Goal: Task Accomplishment & Management: Use online tool/utility

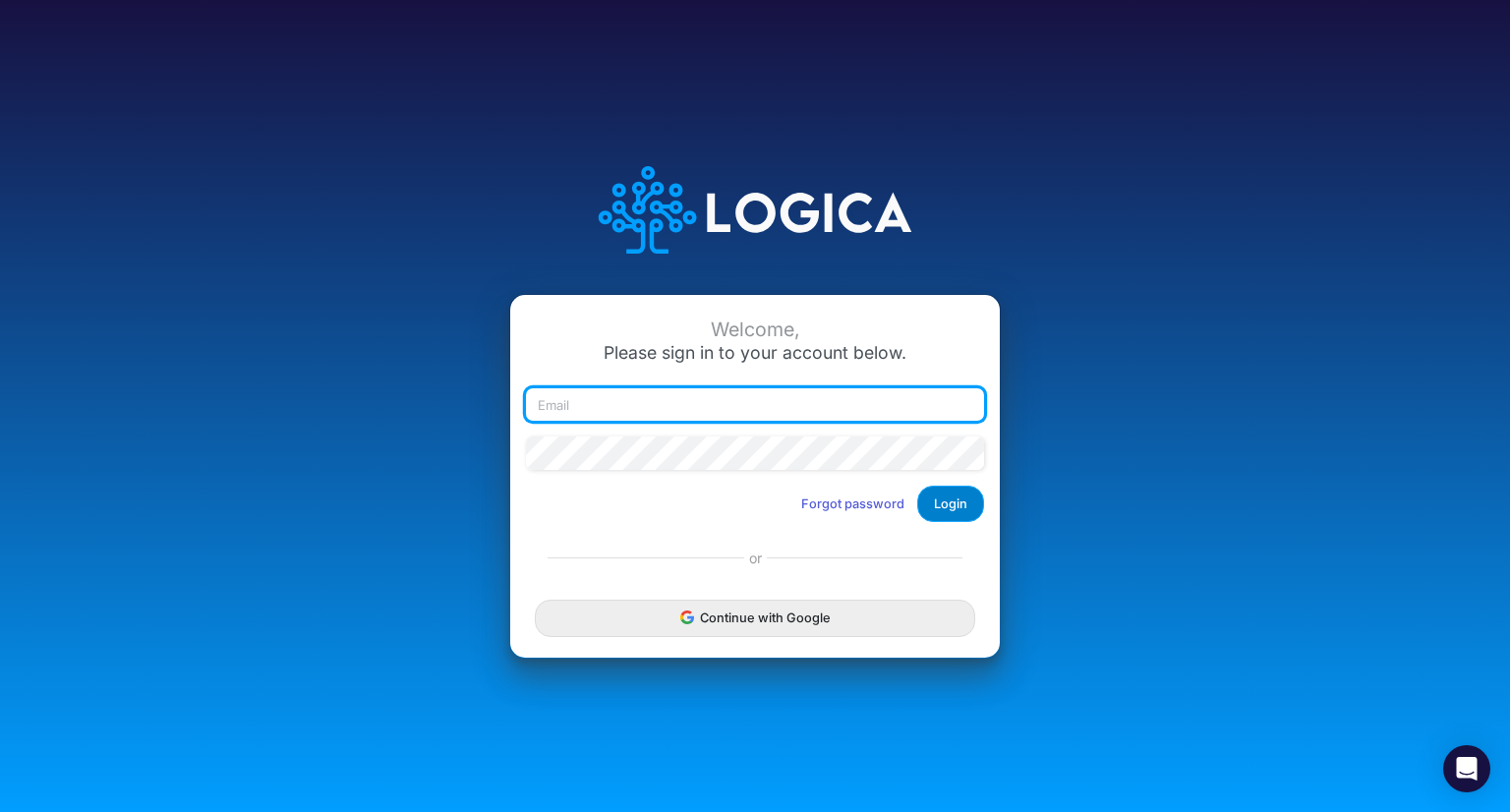
type input "[PERSON_NAME][EMAIL_ADDRESS][DOMAIN_NAME]"
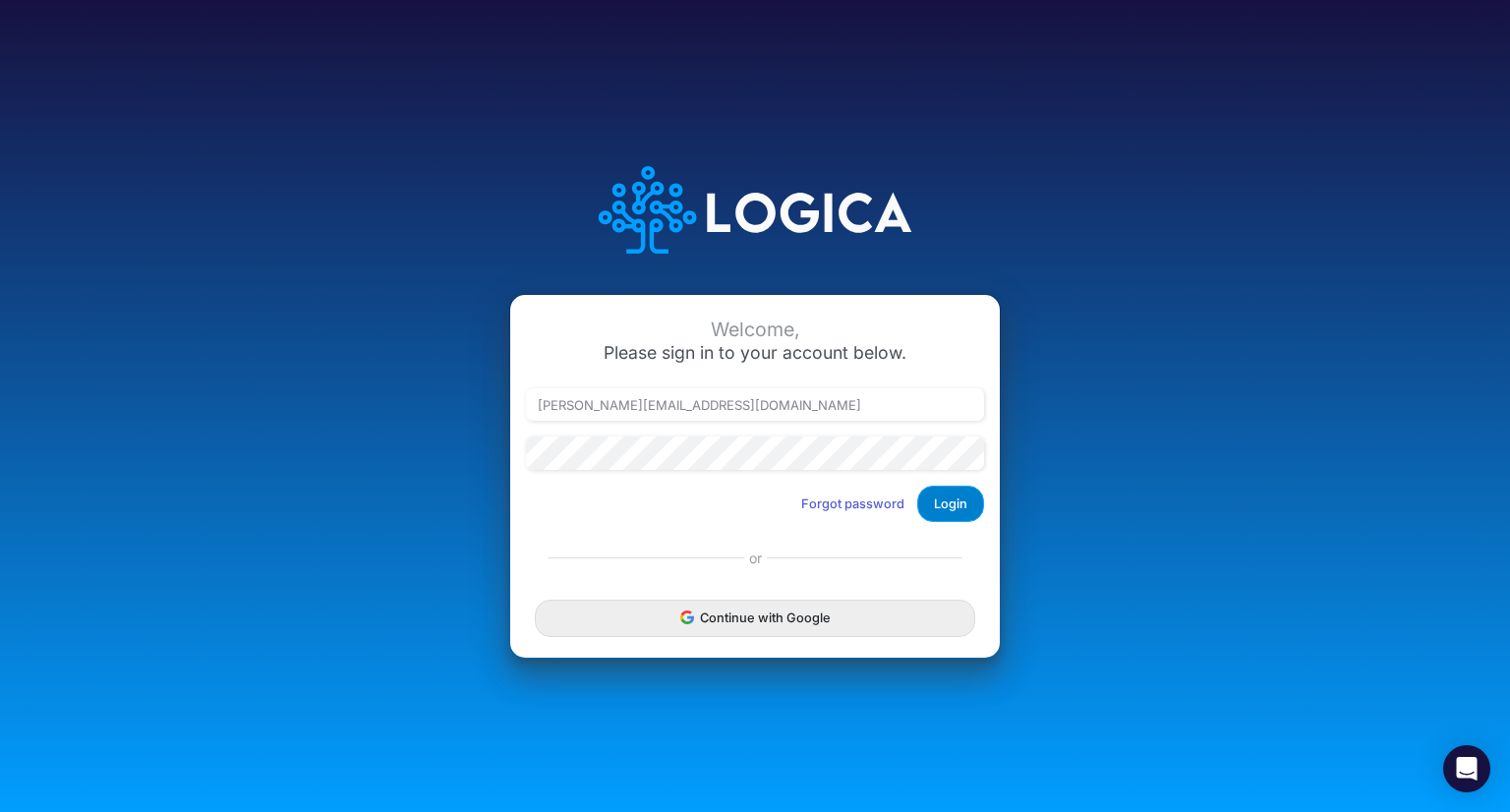
click at [957, 502] on button "Login" at bounding box center [950, 504] width 66 height 37
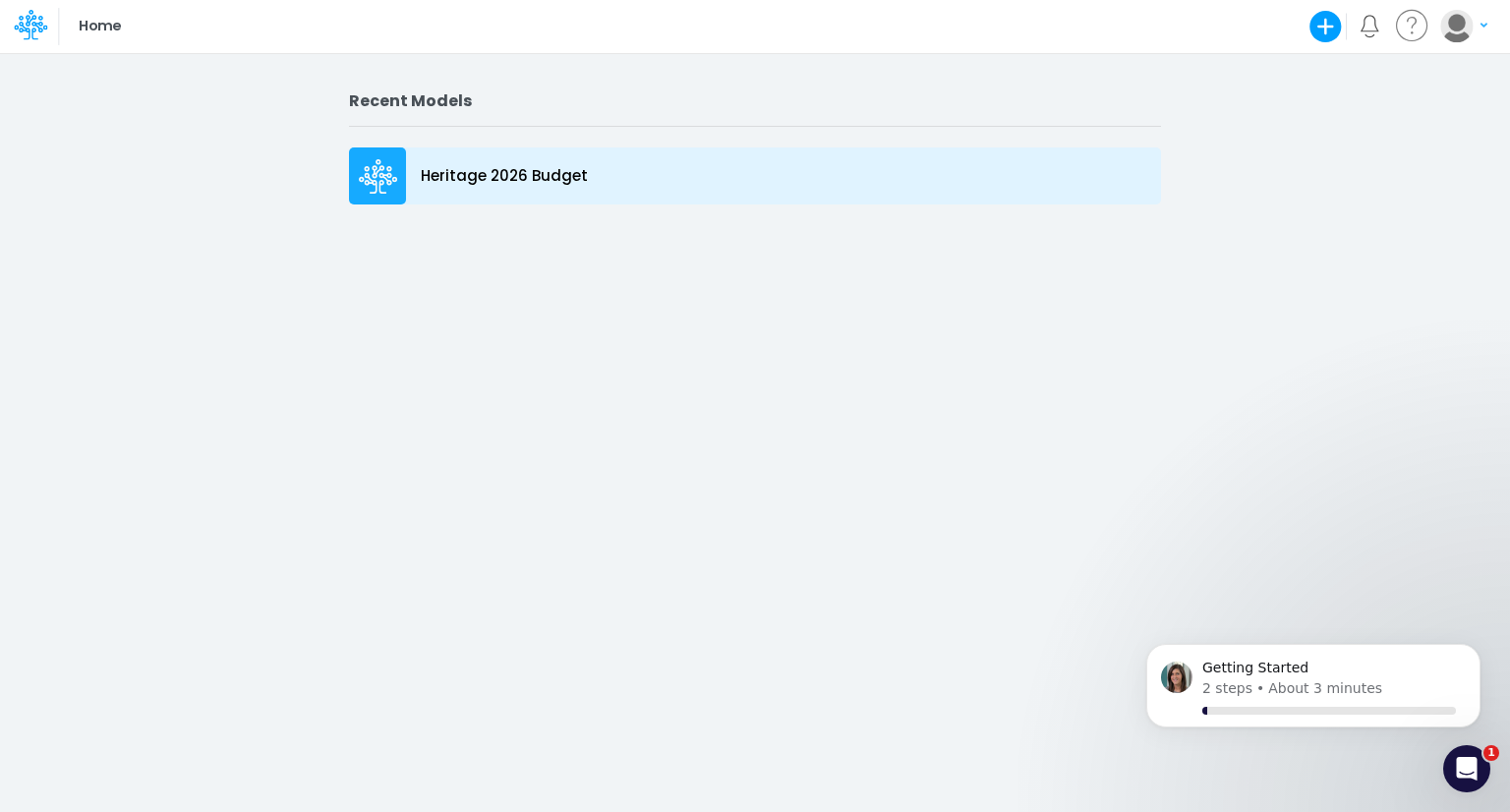
click at [546, 181] on p "Heritage 2026 Budget" at bounding box center [504, 176] width 168 height 23
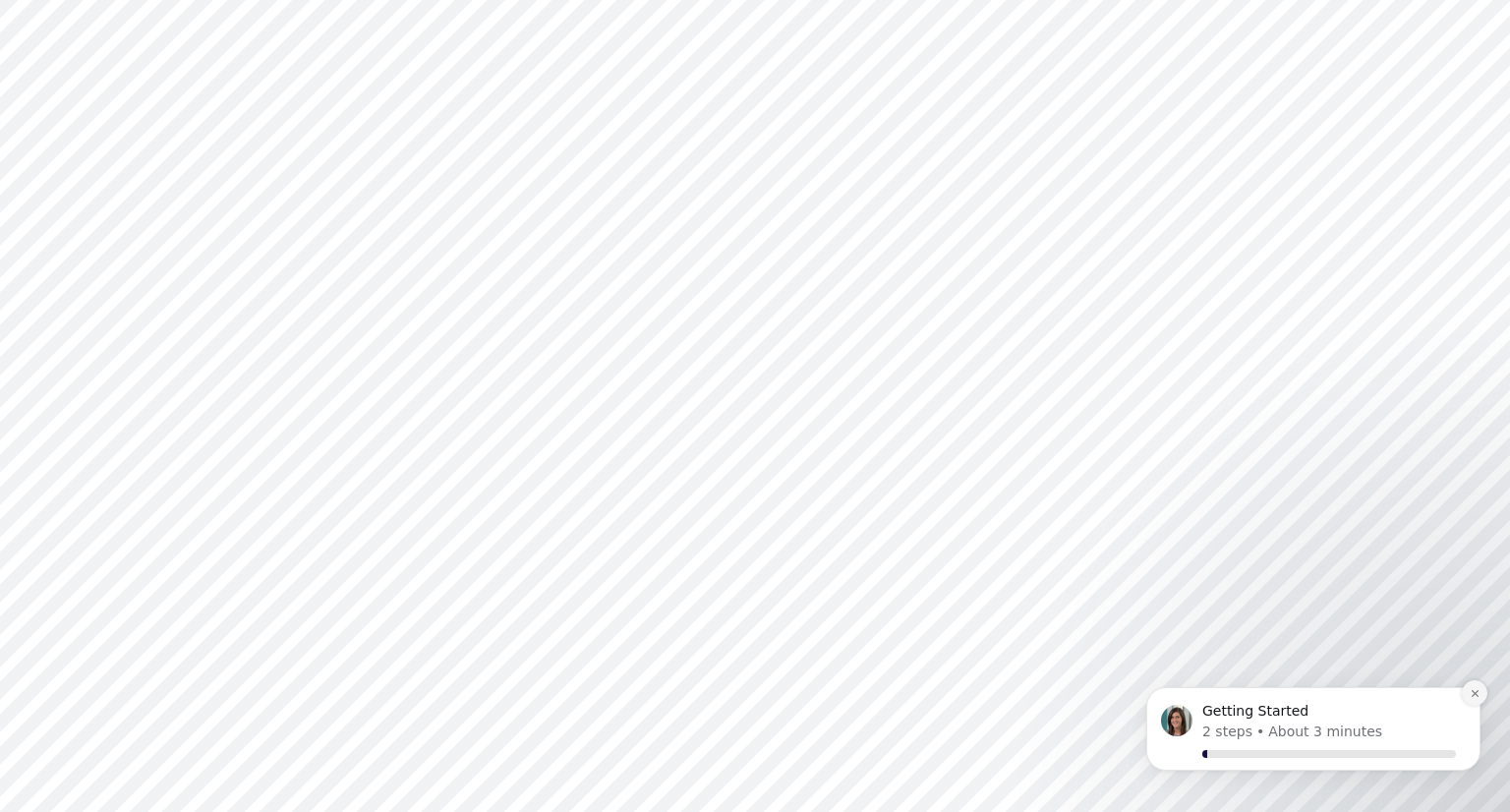
click at [1469, 700] on button "Dismiss notification" at bounding box center [1475, 693] width 26 height 26
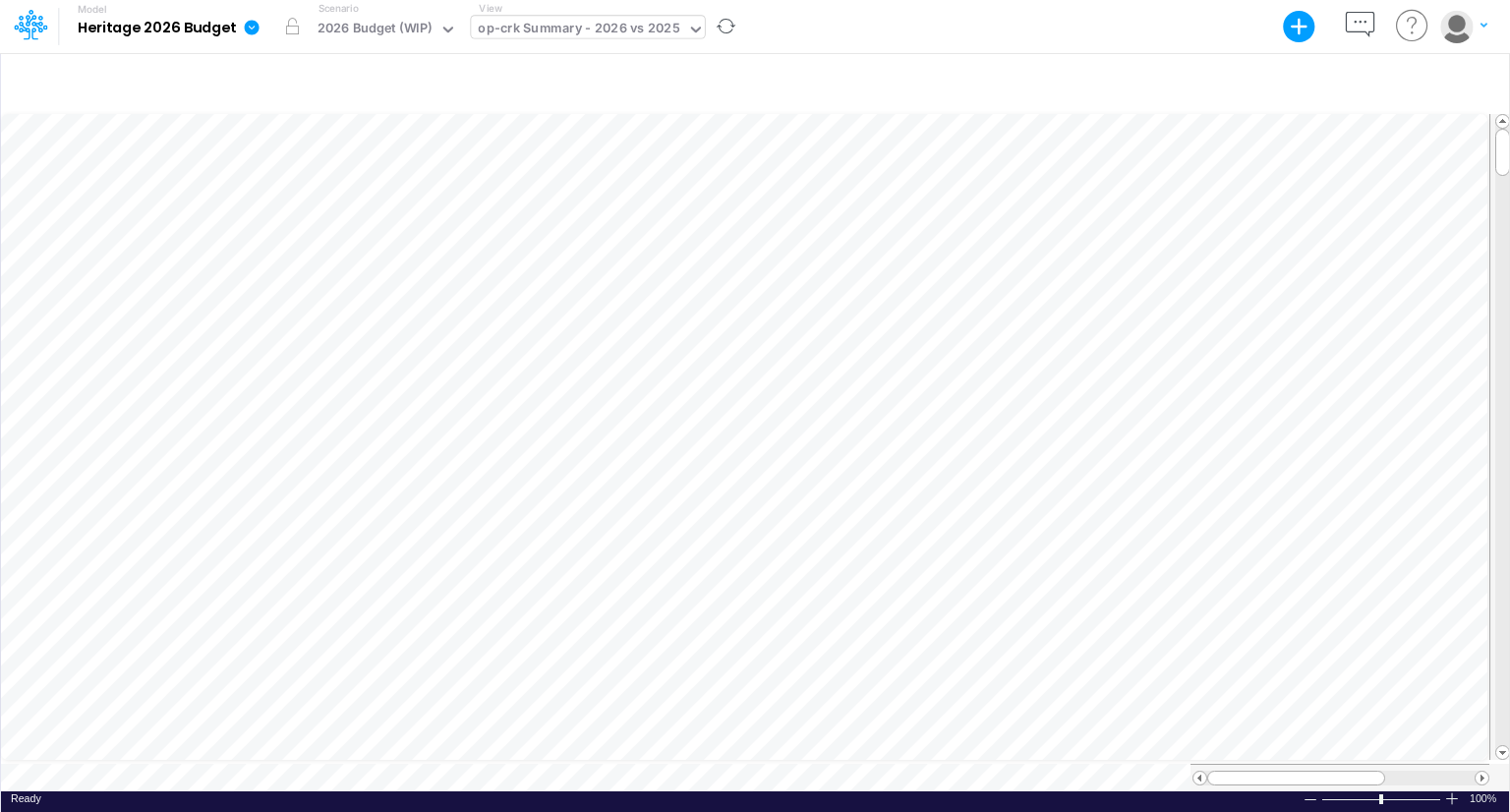
click at [602, 29] on div "op-crk Summary - 2026 vs 2025" at bounding box center [578, 30] width 201 height 23
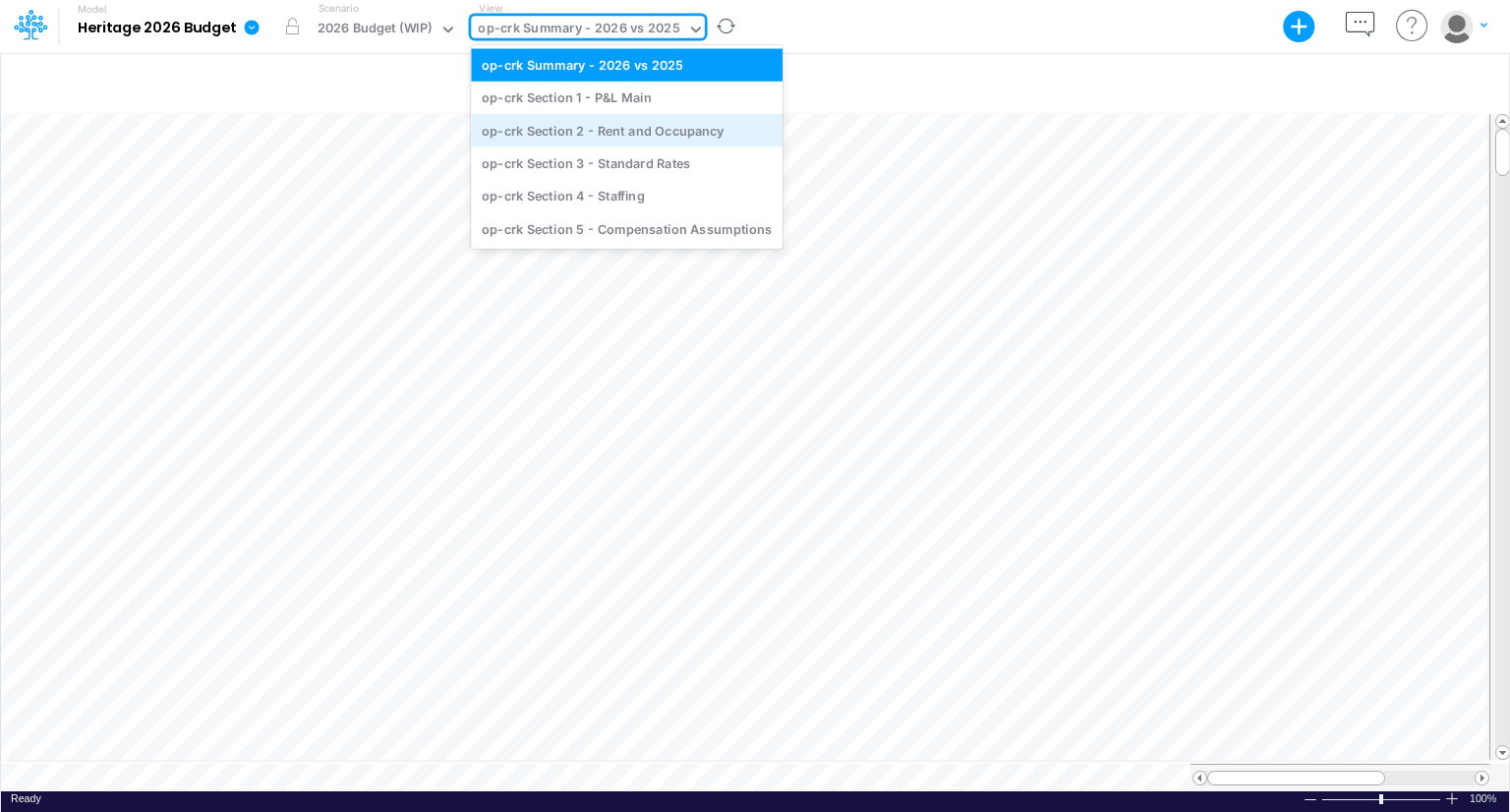
click at [596, 131] on div "op-crk Section 2 - Rent and Occupancy" at bounding box center [627, 130] width 311 height 33
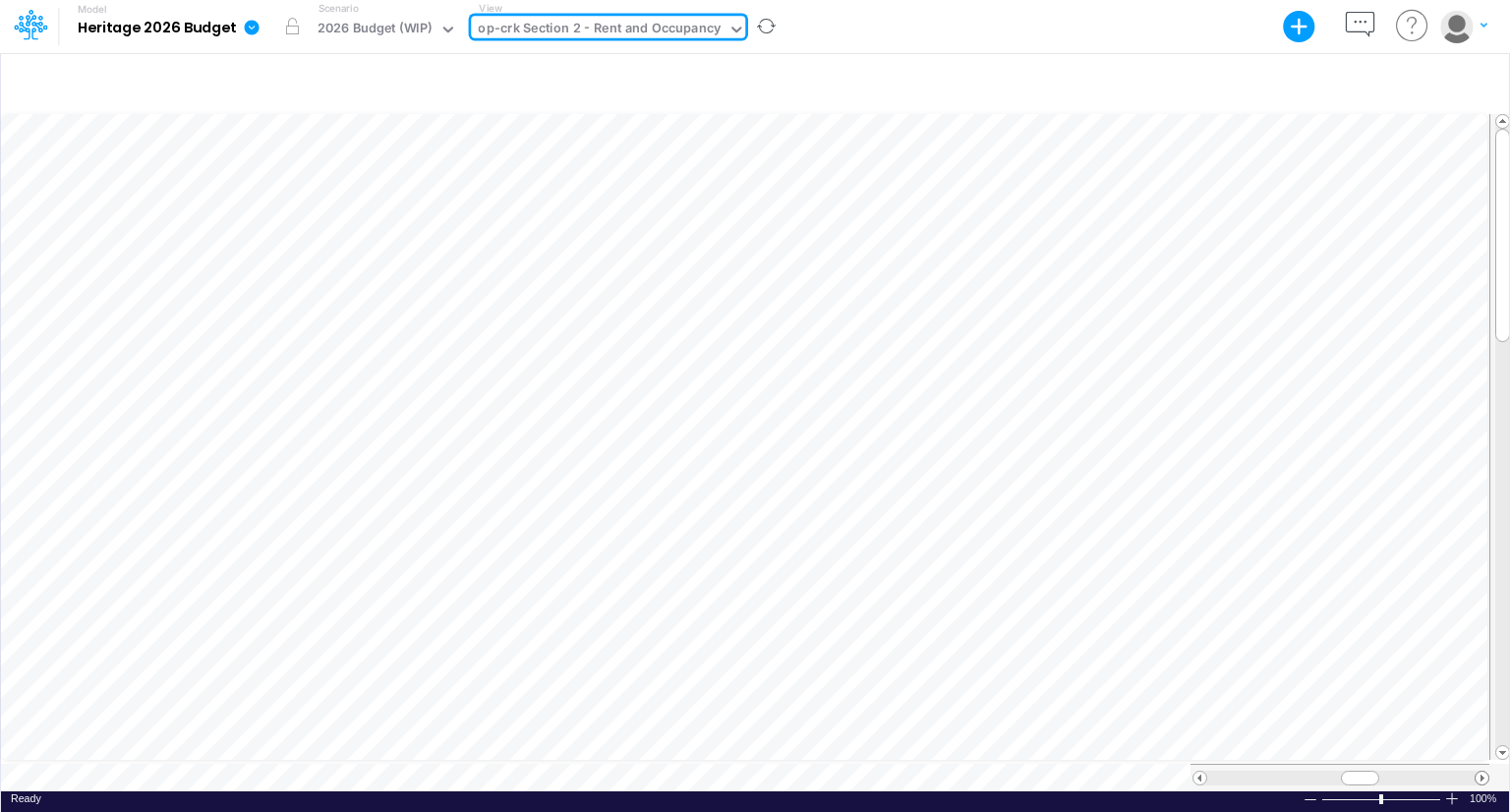
click at [1486, 772] on span at bounding box center [1482, 777] width 13 height 13
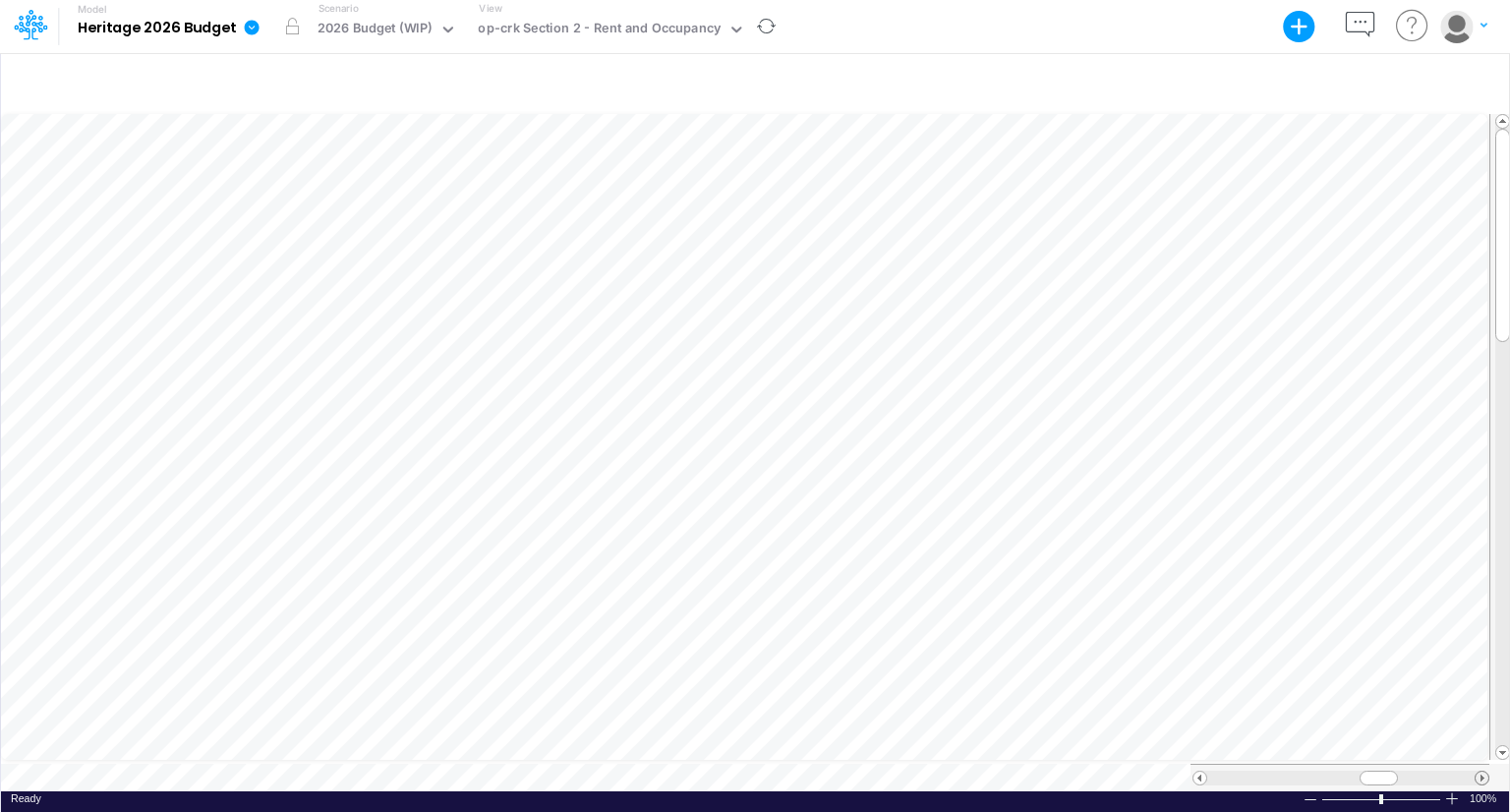
click at [1486, 772] on span at bounding box center [1482, 777] width 13 height 13
click at [974, 56] on div at bounding box center [755, 83] width 1508 height 56
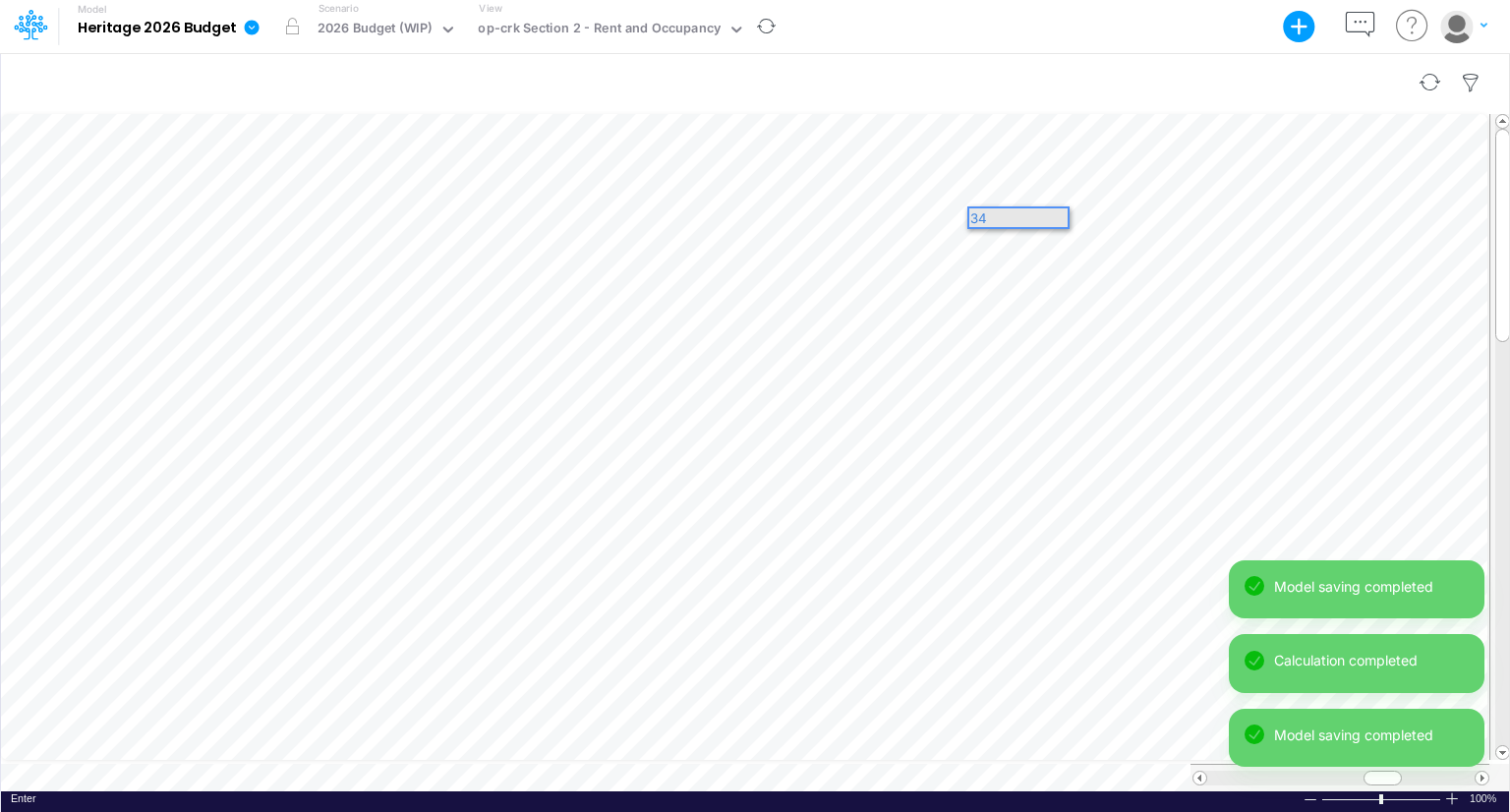
click at [1164, 60] on div at bounding box center [755, 83] width 1508 height 56
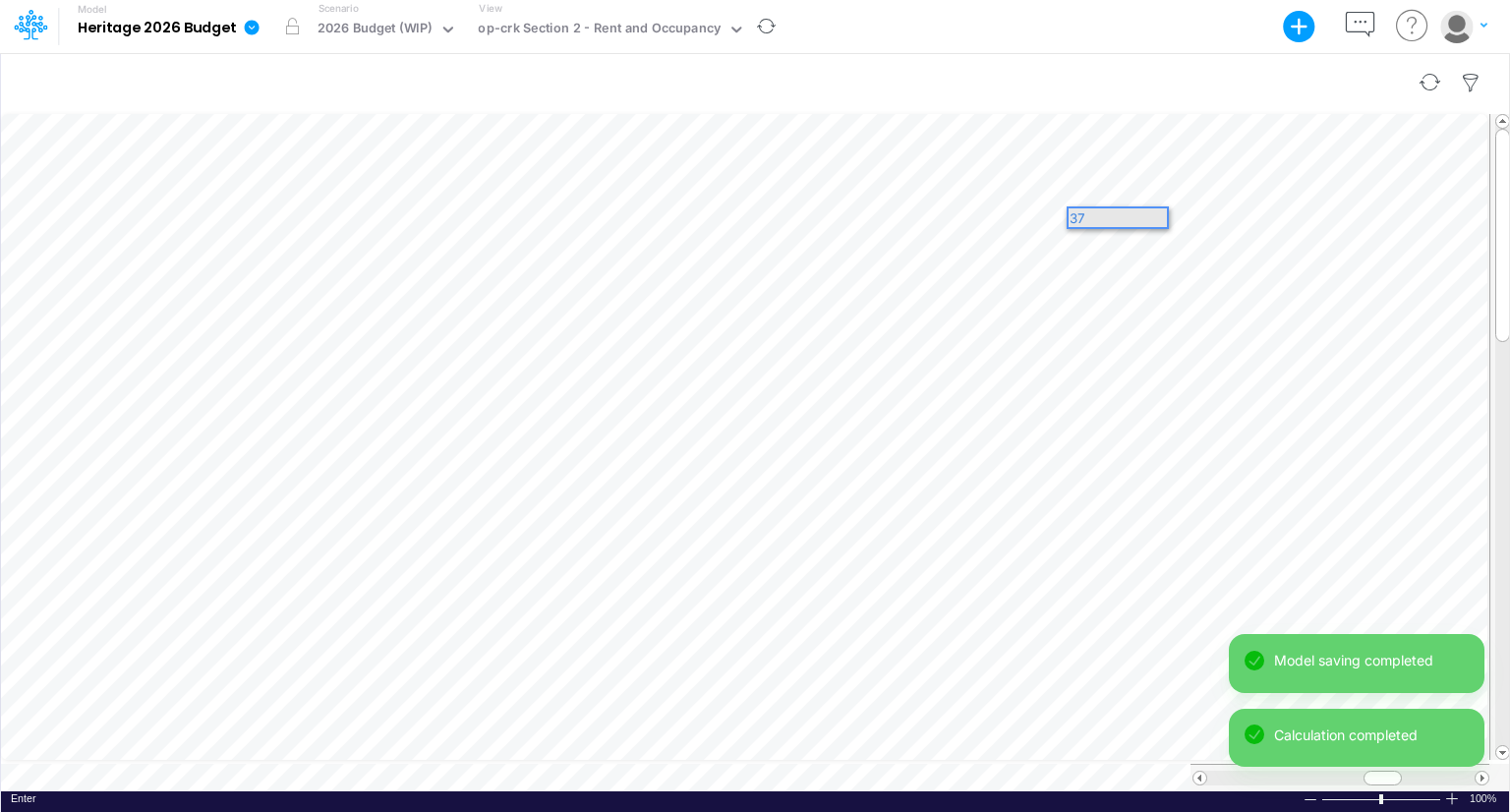
click at [1172, 59] on div at bounding box center [755, 83] width 1508 height 56
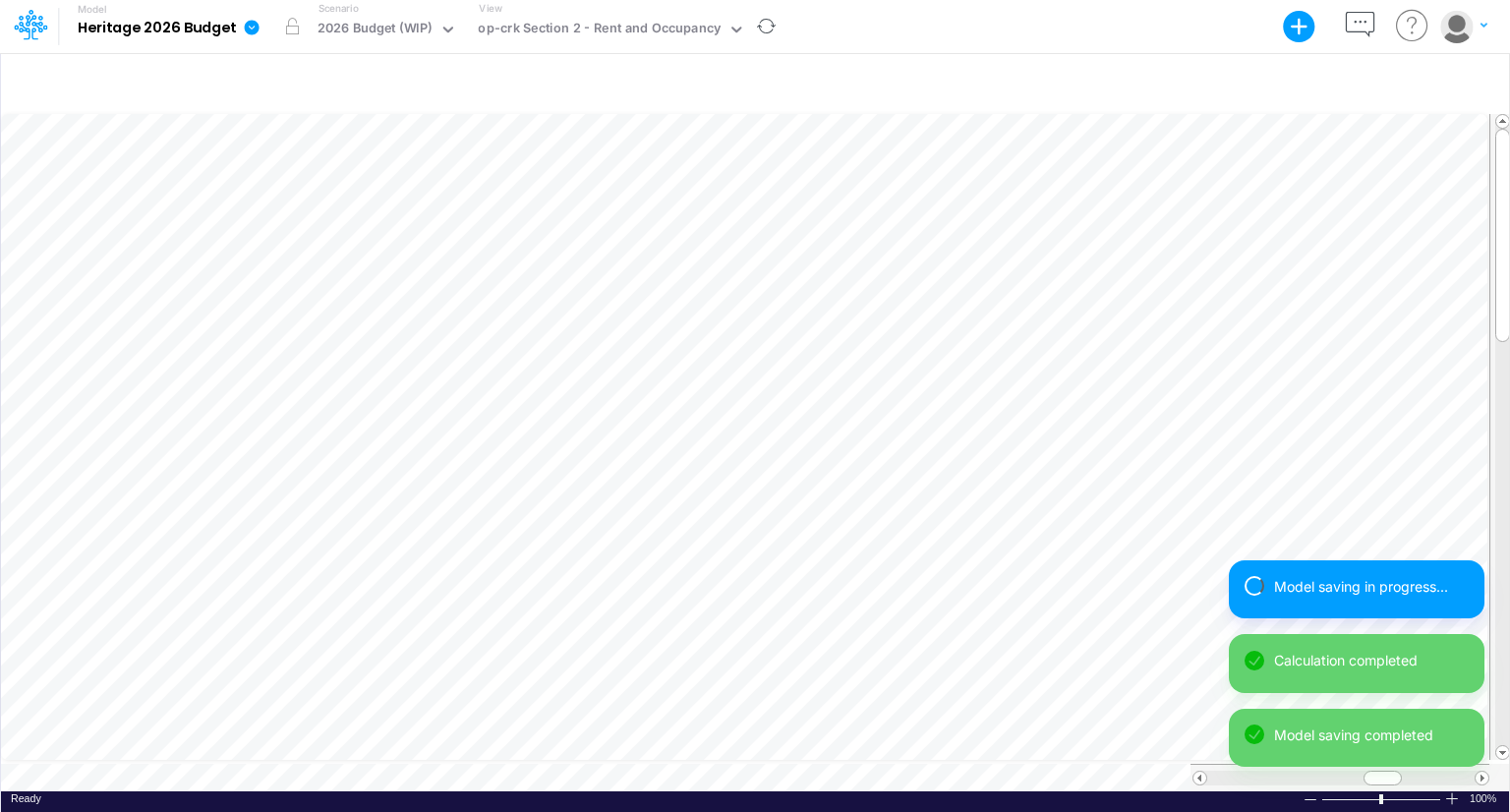
click at [1481, 766] on div "Model saving in progress... Calculation completed Model saving completed" at bounding box center [1357, 671] width 256 height 223
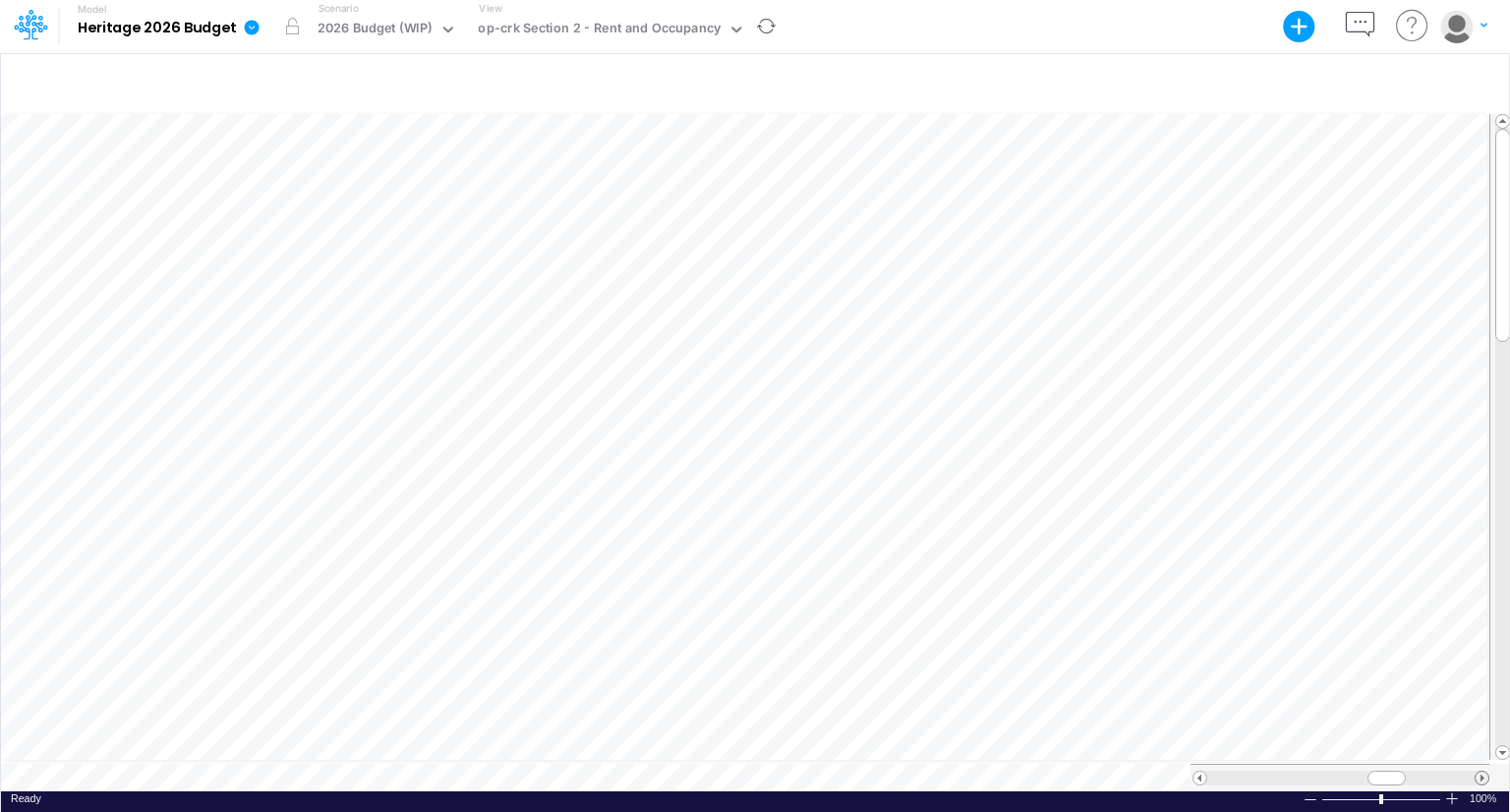
click at [1479, 771] on span at bounding box center [1482, 777] width 13 height 13
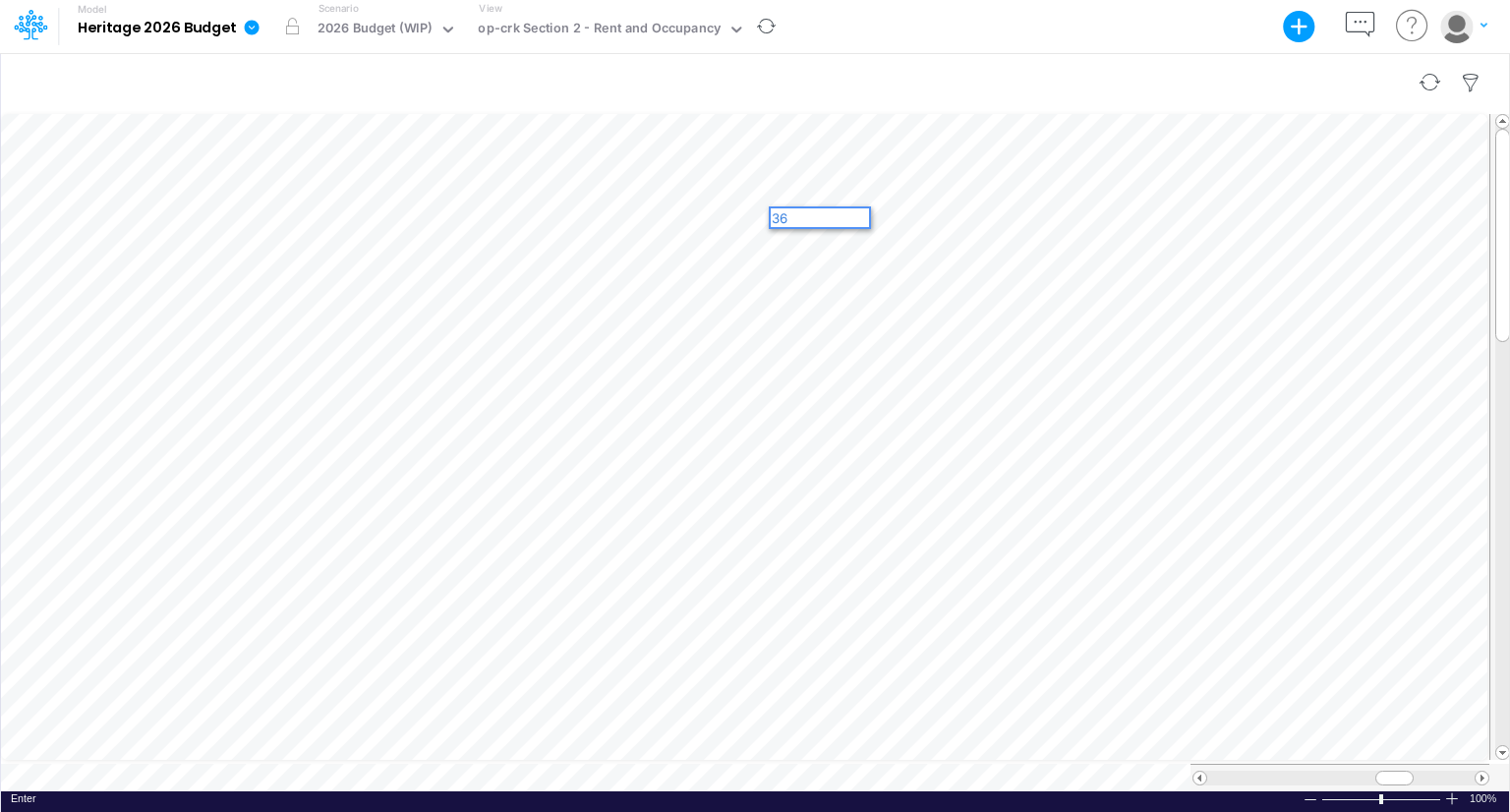
click at [1082, 80] on div at bounding box center [755, 83] width 1508 height 56
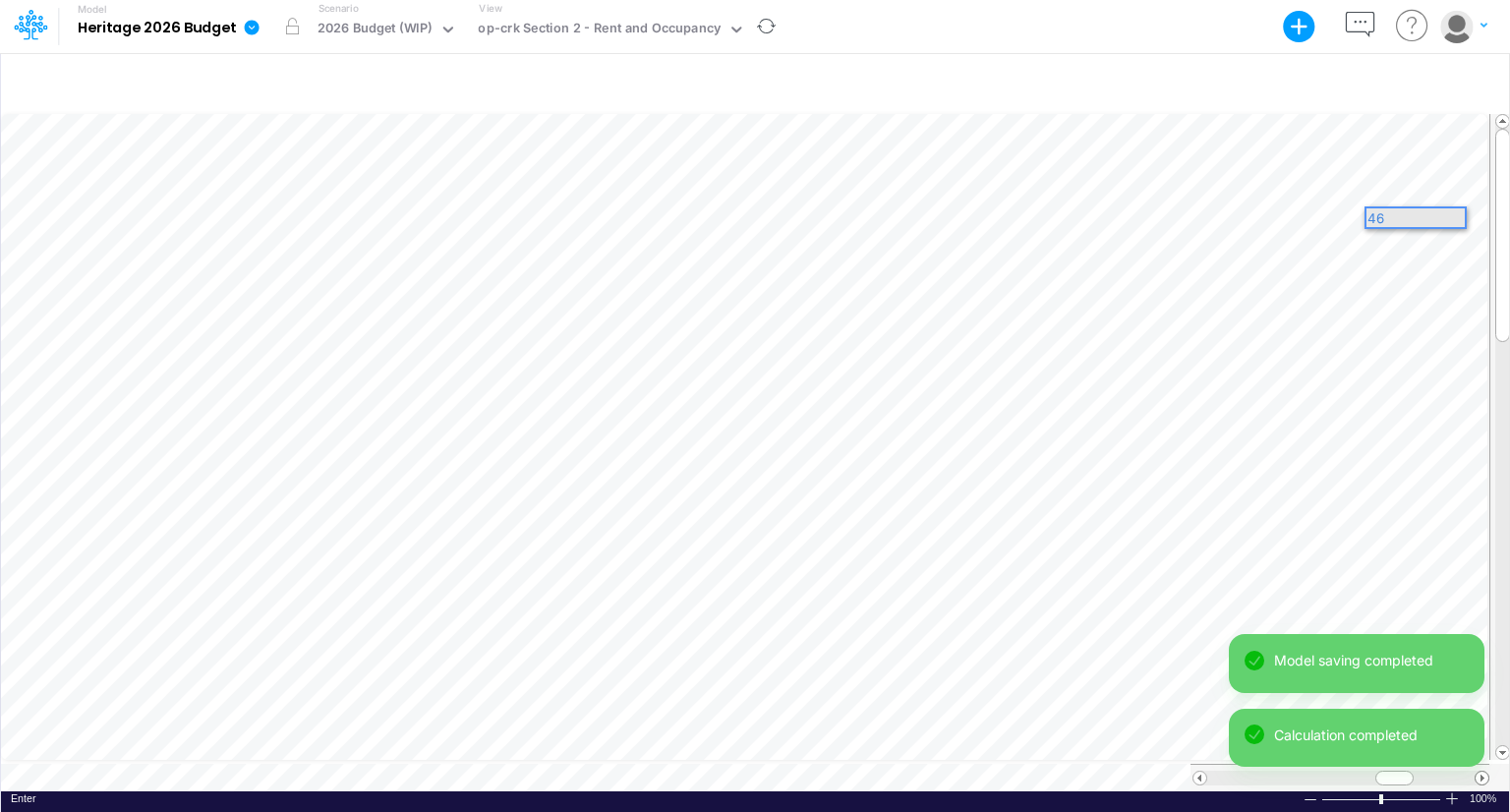
click at [1483, 771] on div "Model saving completed Calculation completed" at bounding box center [1357, 709] width 256 height 149
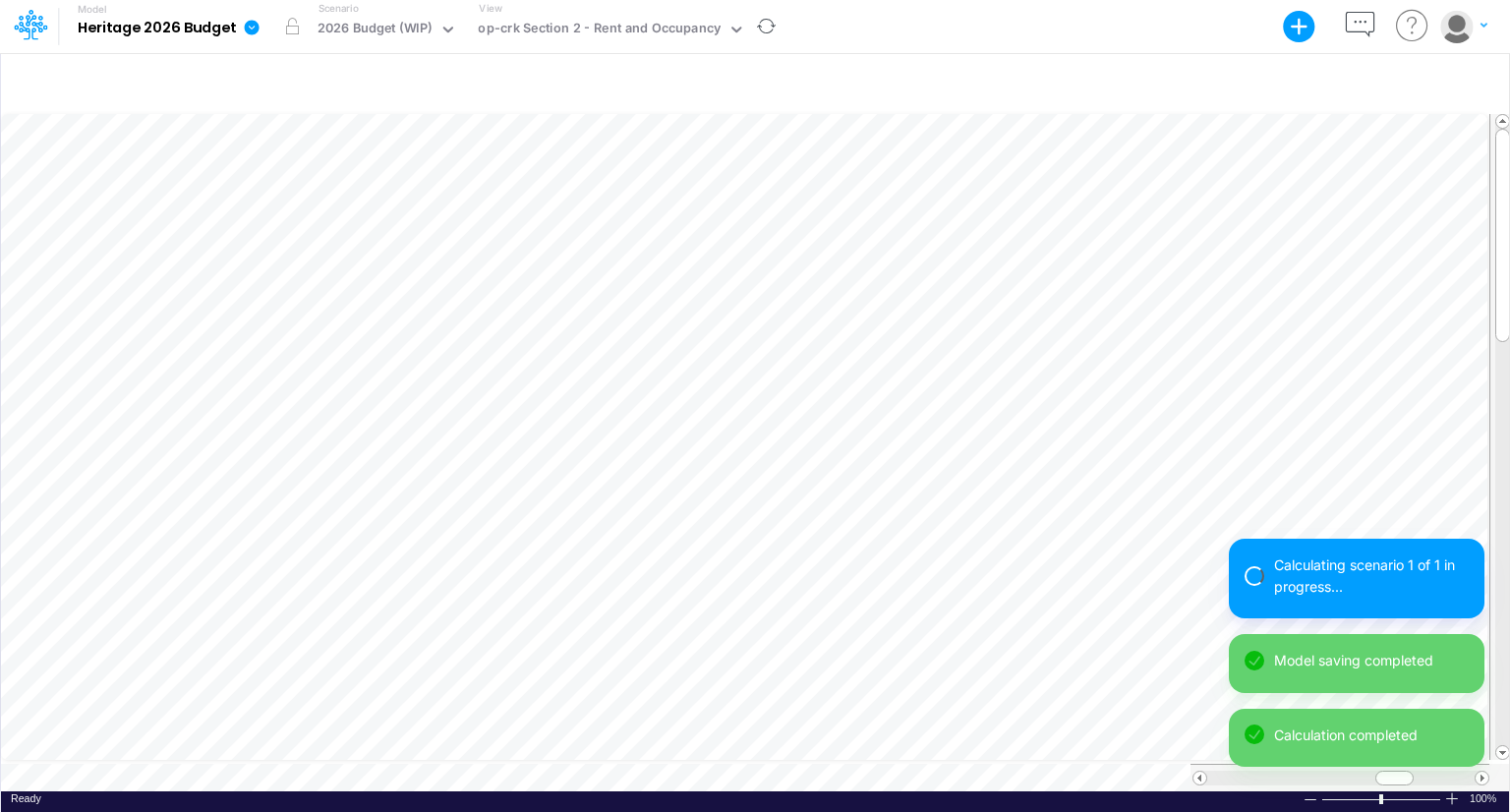
click at [1483, 771] on div "Calculating scenario 1 of 1 in progress... Model saving completed Calculation c…" at bounding box center [1357, 660] width 256 height 244
click at [1483, 771] on div "Calculation in progress... Period 11 of 20 (55%) Model saving completed Calcula…" at bounding box center [1357, 660] width 256 height 244
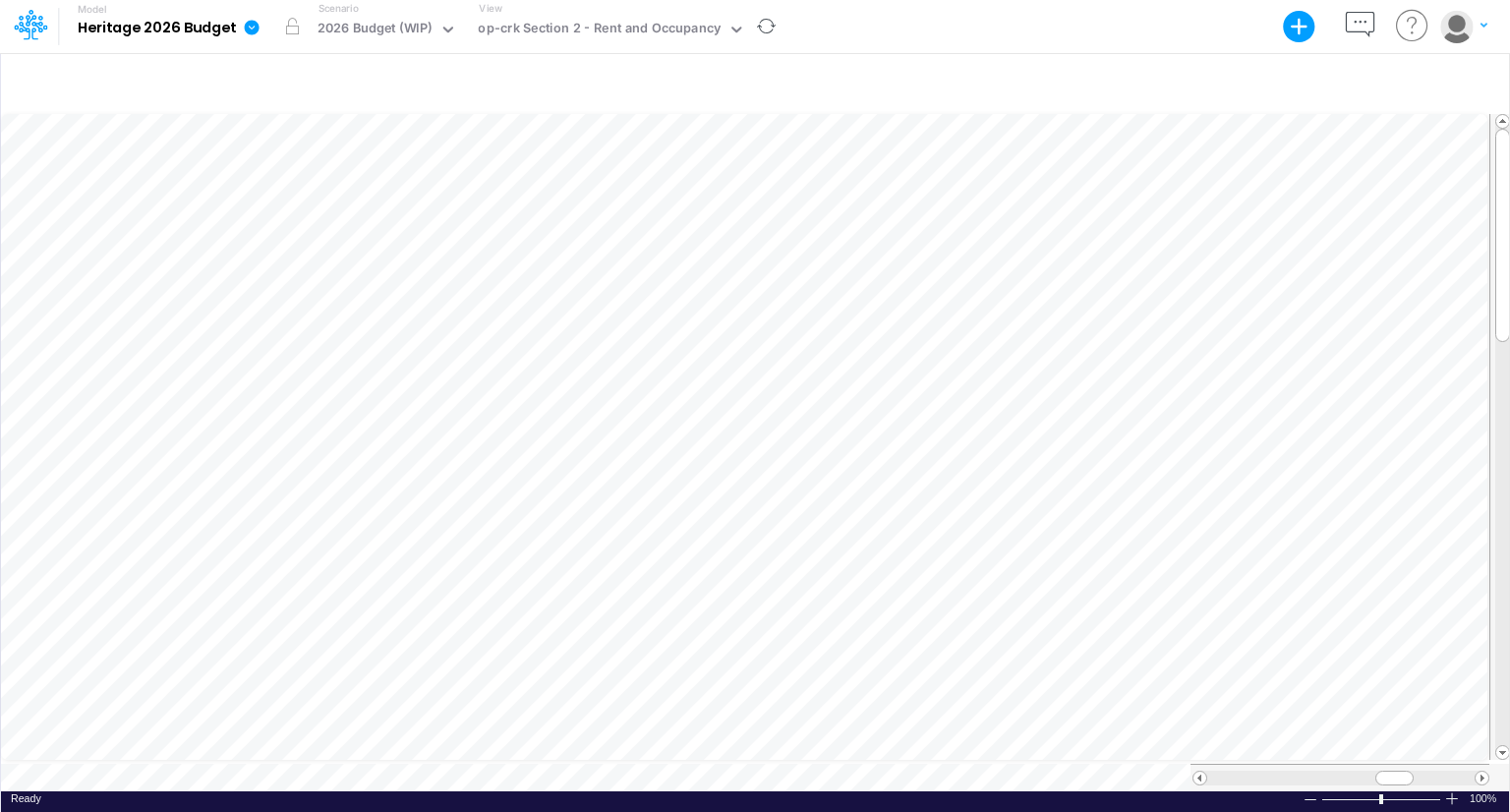
click at [1483, 782] on div "Model saving completed" at bounding box center [1357, 782] width 256 height 0
drag, startPoint x: 1385, startPoint y: 770, endPoint x: 1406, endPoint y: 770, distance: 21.0
click at [1406, 770] on div at bounding box center [1414, 777] width 39 height 15
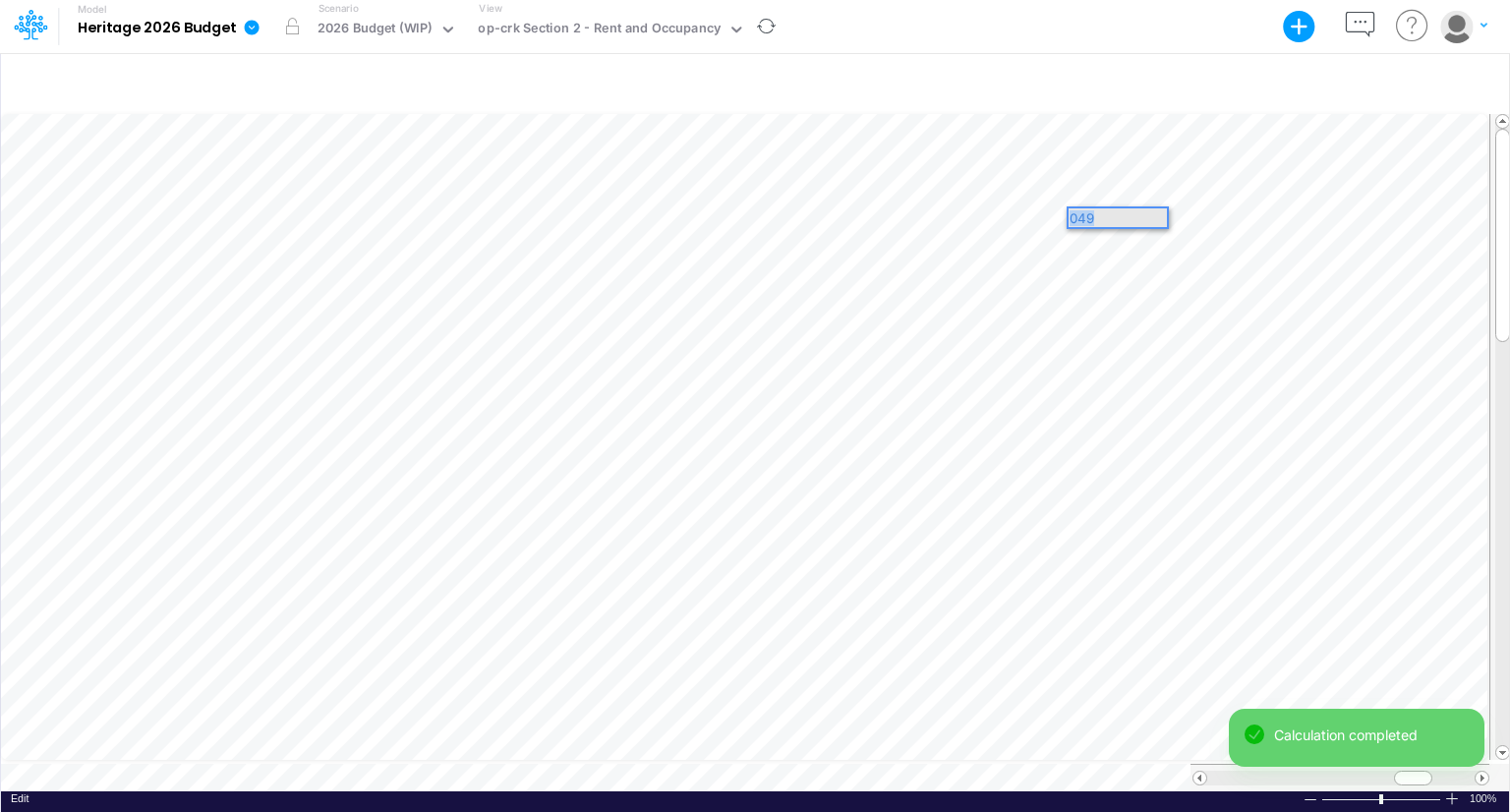
drag, startPoint x: 1149, startPoint y: 218, endPoint x: 1070, endPoint y: 217, distance: 79.0
click at [1070, 217] on div "049" at bounding box center [1117, 217] width 98 height 19
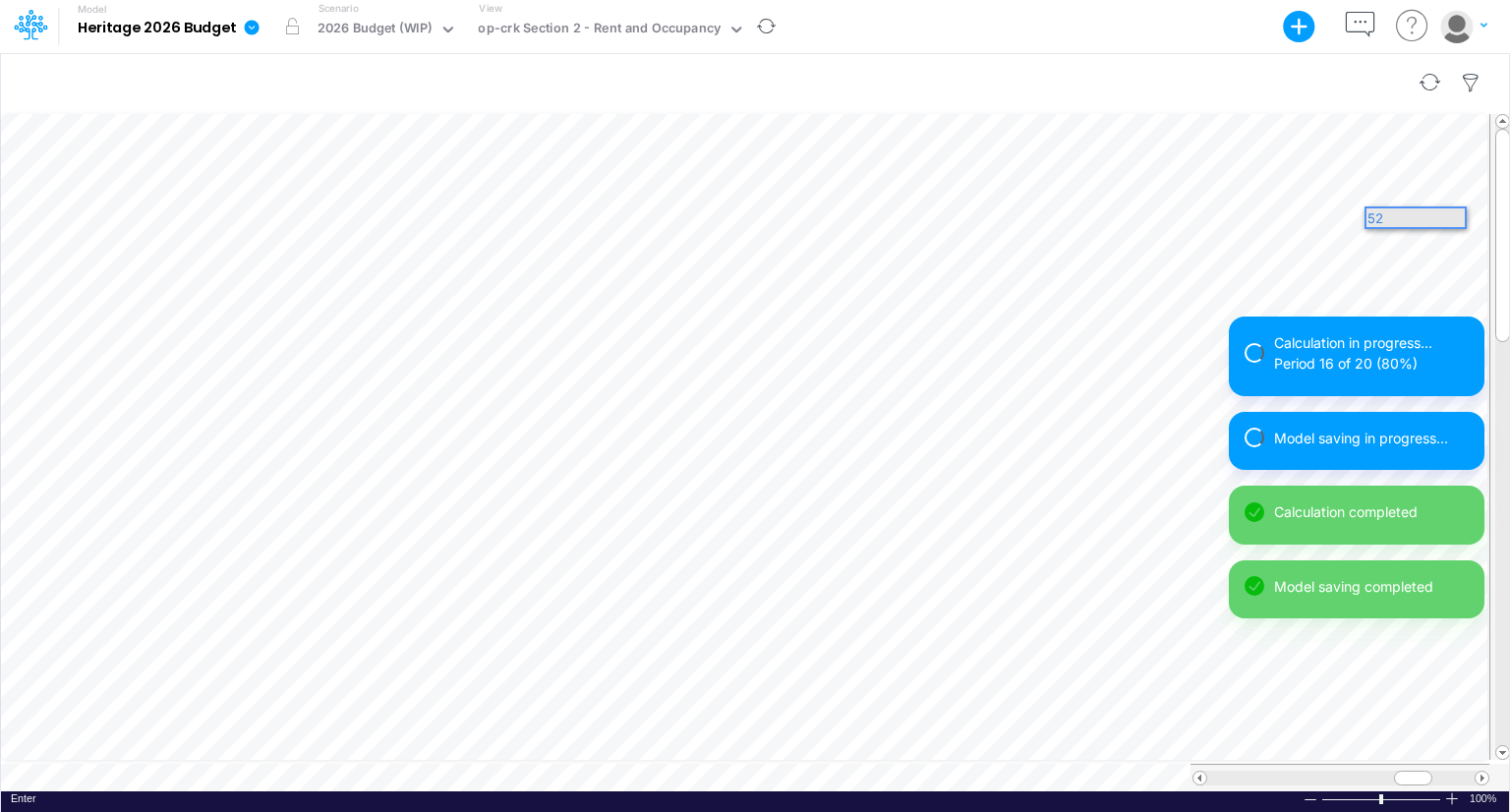
click at [1170, 81] on div at bounding box center [755, 83] width 1508 height 56
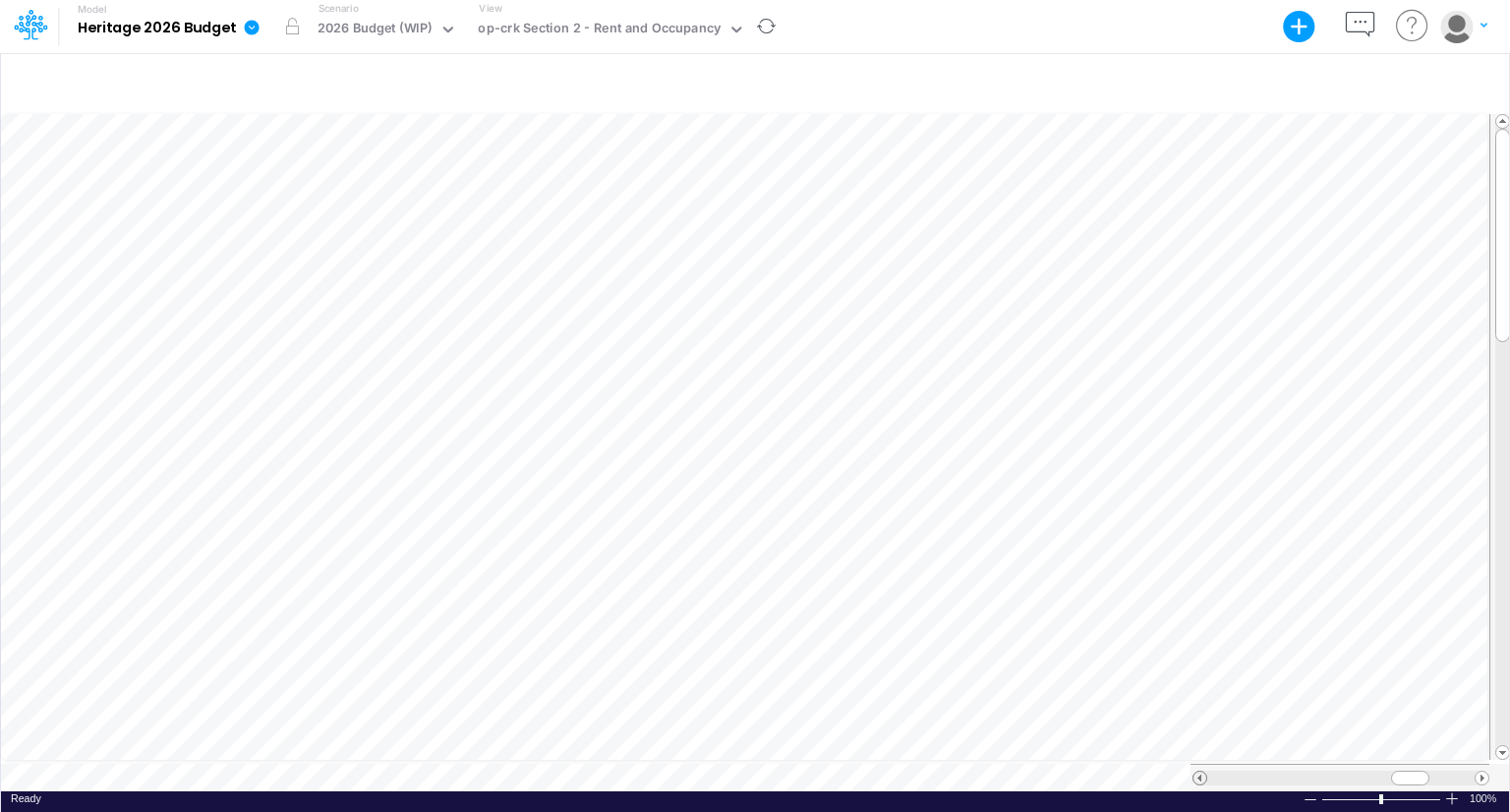
click at [1195, 771] on span at bounding box center [1200, 777] width 13 height 13
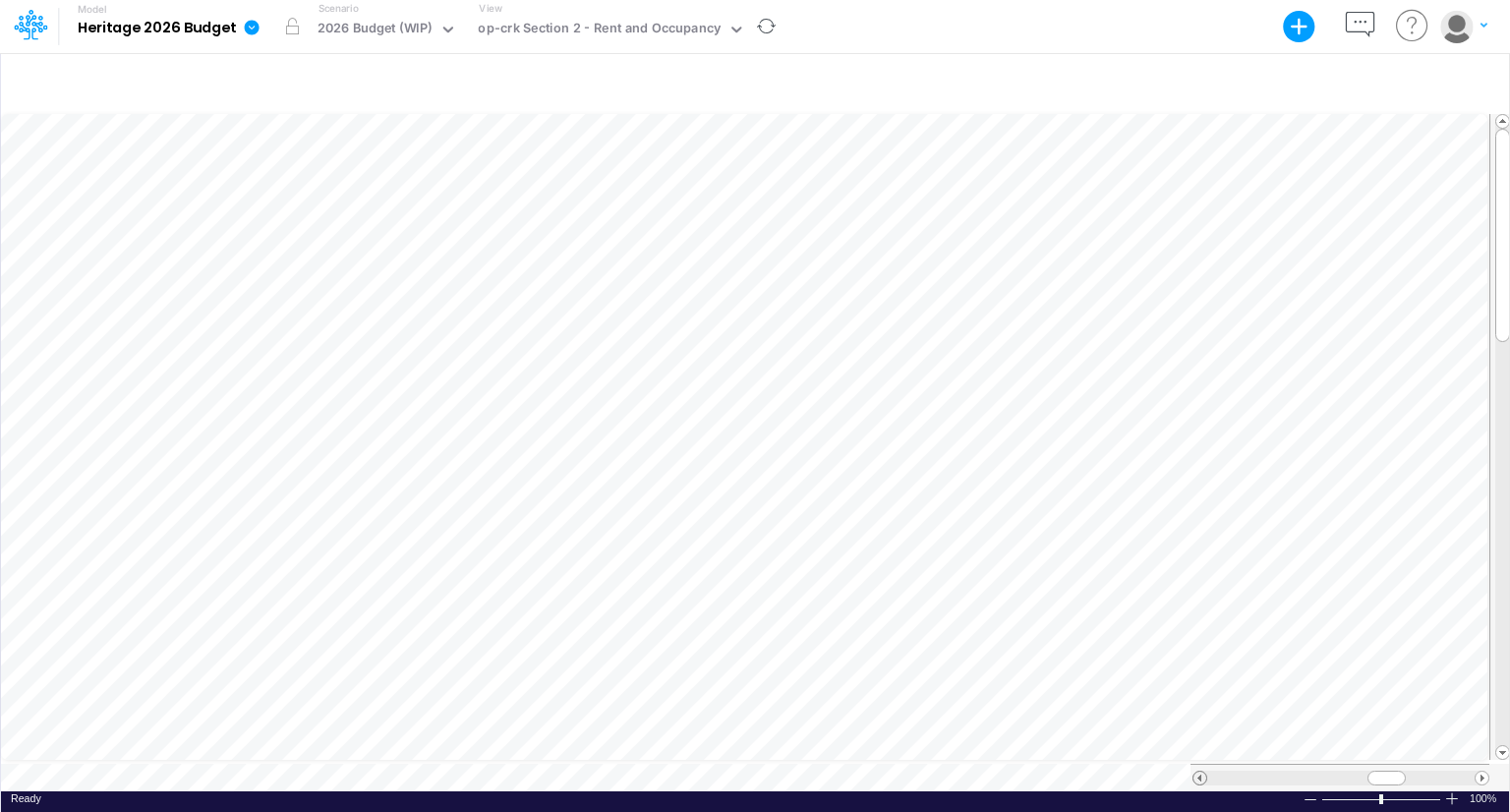
click at [1195, 771] on span at bounding box center [1200, 777] width 13 height 13
click at [1480, 771] on span at bounding box center [1482, 777] width 13 height 13
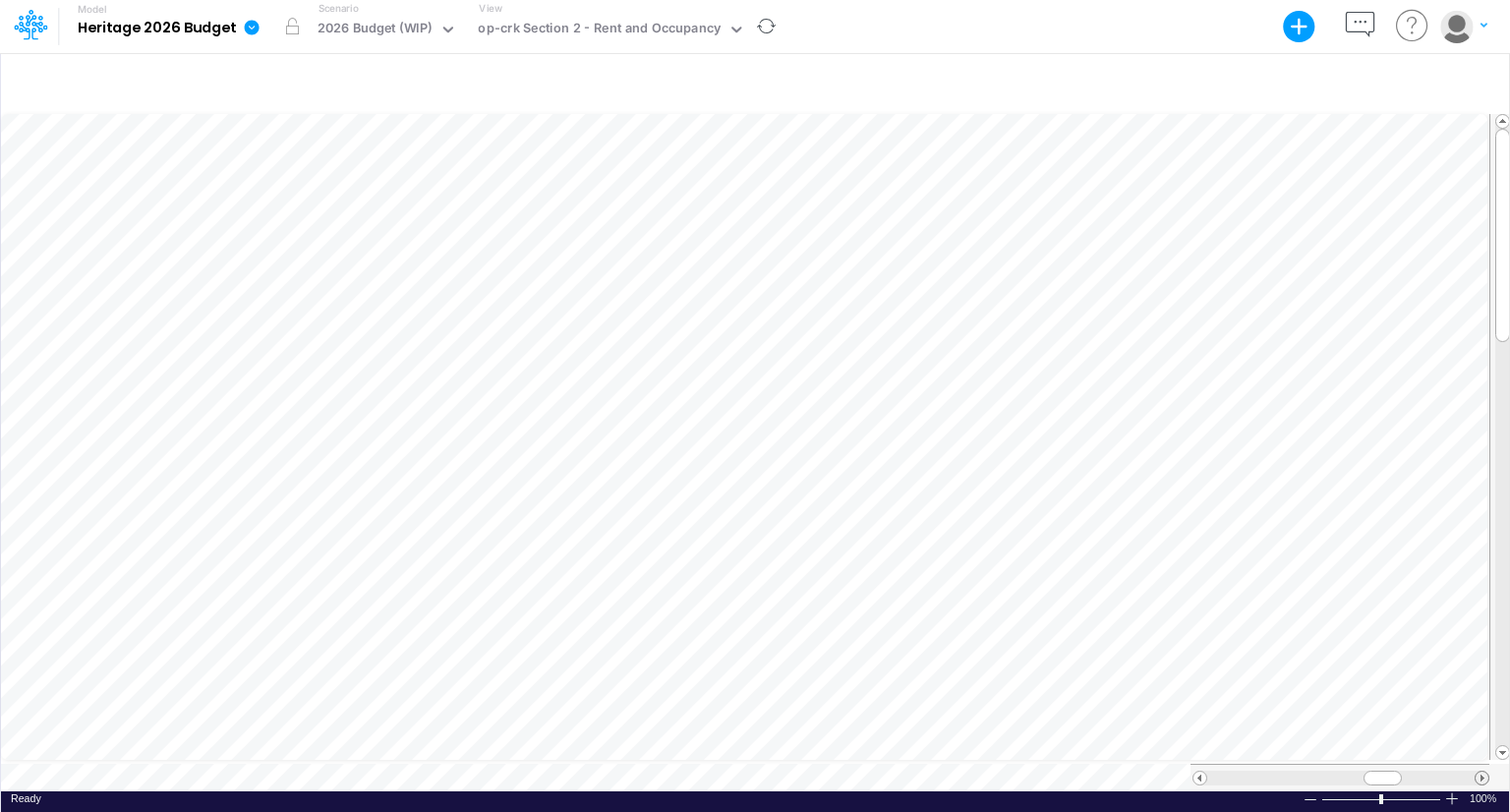
click at [1480, 771] on span at bounding box center [1482, 777] width 13 height 13
click at [1483, 771] on span at bounding box center [1482, 777] width 13 height 13
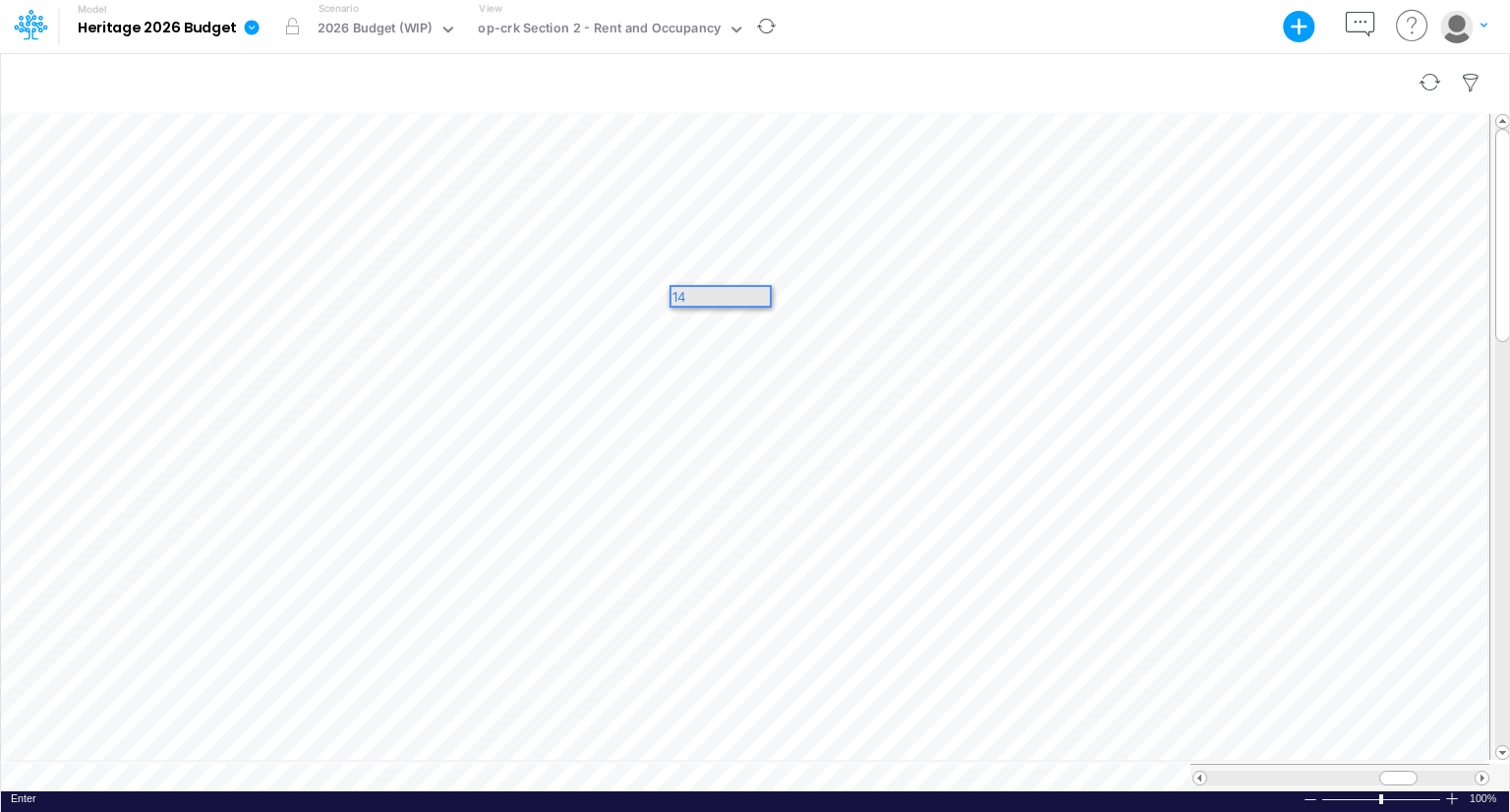
click at [1047, 62] on div at bounding box center [755, 83] width 1508 height 56
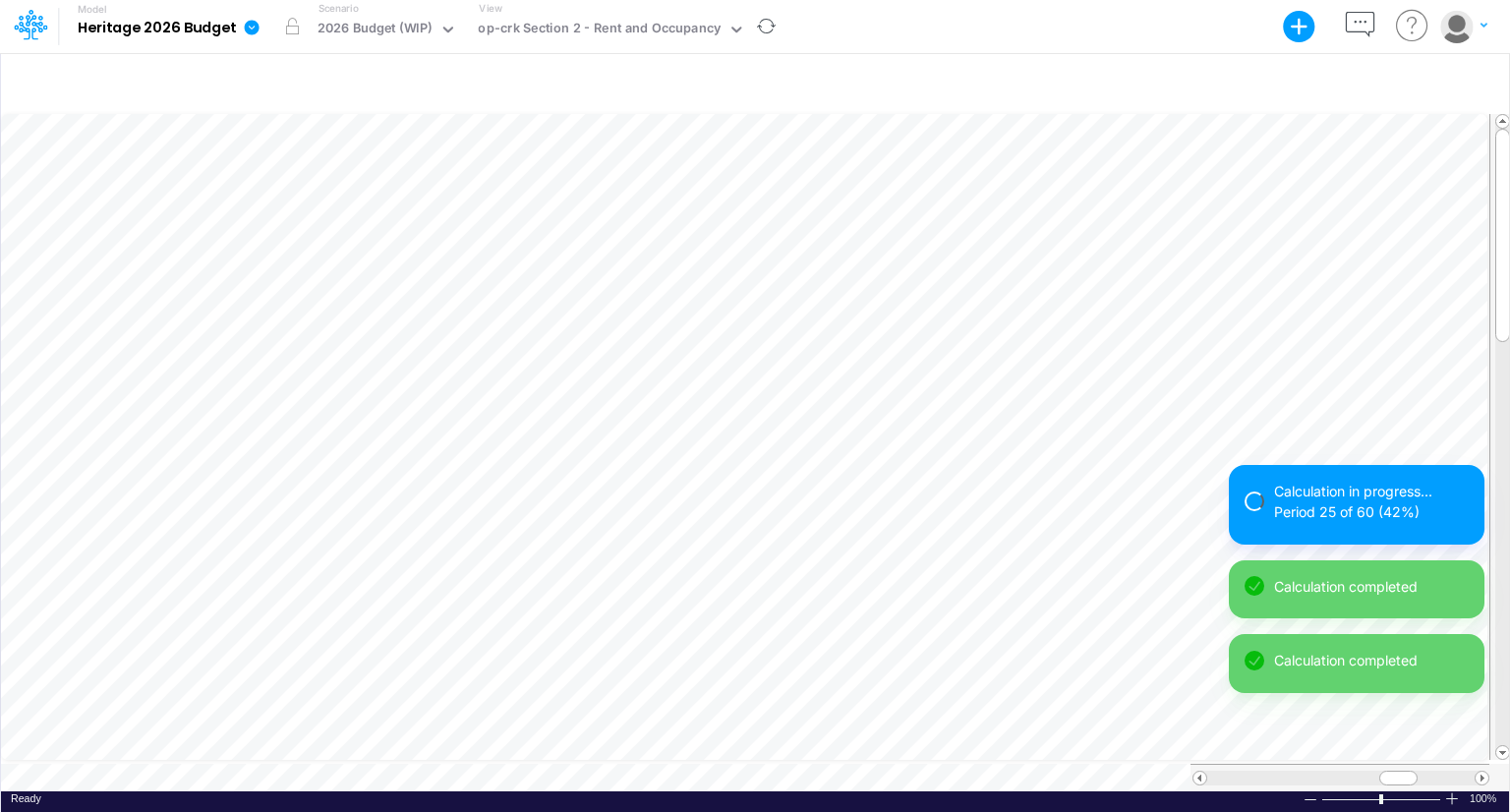
scroll to position [9, 2]
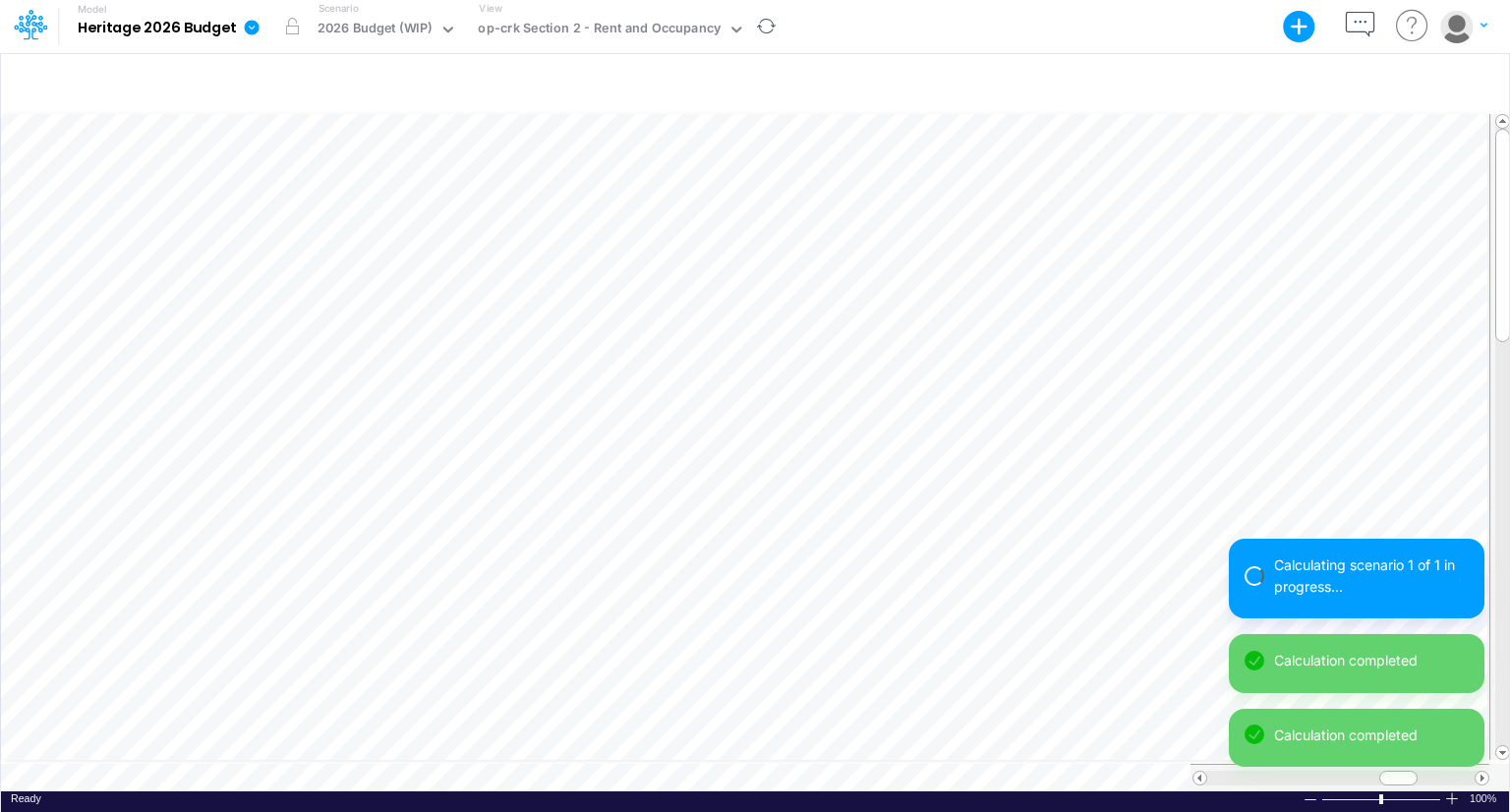
click at [1482, 769] on div "Calculating scenario 1 of 1 in progress... Calculation completed Calculation co…" at bounding box center [1357, 660] width 256 height 244
click at [1482, 769] on div "Model saving in progress... Calculation completed Calculation completed Calcula…" at bounding box center [1357, 671] width 256 height 223
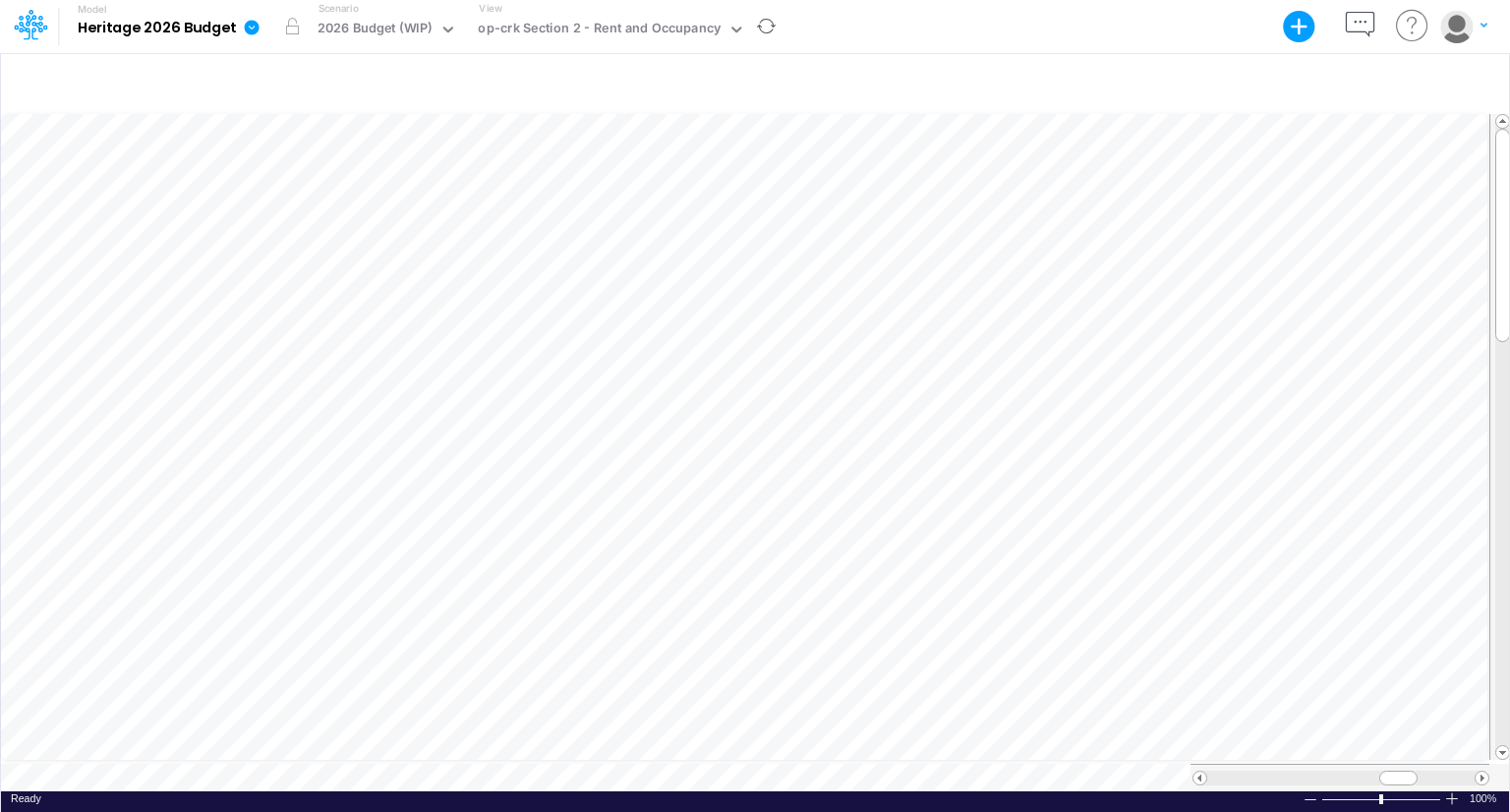
click at [1482, 771] on span at bounding box center [1482, 777] width 13 height 13
click at [1479, 770] on div "Model saving completed" at bounding box center [1357, 746] width 256 height 74
click at [1479, 770] on div "Model Heritage 2026 Budget Export Excel Scenario 2026 Budget (WIP) View op-crk …" at bounding box center [755, 406] width 1510 height 812
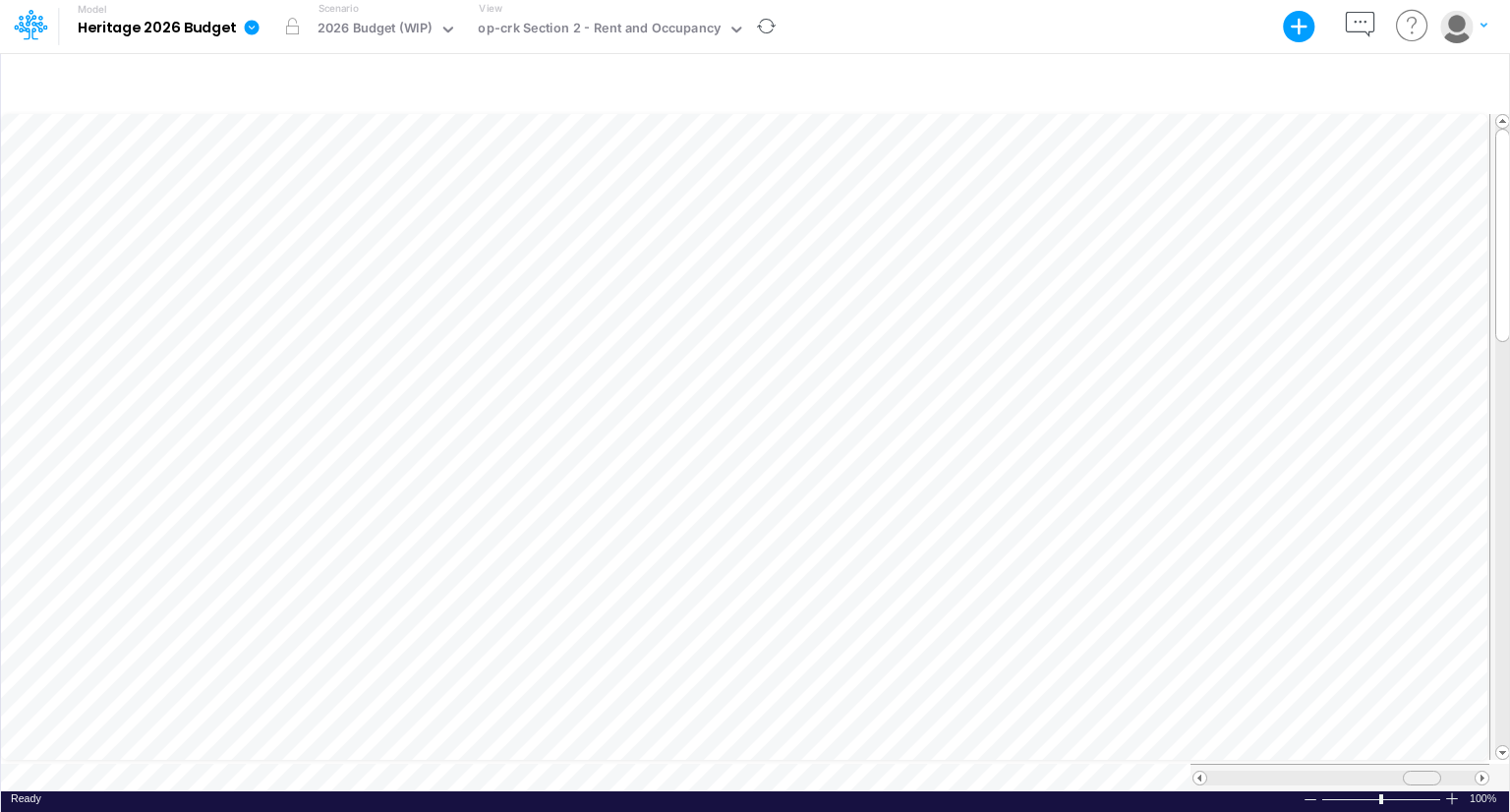
drag, startPoint x: 1408, startPoint y: 771, endPoint x: 1420, endPoint y: 771, distance: 12.0
click at [1420, 771] on span at bounding box center [1421, 777] width 13 height 13
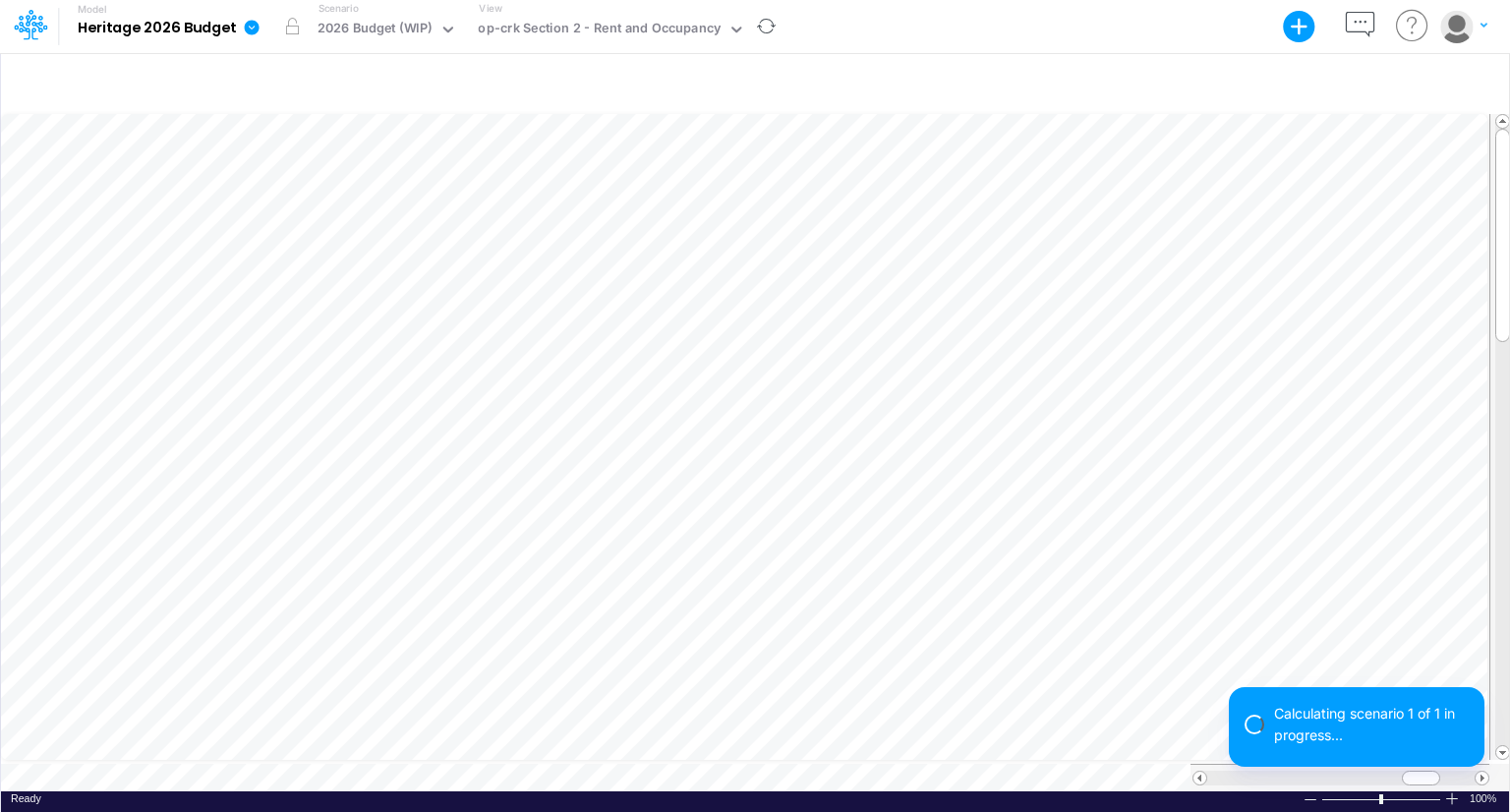
scroll to position [0, 0]
click at [1178, 60] on div at bounding box center [755, 83] width 1508 height 56
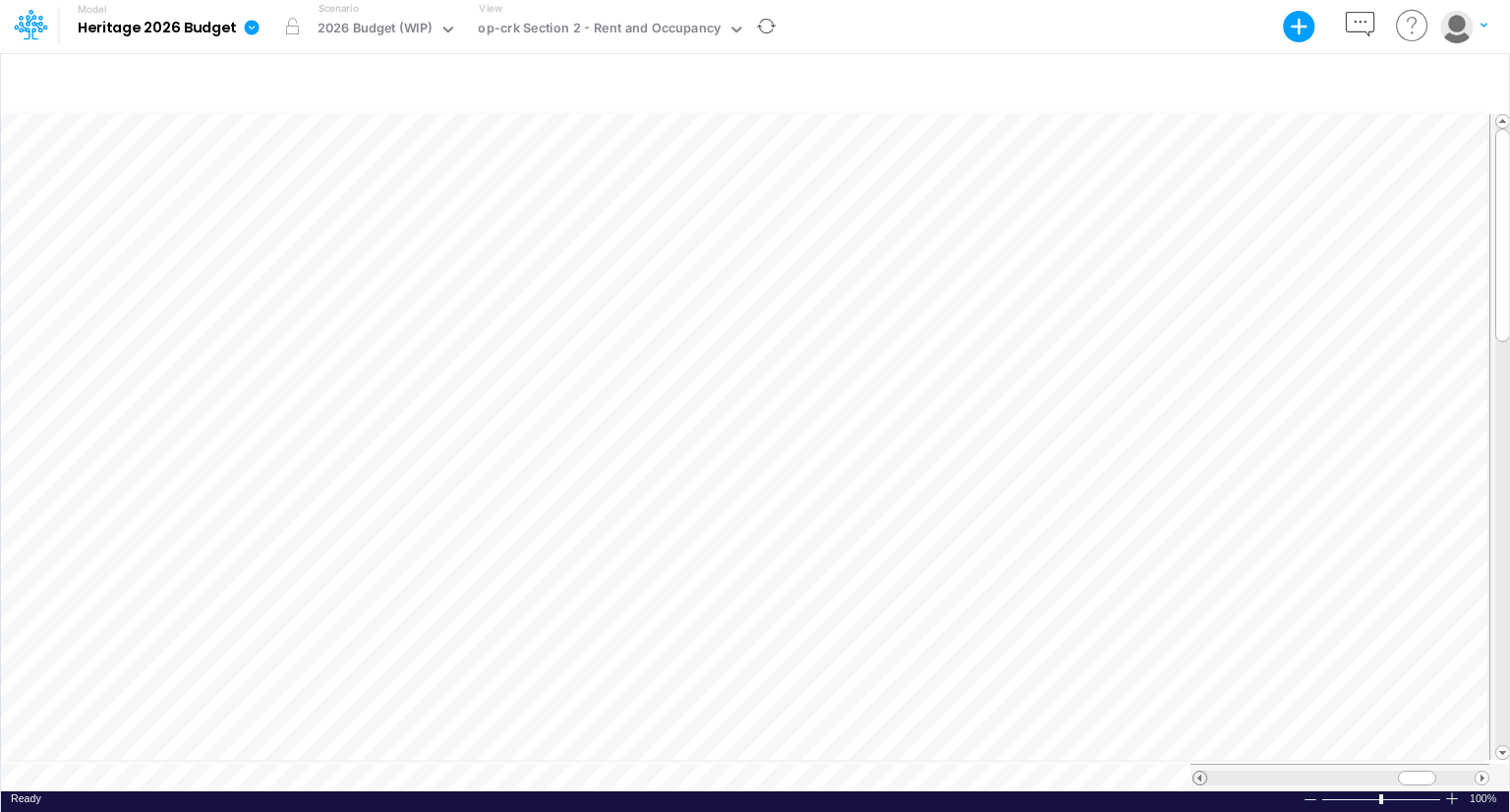
click at [1199, 771] on span at bounding box center [1200, 777] width 13 height 13
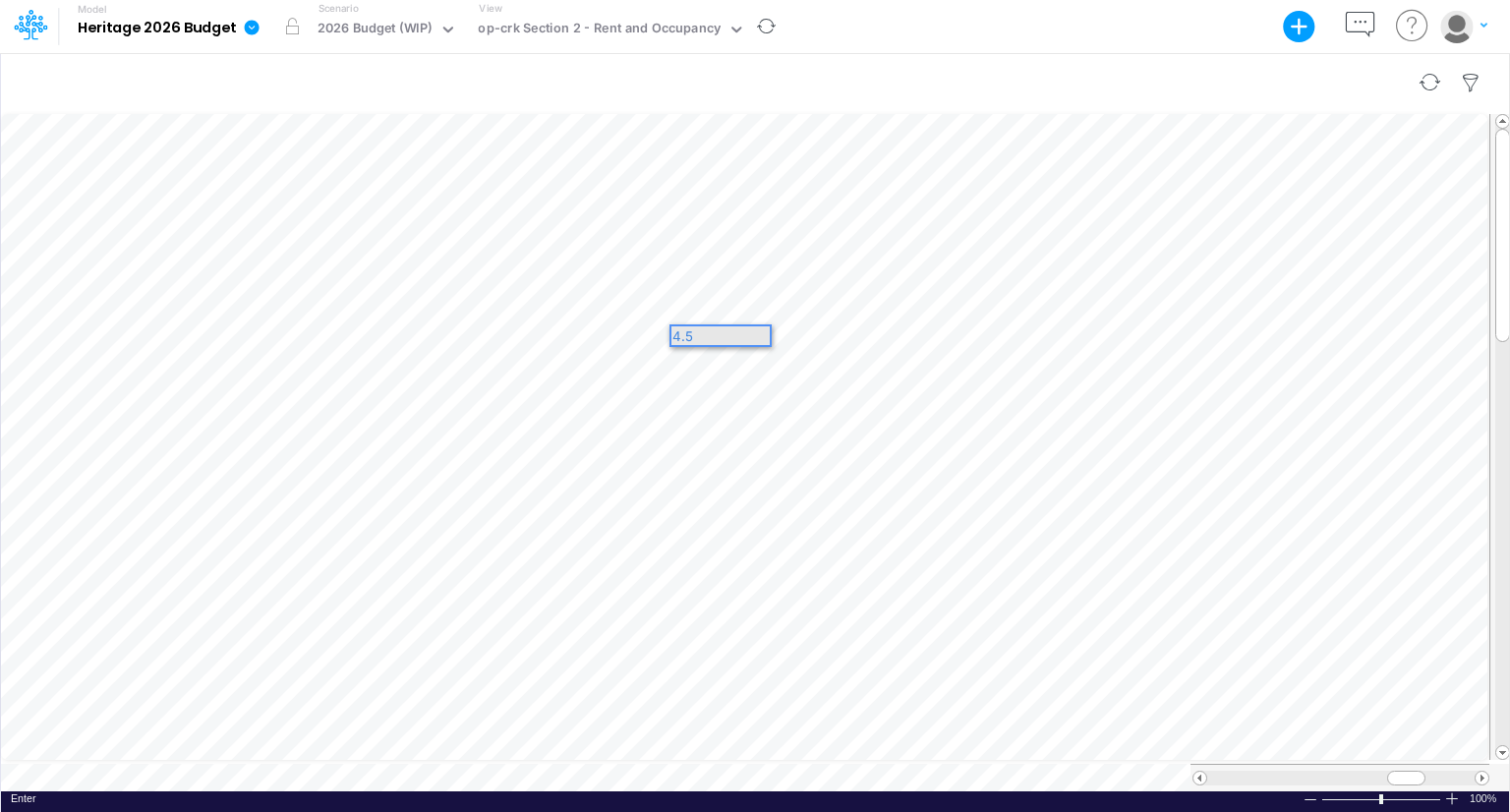
click at [1007, 63] on div at bounding box center [755, 83] width 1508 height 56
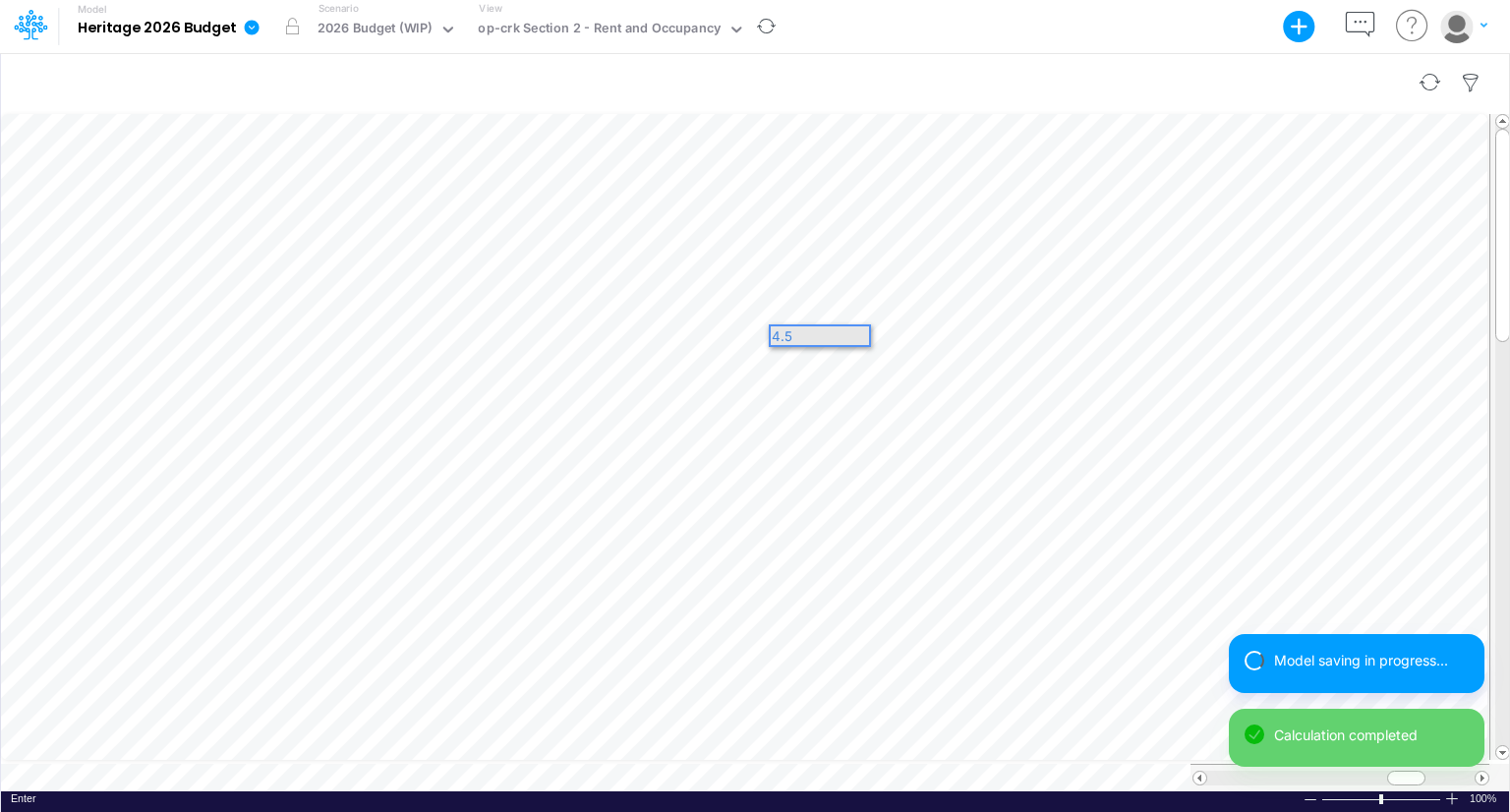
click at [1046, 63] on div at bounding box center [755, 83] width 1508 height 56
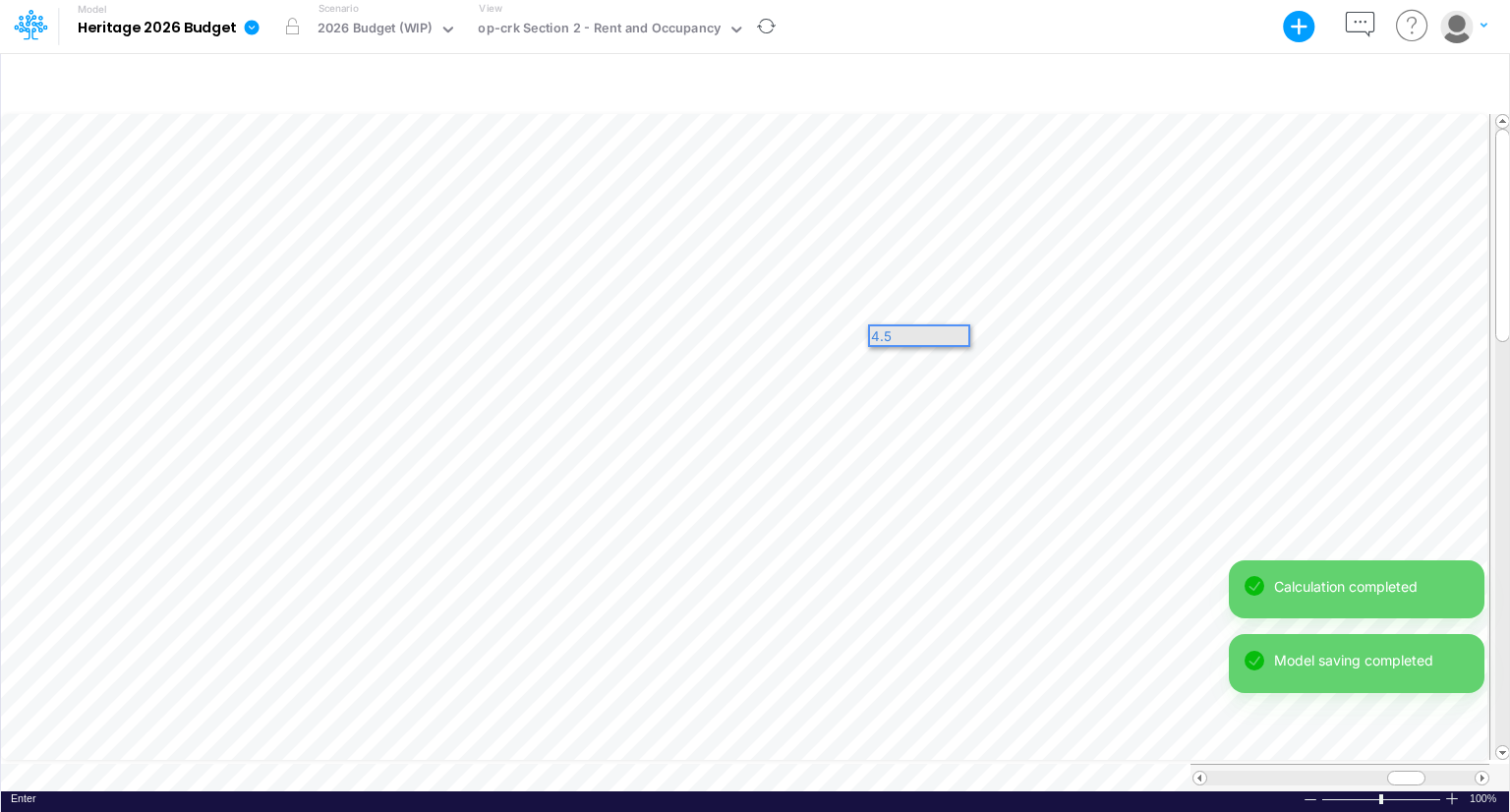
click at [1090, 39] on div "Model Heritage 2026 Budget Export Excel Scenario 2026 Budget (WIP) View op-crk …" at bounding box center [755, 27] width 1359 height 54
click at [1109, 75] on div at bounding box center [755, 83] width 1508 height 56
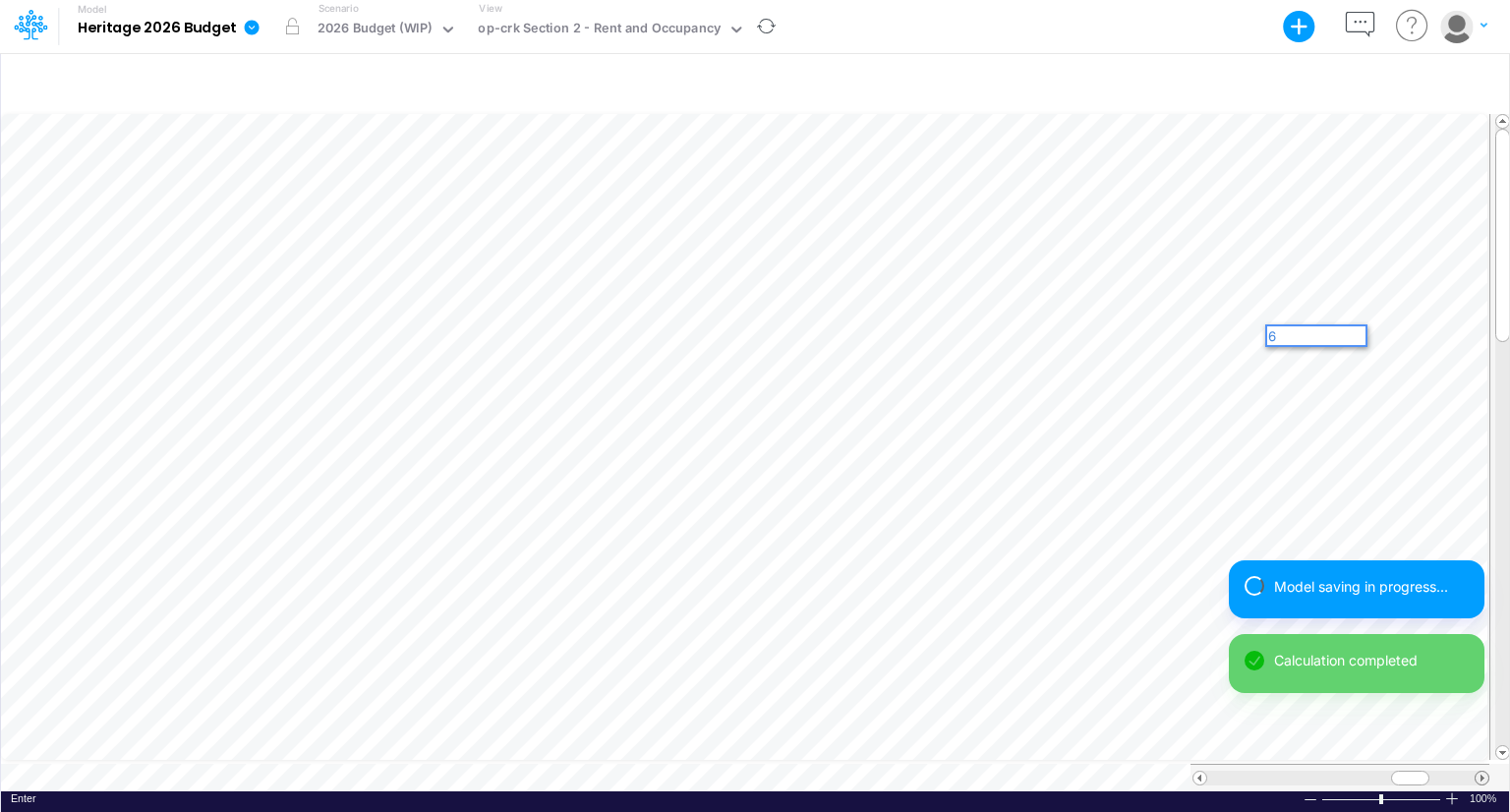
click at [1484, 771] on span at bounding box center [1482, 777] width 13 height 13
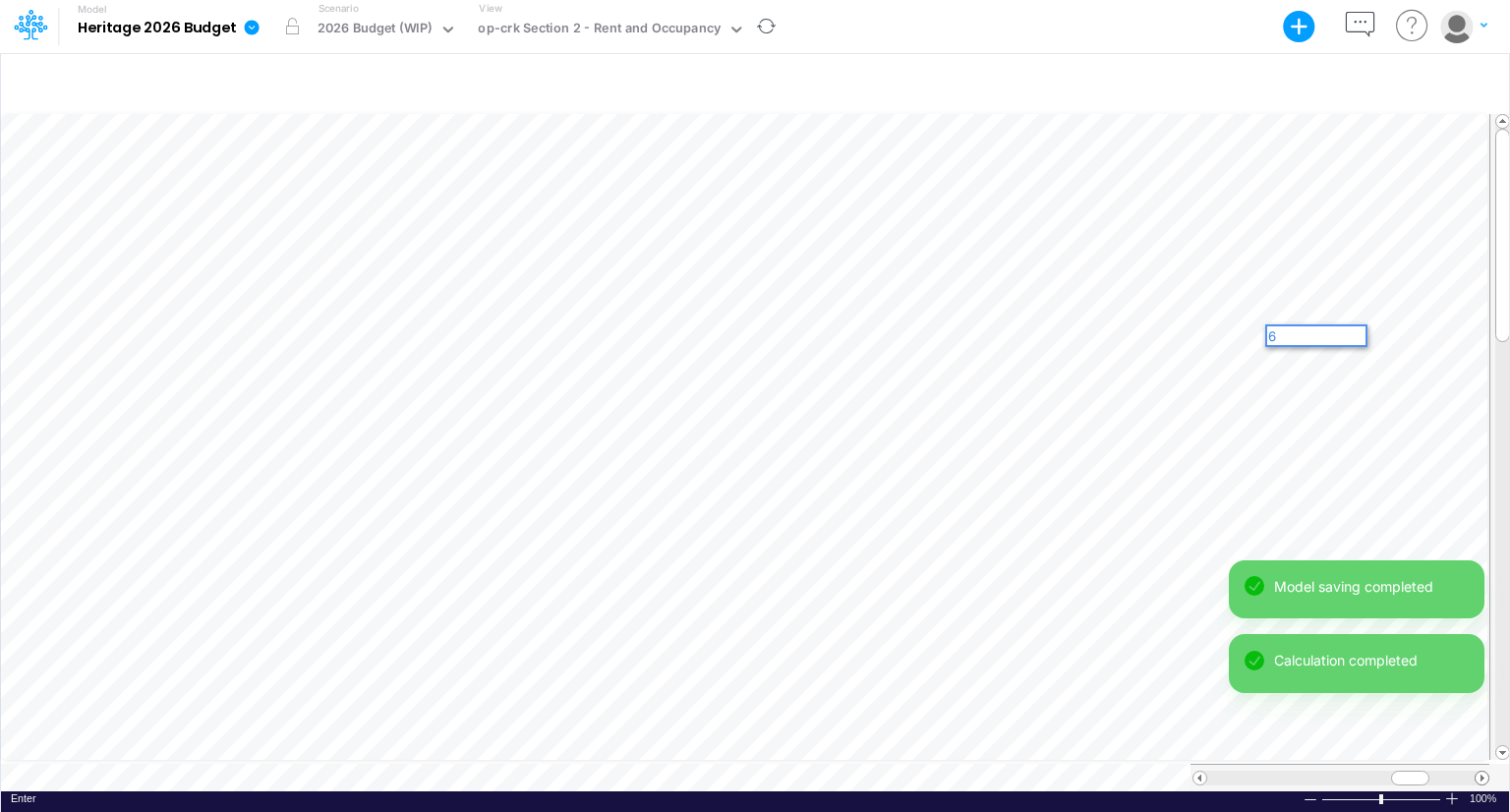
click at [1484, 771] on span at bounding box center [1482, 777] width 13 height 13
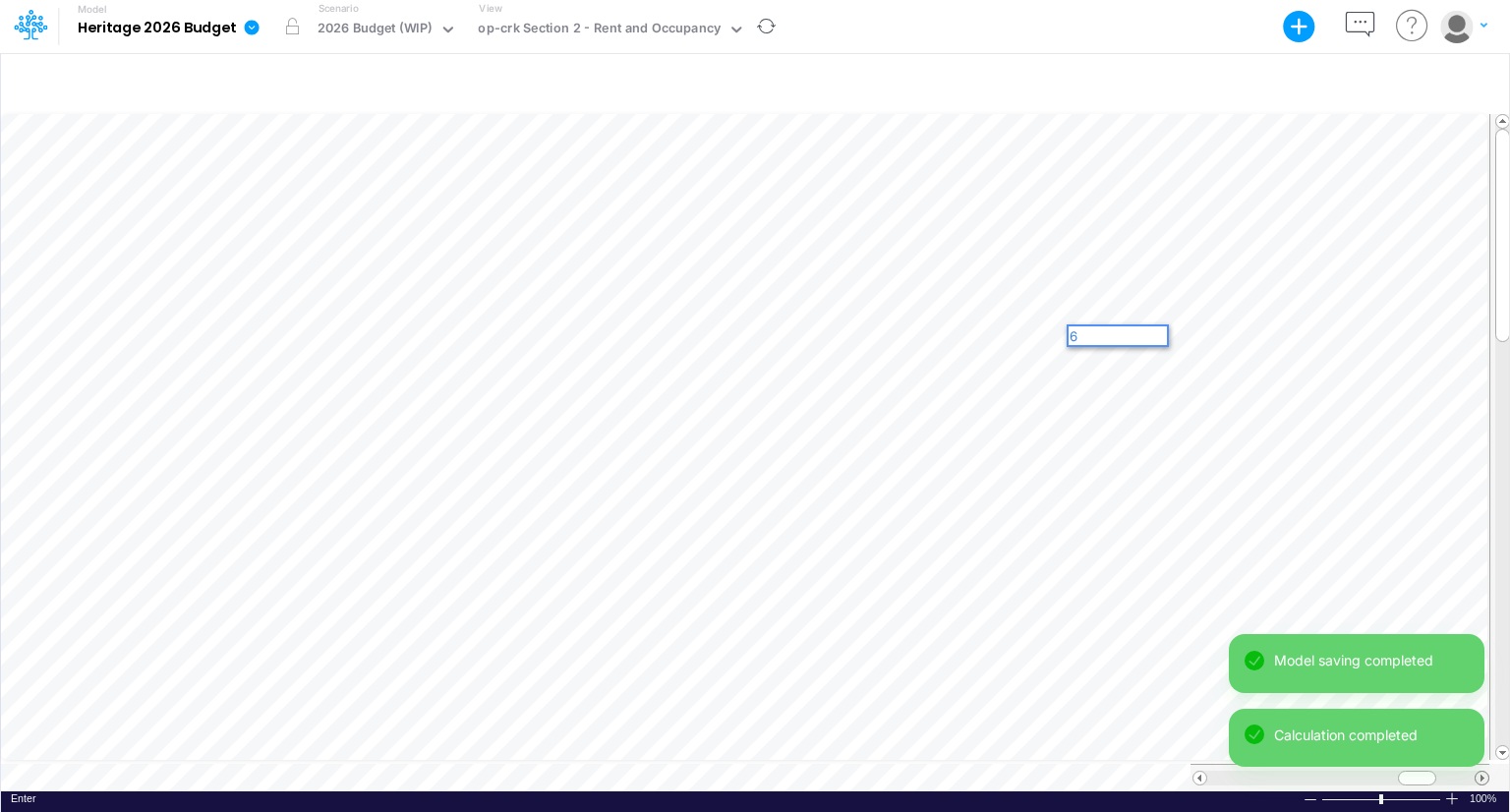
click at [1484, 771] on span at bounding box center [1482, 777] width 13 height 13
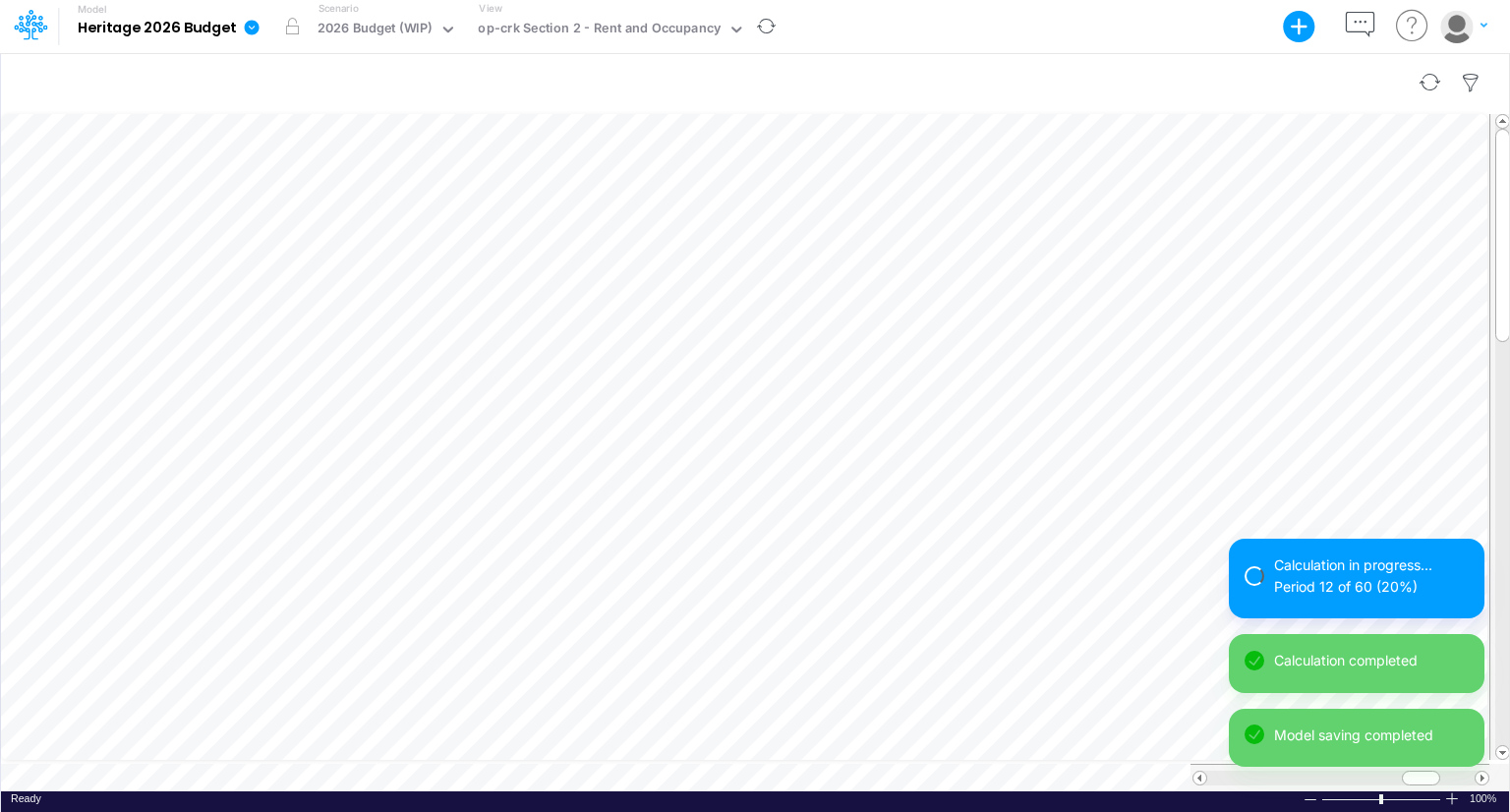
click at [1213, 85] on div at bounding box center [755, 83] width 1508 height 56
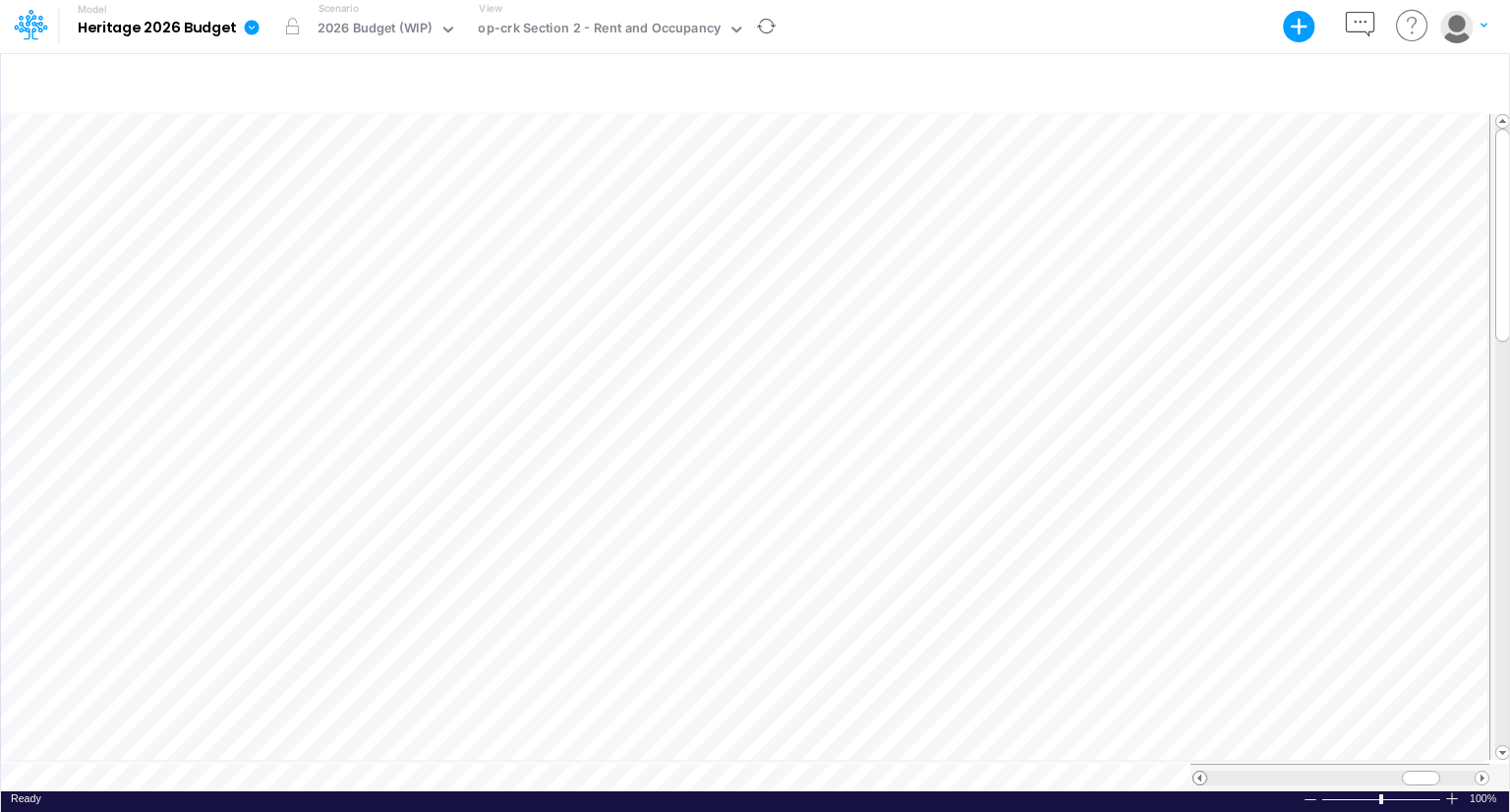
click at [1195, 771] on span at bounding box center [1200, 777] width 13 height 13
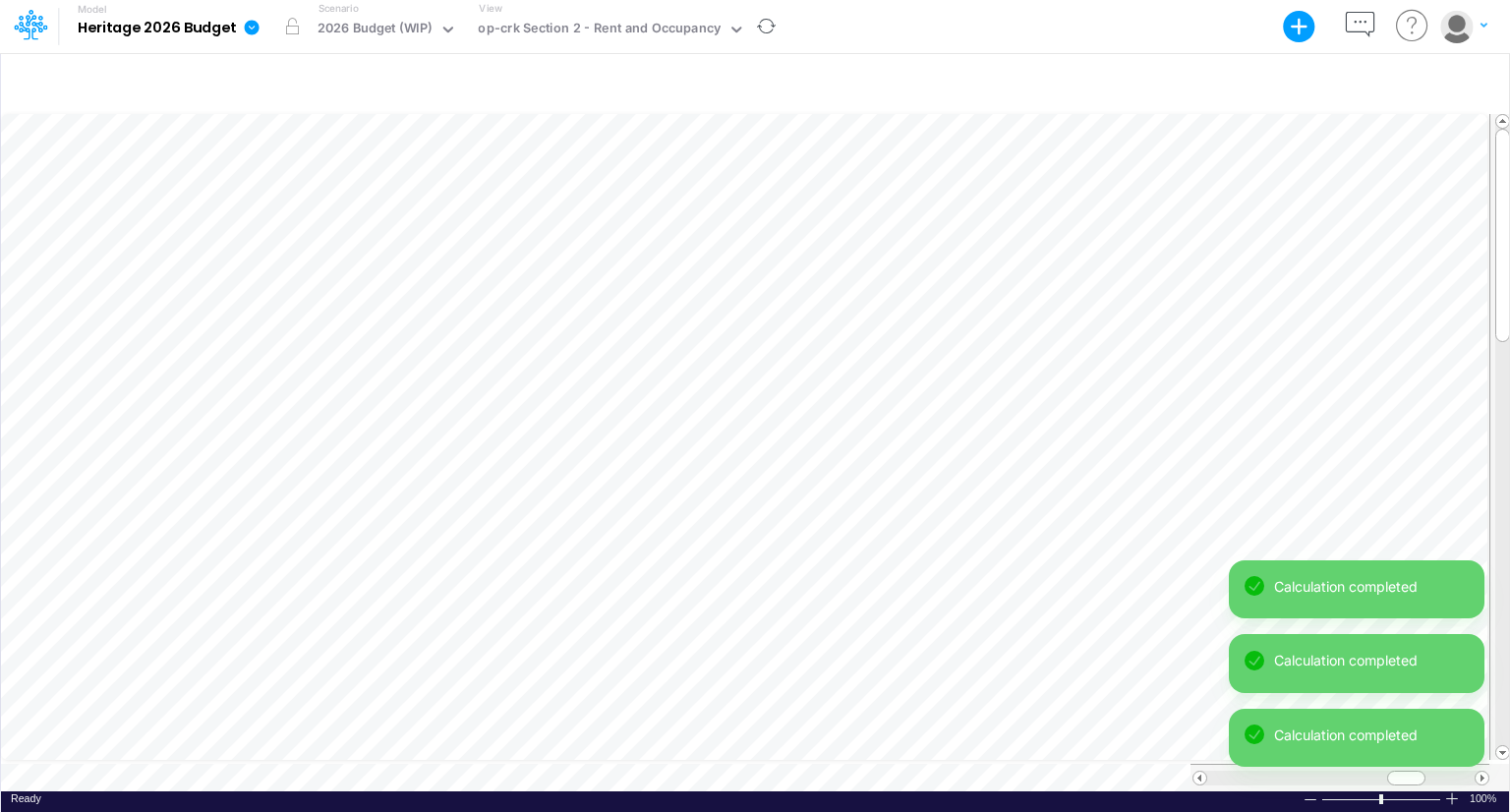
scroll to position [9, 2]
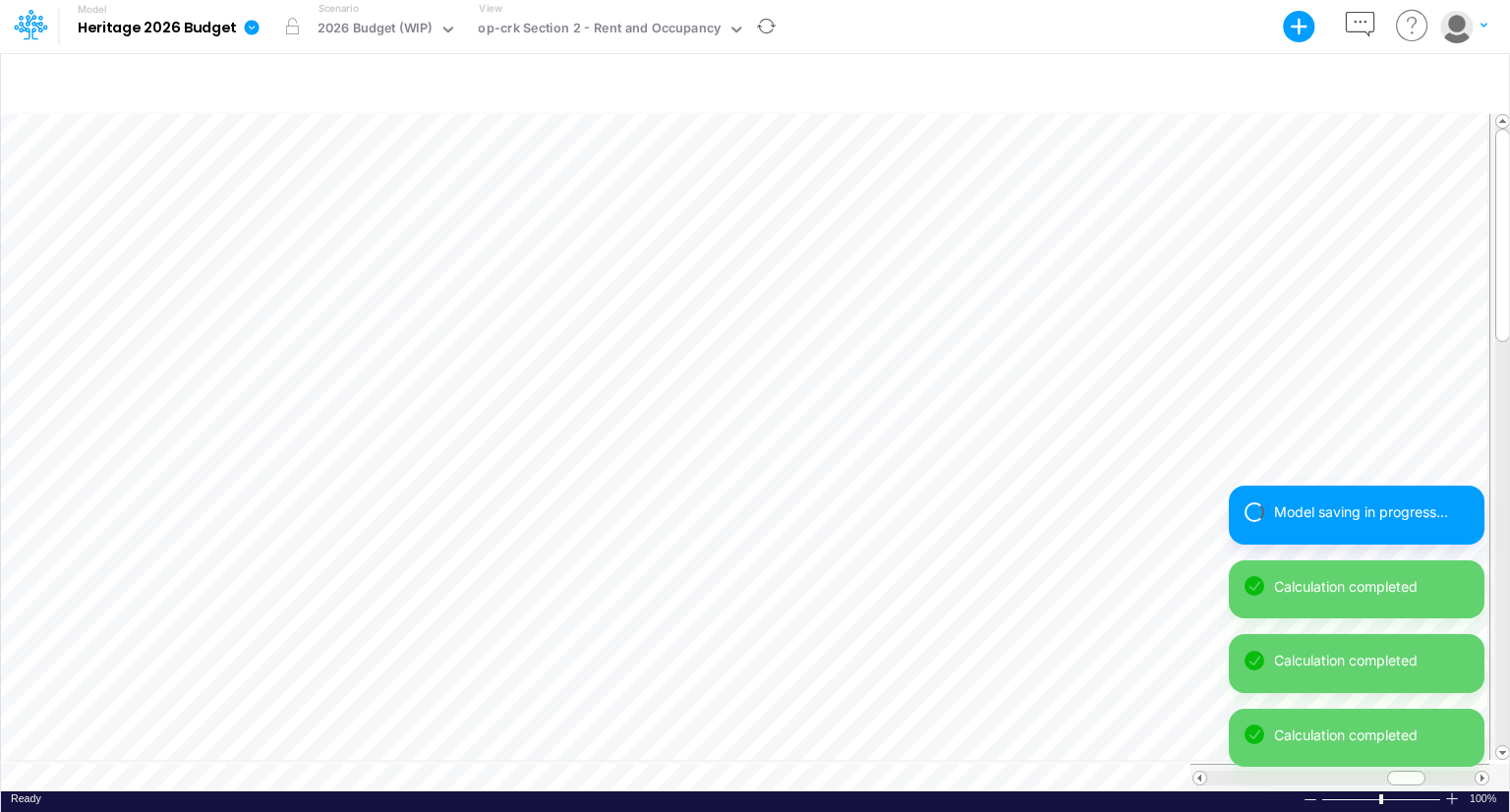
click at [1482, 769] on div "Model saving in progress... Calculation completed Calculation completed Calcula…" at bounding box center [1357, 634] width 256 height 296
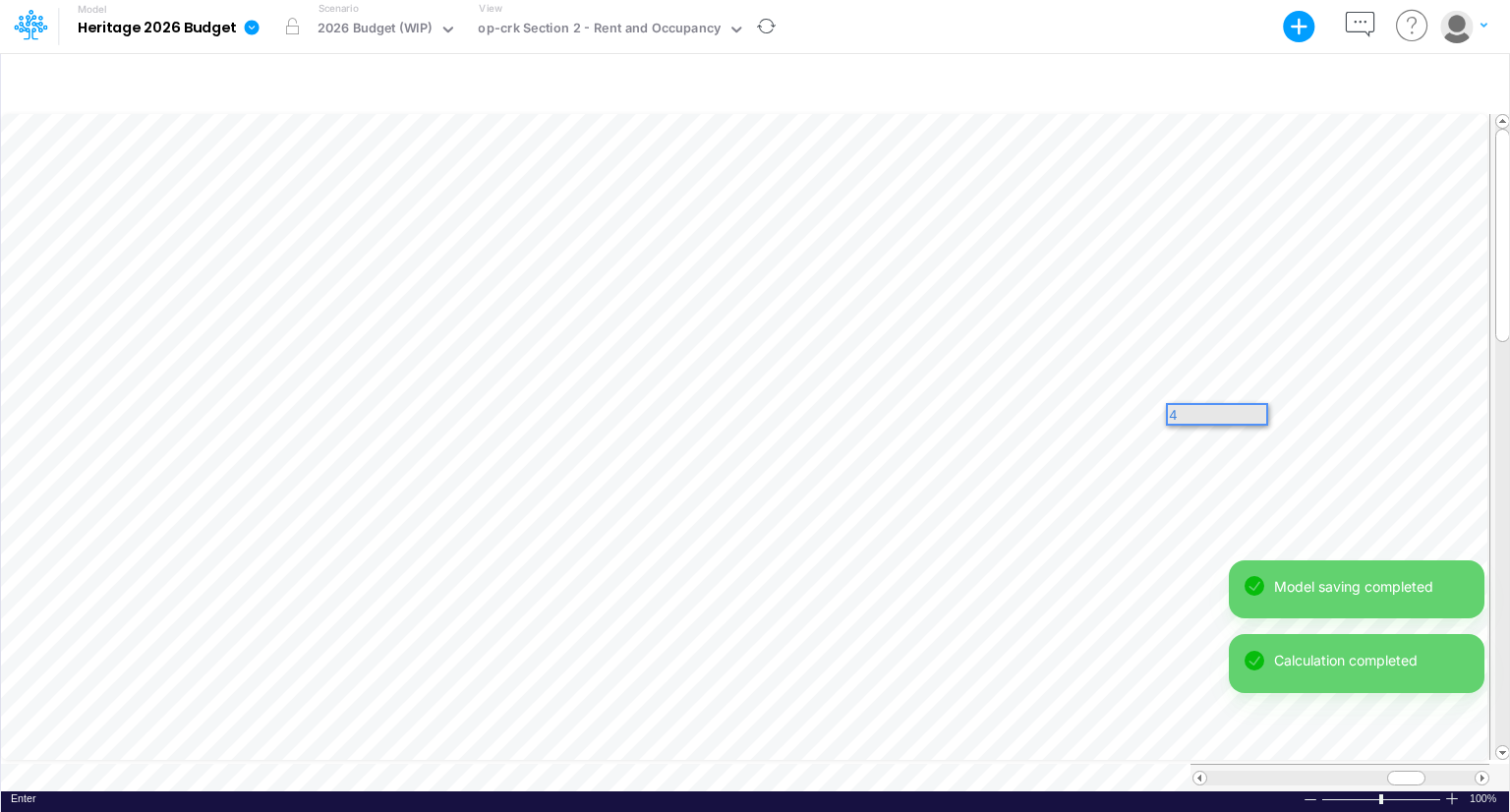
scroll to position [0, 0]
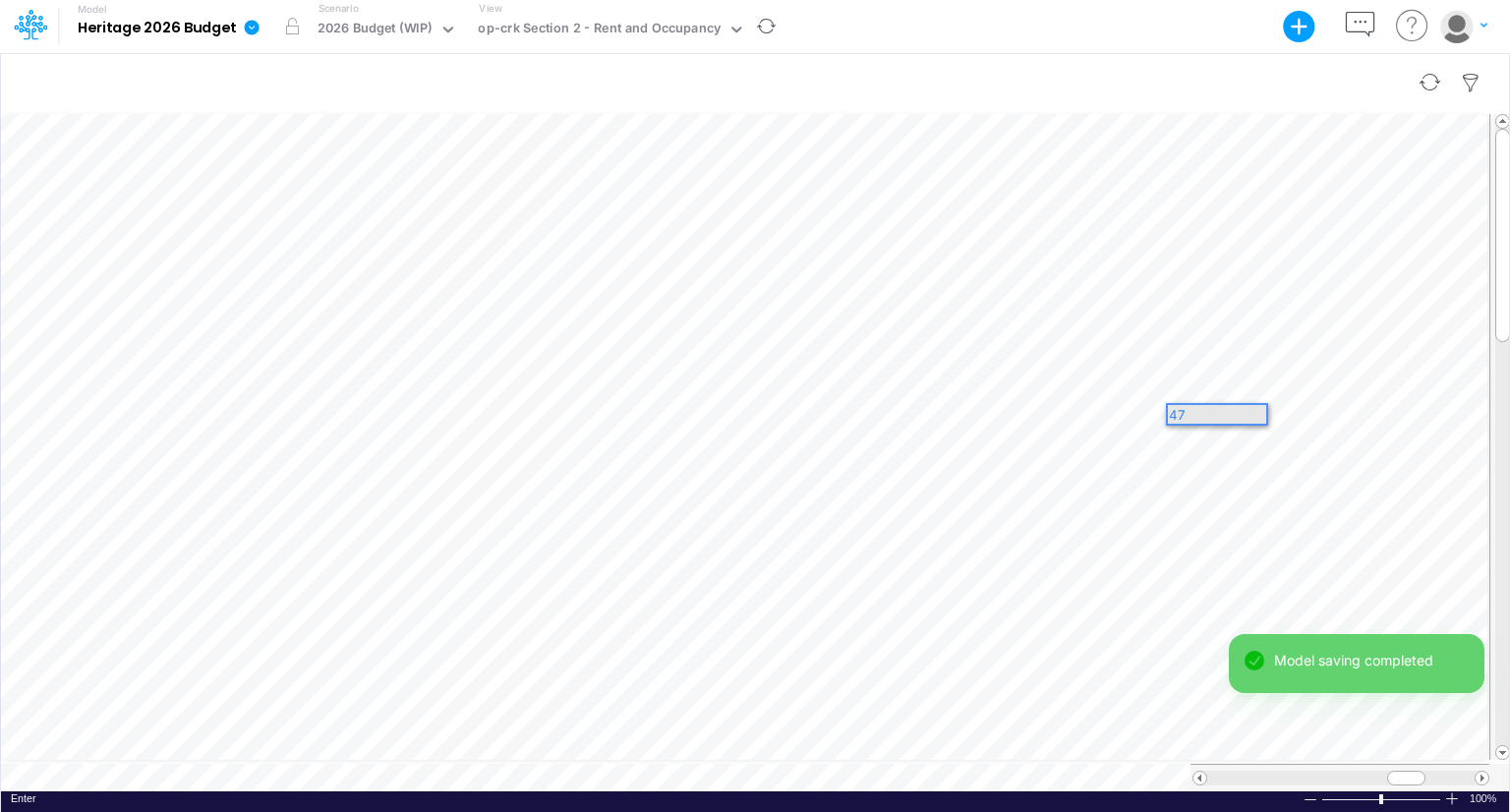
click at [1272, 83] on div at bounding box center [755, 83] width 1508 height 56
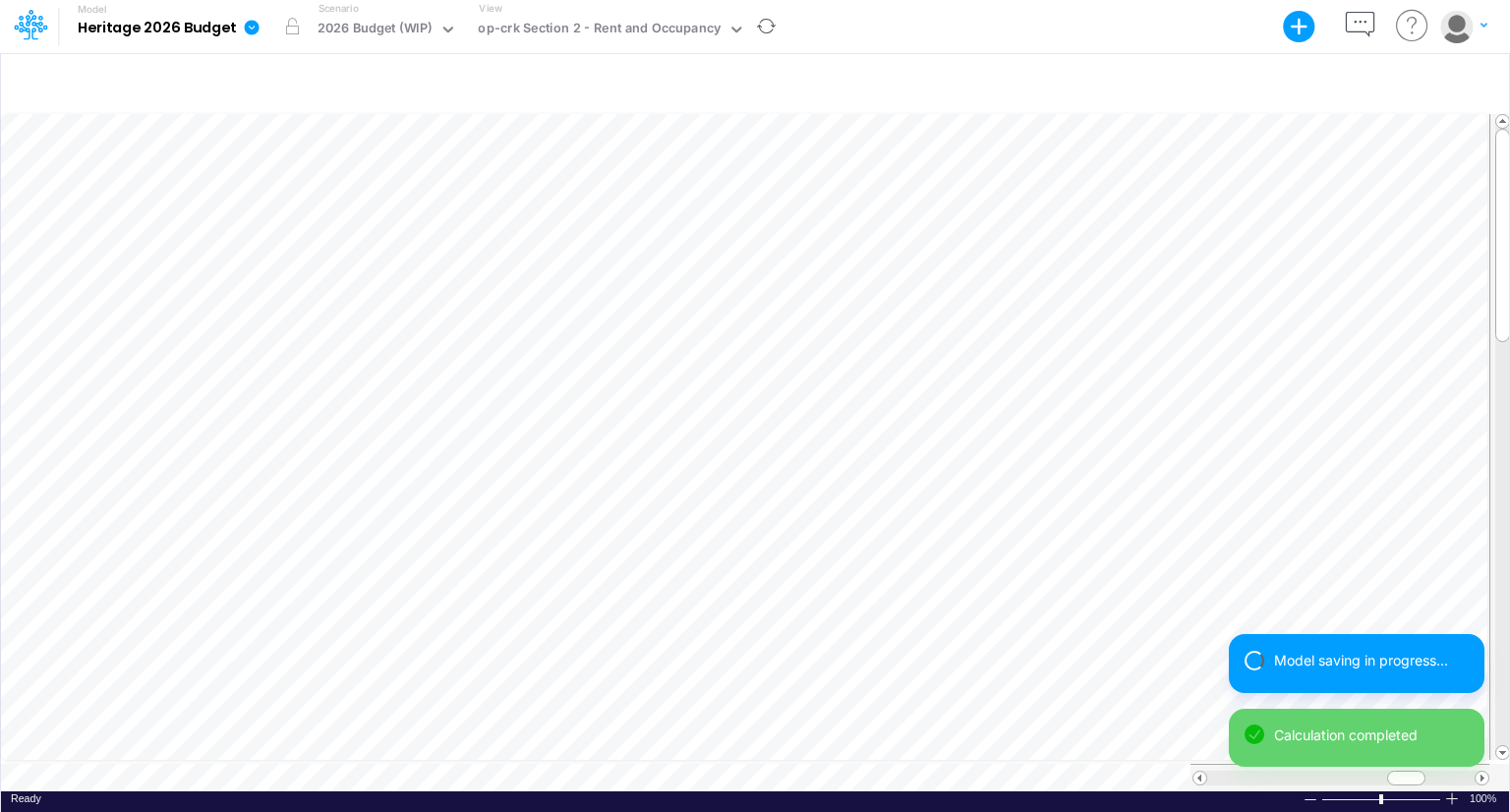
click at [1479, 769] on div "Model saving in progress... Calculation completed" at bounding box center [1357, 709] width 256 height 149
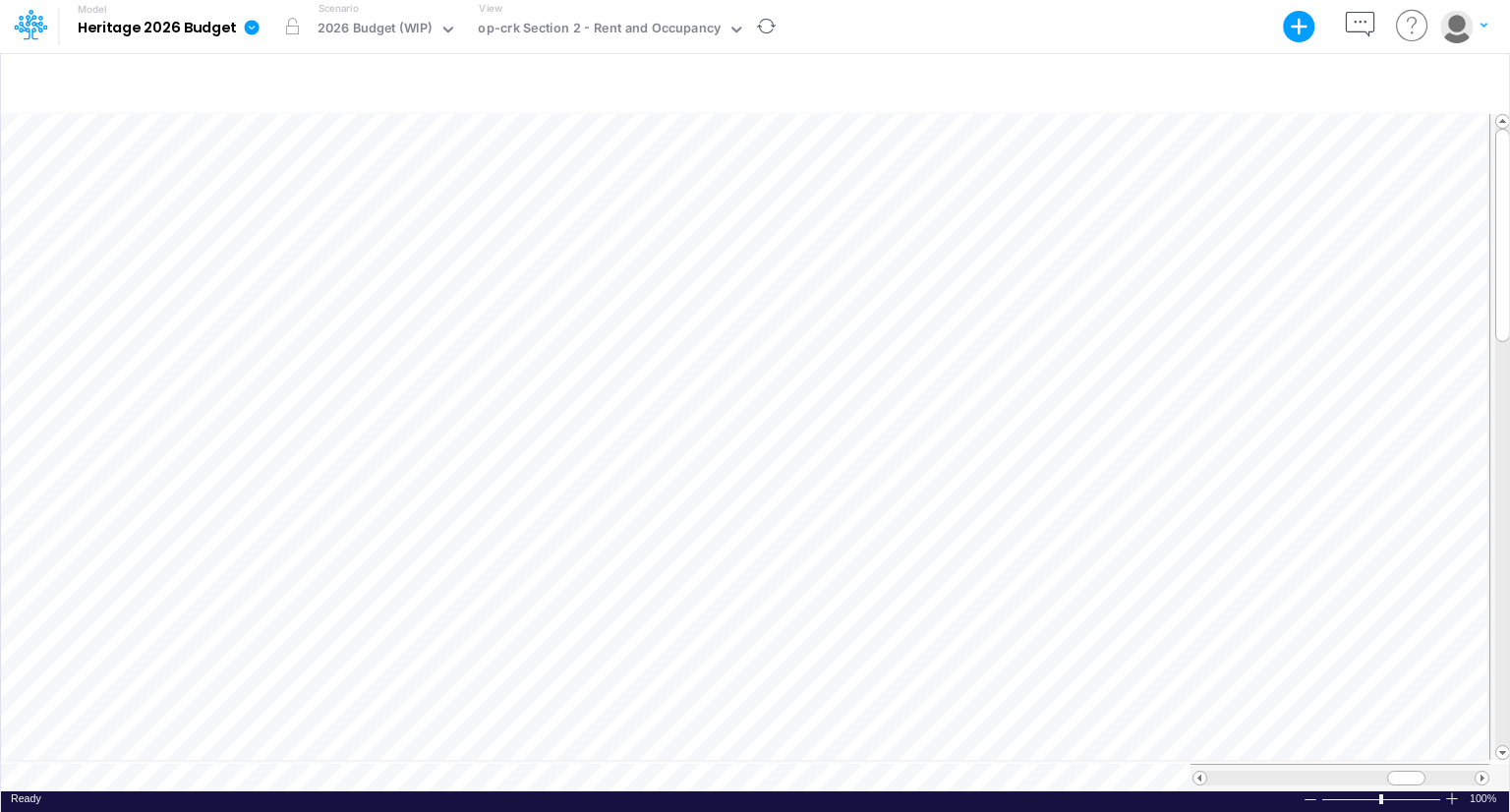
click at [1478, 766] on div "Model Heritage 2026 Budget Export Excel Scenario 2026 Budget (WIP) View op-crk …" at bounding box center [755, 406] width 1510 height 812
click at [1480, 771] on span at bounding box center [1482, 777] width 13 height 13
click at [1481, 771] on span at bounding box center [1482, 777] width 13 height 13
click at [1478, 771] on span at bounding box center [1482, 777] width 13 height 13
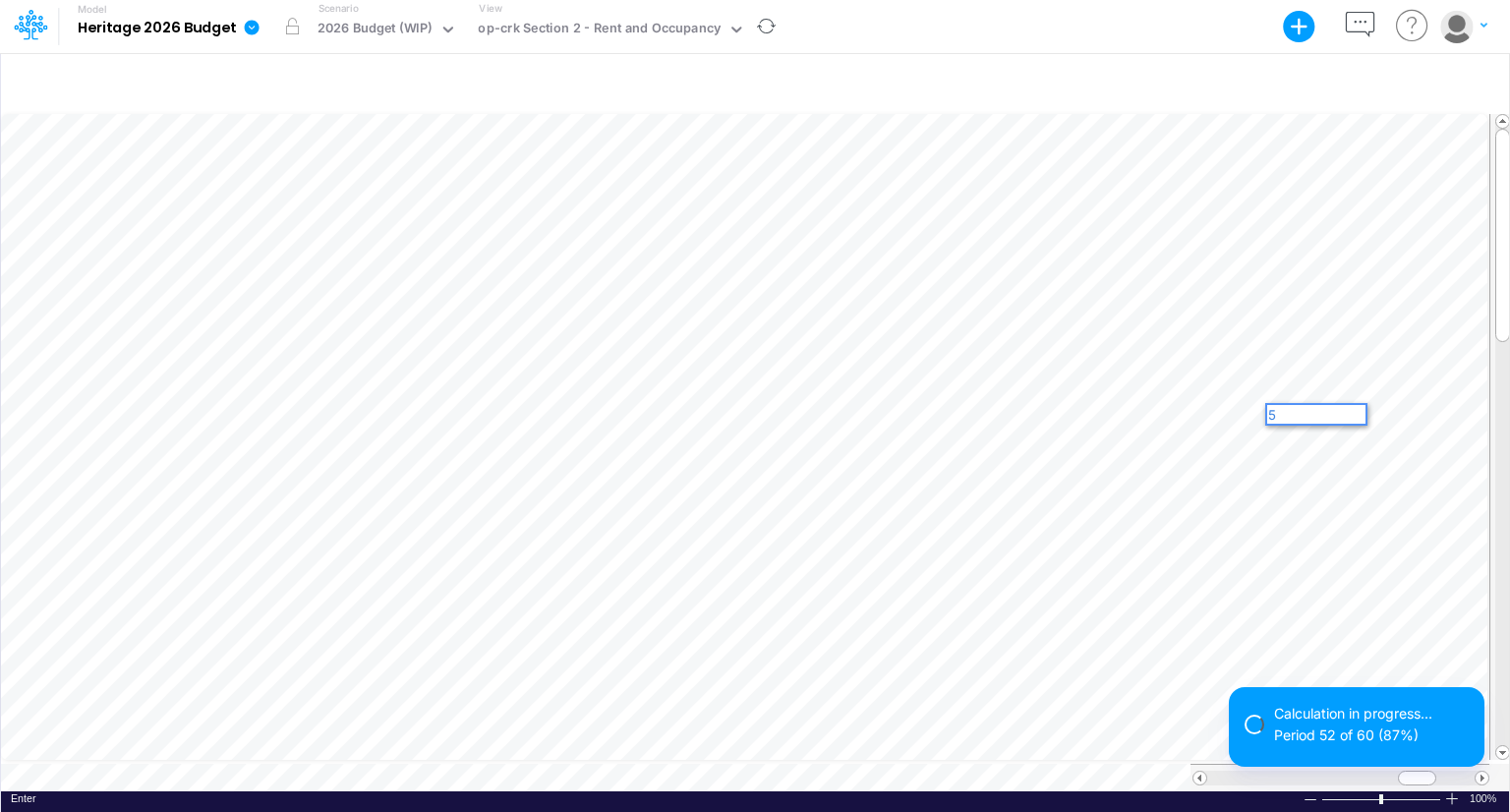
scroll to position [0, 0]
click at [1157, 80] on div at bounding box center [755, 83] width 1508 height 56
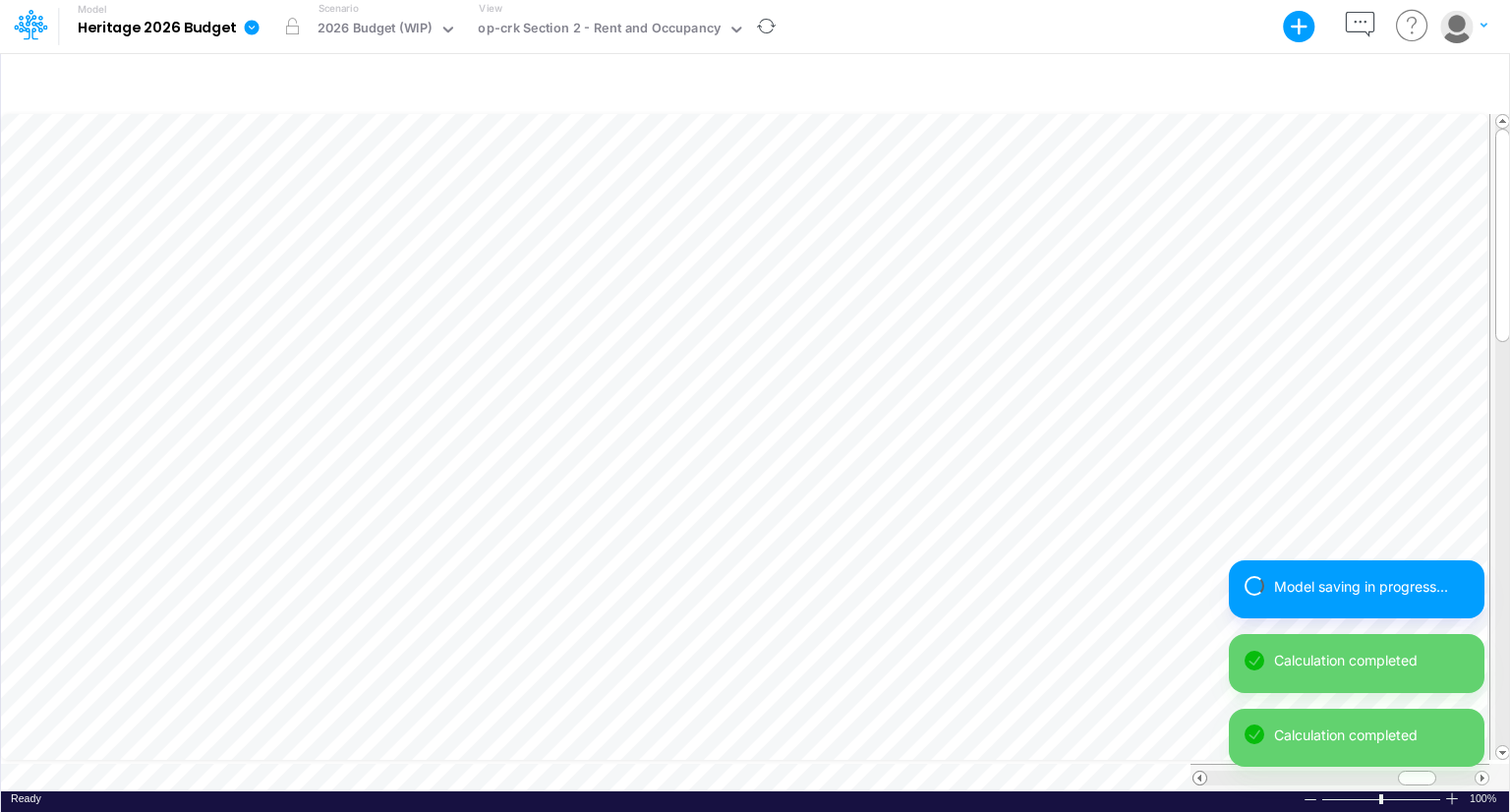
click at [1200, 771] on span at bounding box center [1200, 777] width 13 height 13
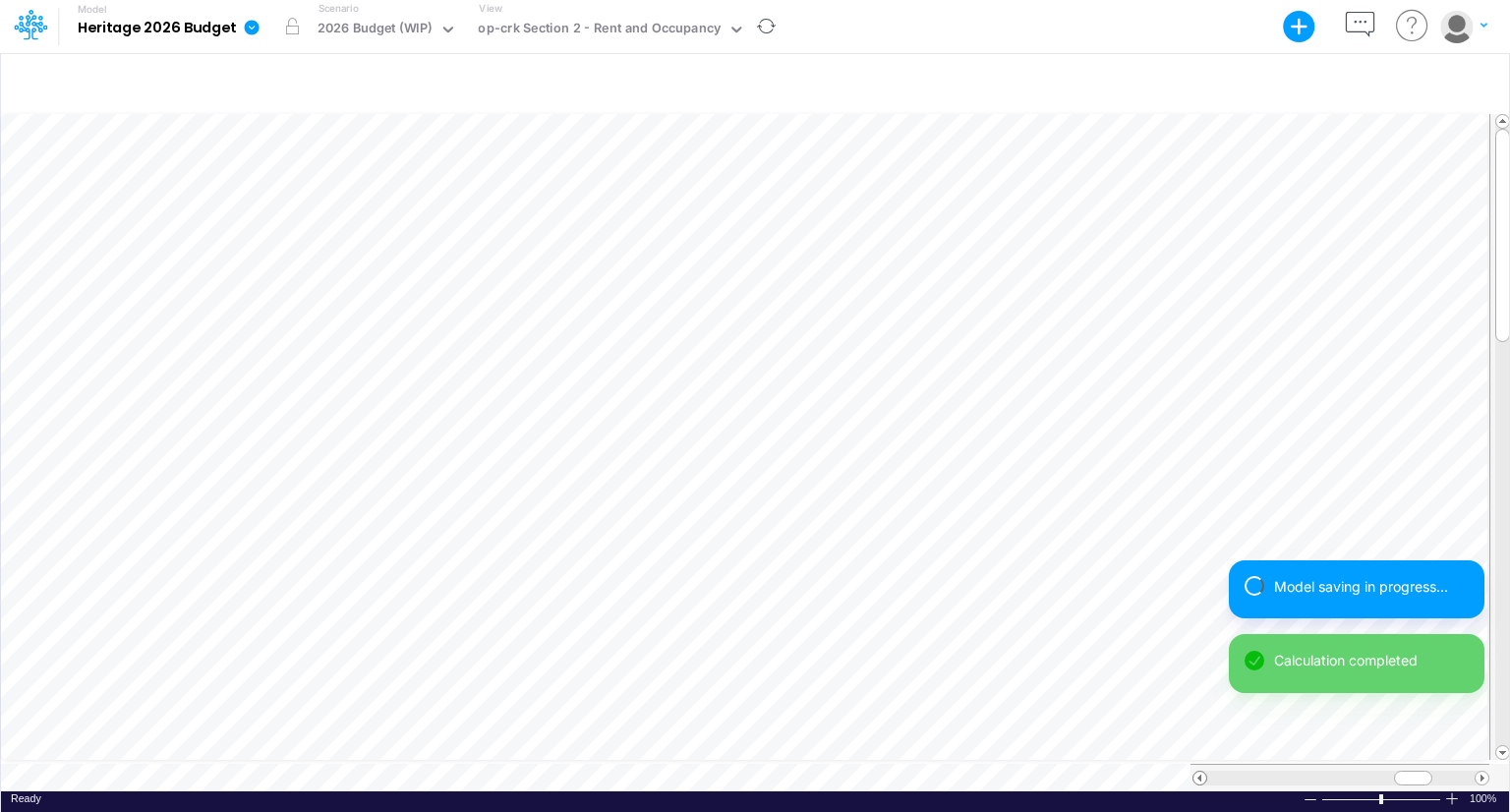
scroll to position [9, 2]
click at [1200, 771] on span at bounding box center [1200, 777] width 13 height 13
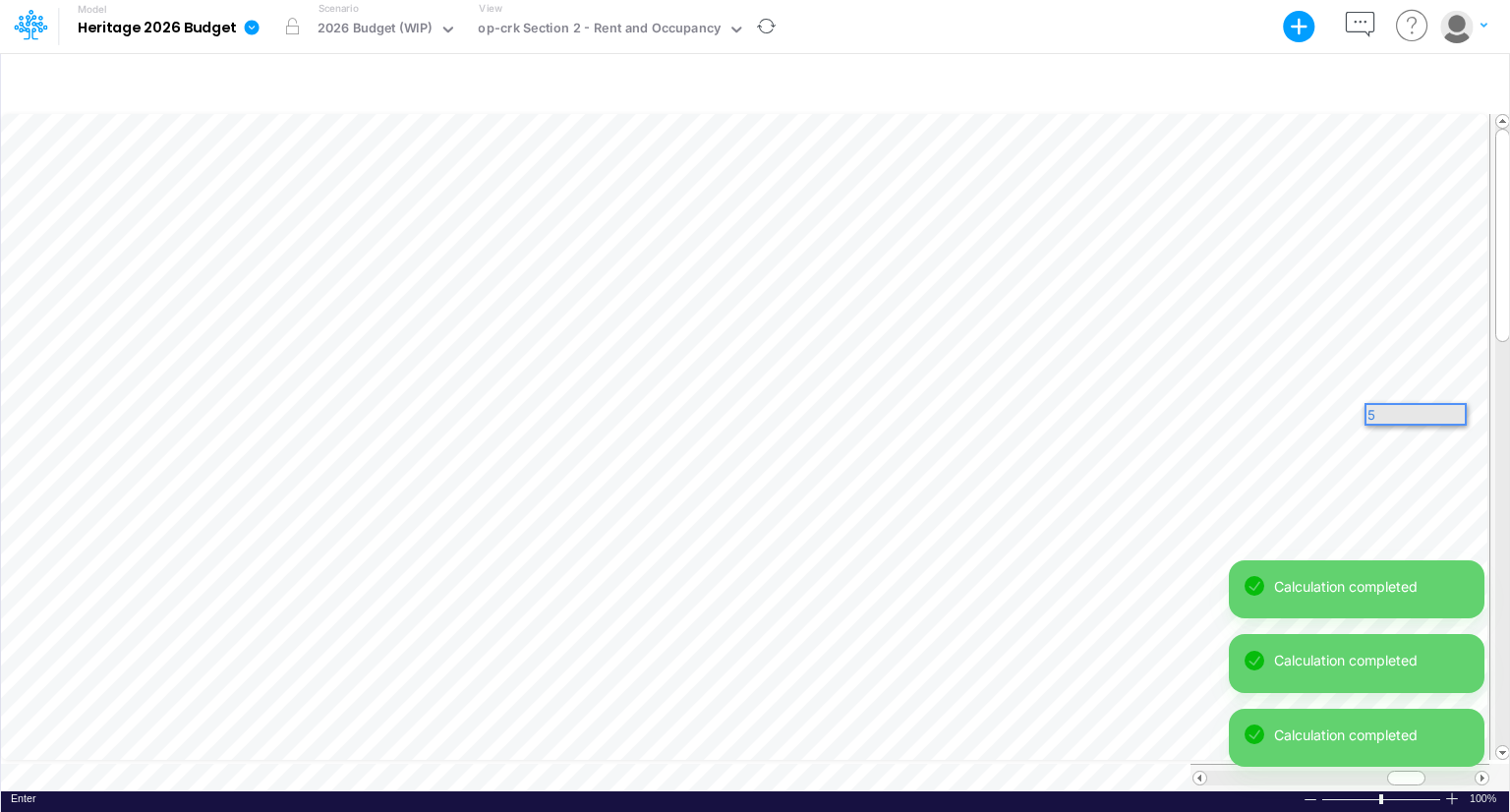
scroll to position [0, 0]
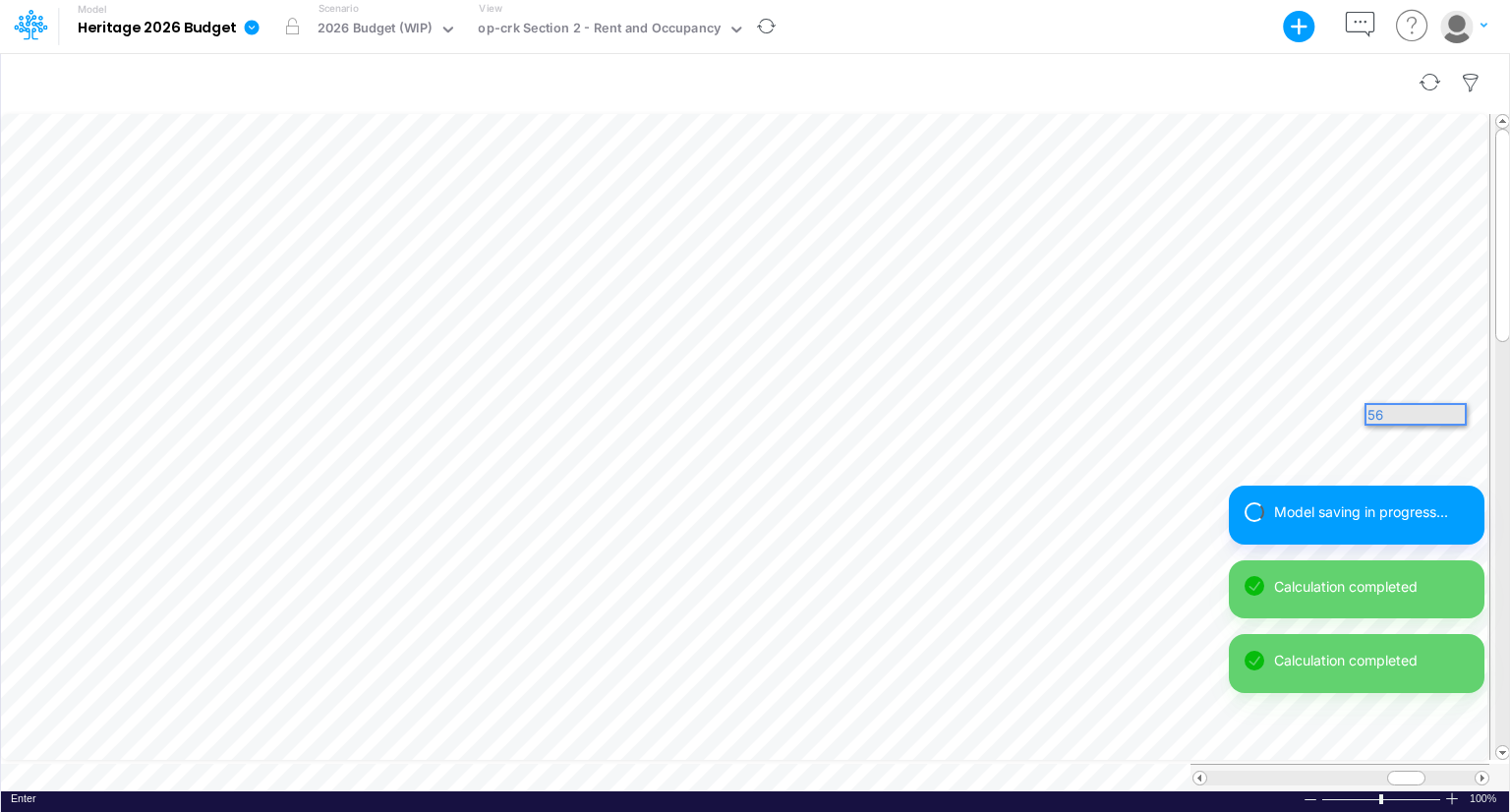
click at [1249, 78] on div at bounding box center [755, 83] width 1508 height 56
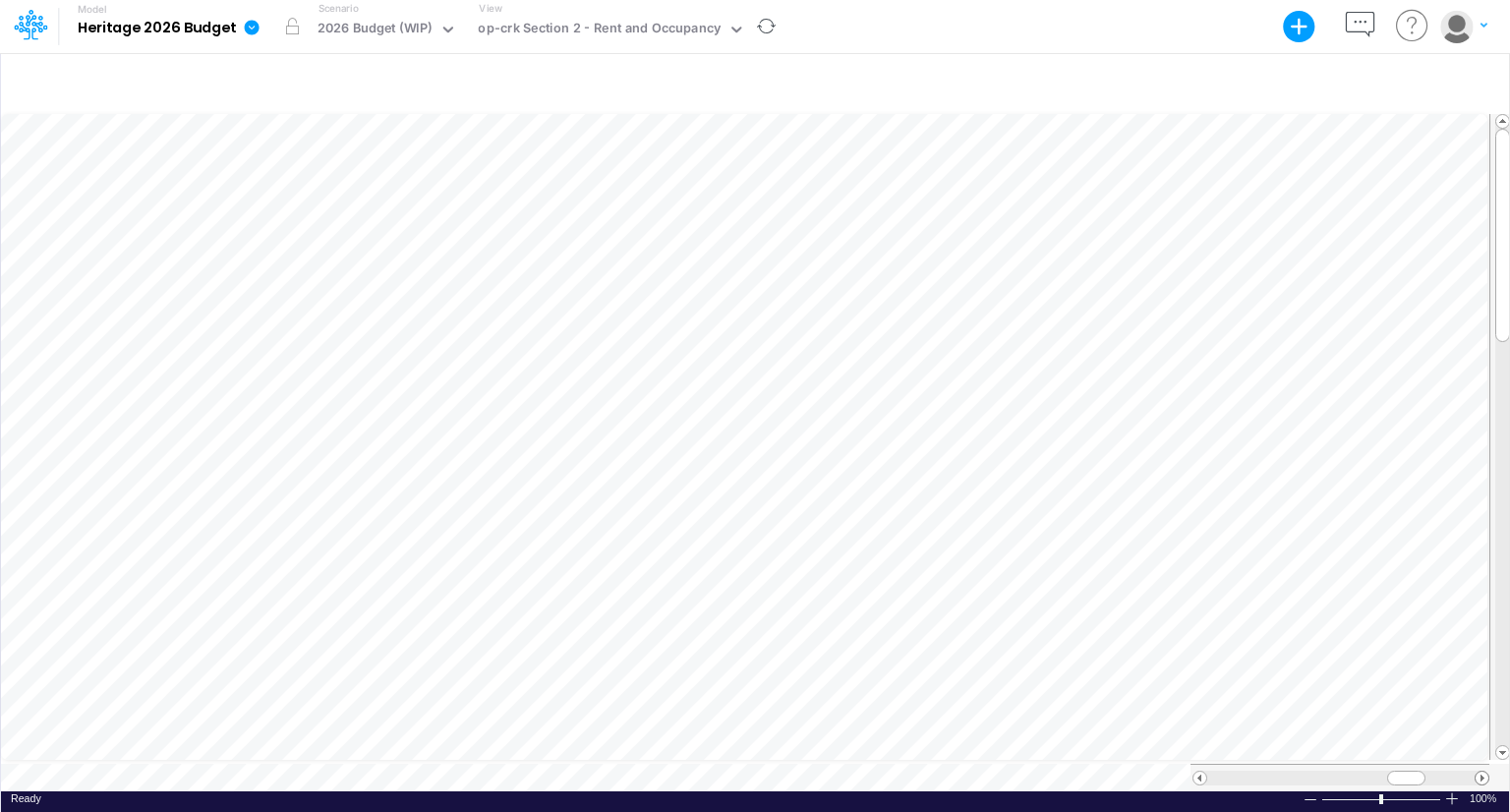
click at [1480, 772] on span at bounding box center [1482, 777] width 13 height 13
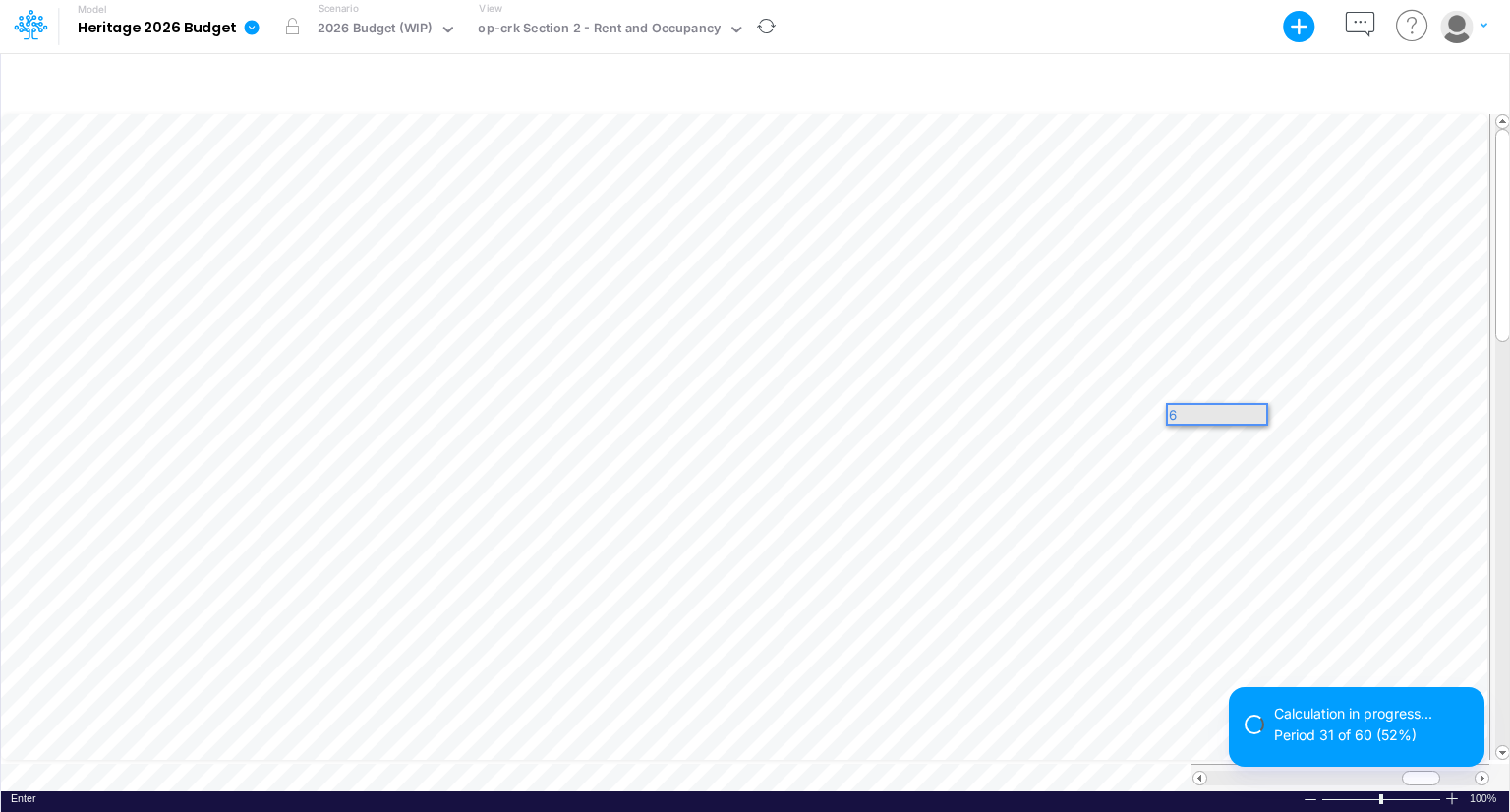
scroll to position [0, 0]
click at [1110, 59] on div at bounding box center [755, 83] width 1508 height 56
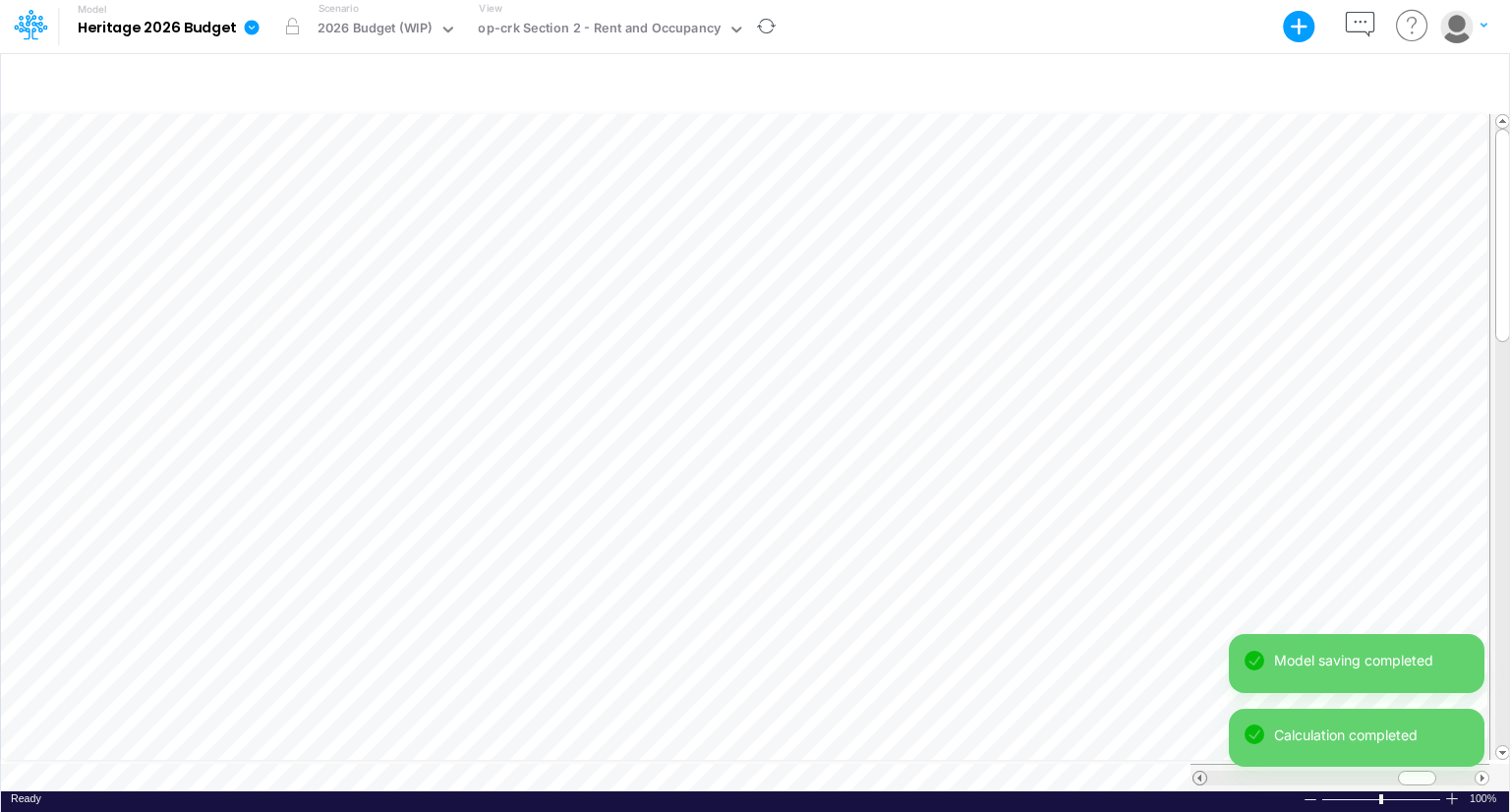
click at [1196, 771] on span at bounding box center [1200, 777] width 13 height 13
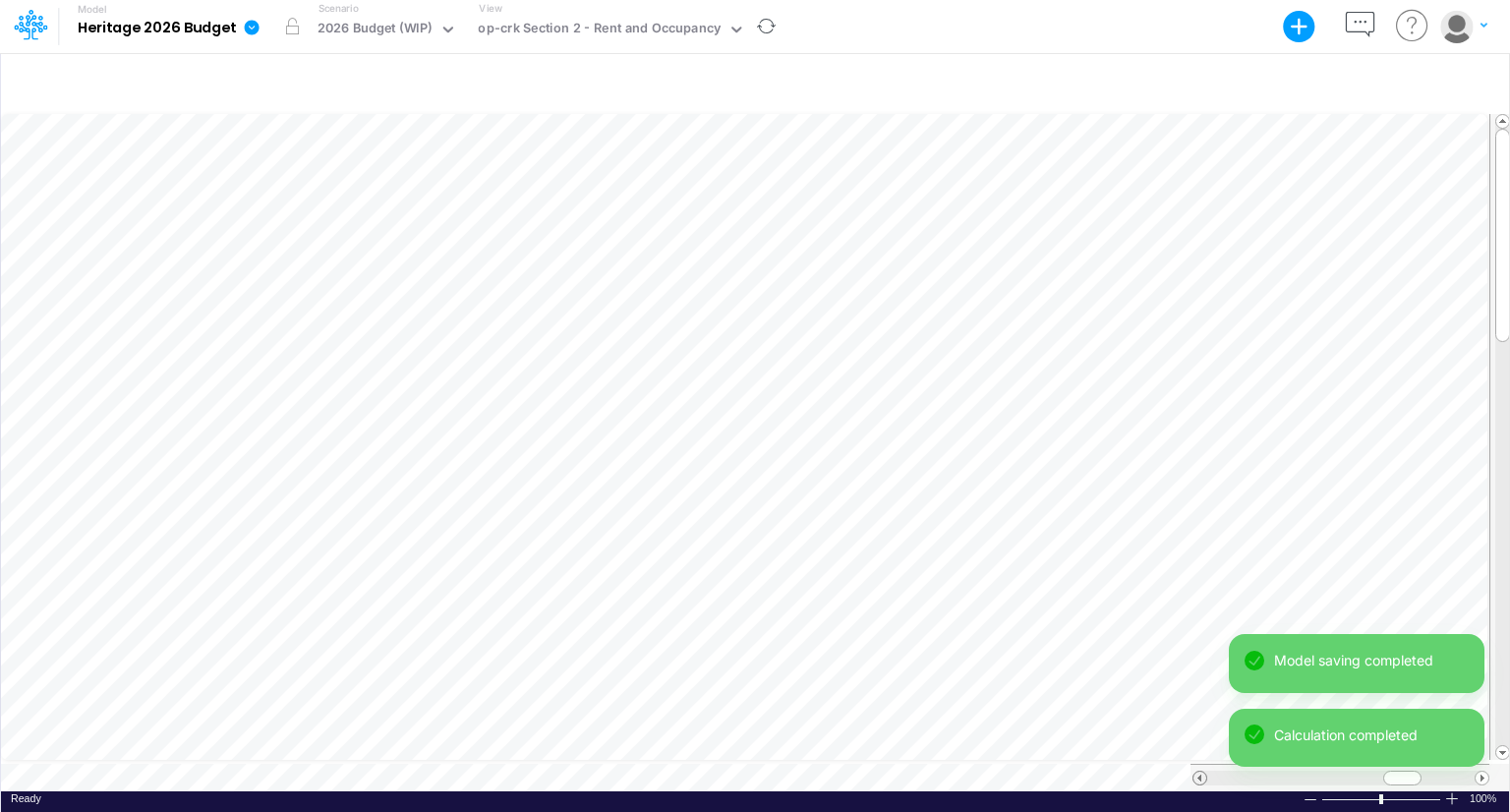
click at [1196, 771] on span at bounding box center [1200, 777] width 13 height 13
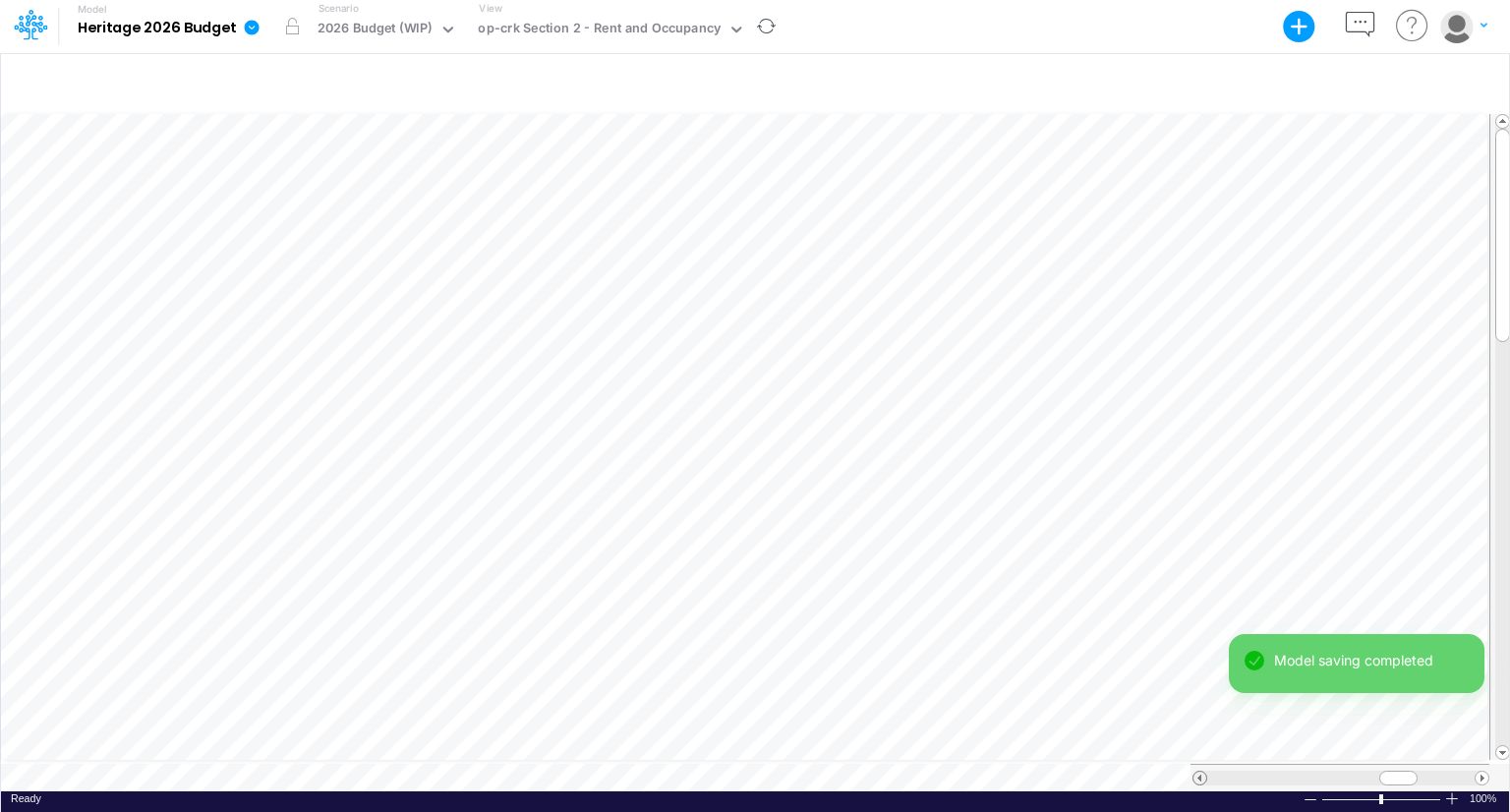
click at [1196, 771] on span at bounding box center [1200, 777] width 13 height 13
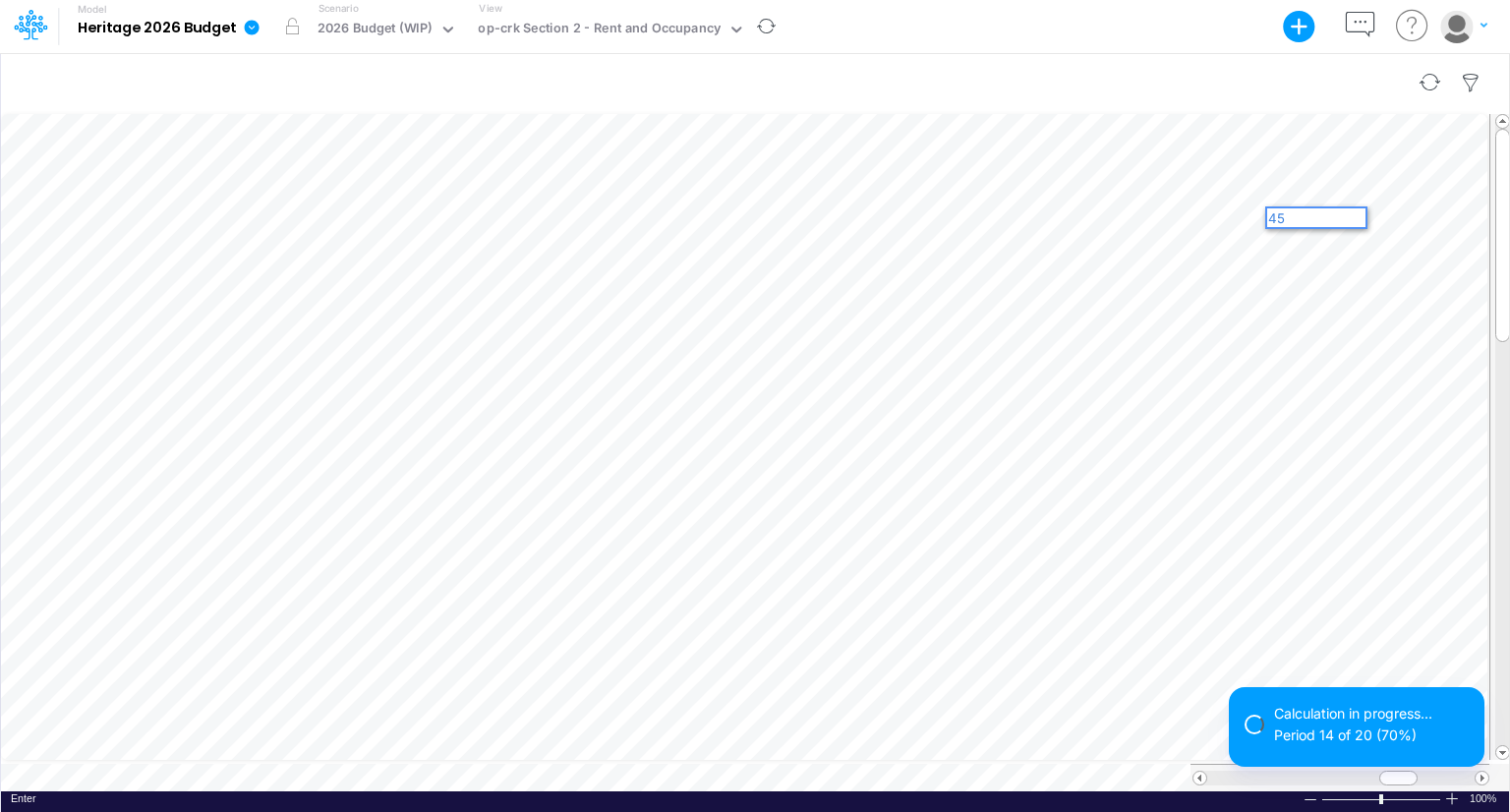
click at [1233, 78] on div at bounding box center [755, 83] width 1508 height 56
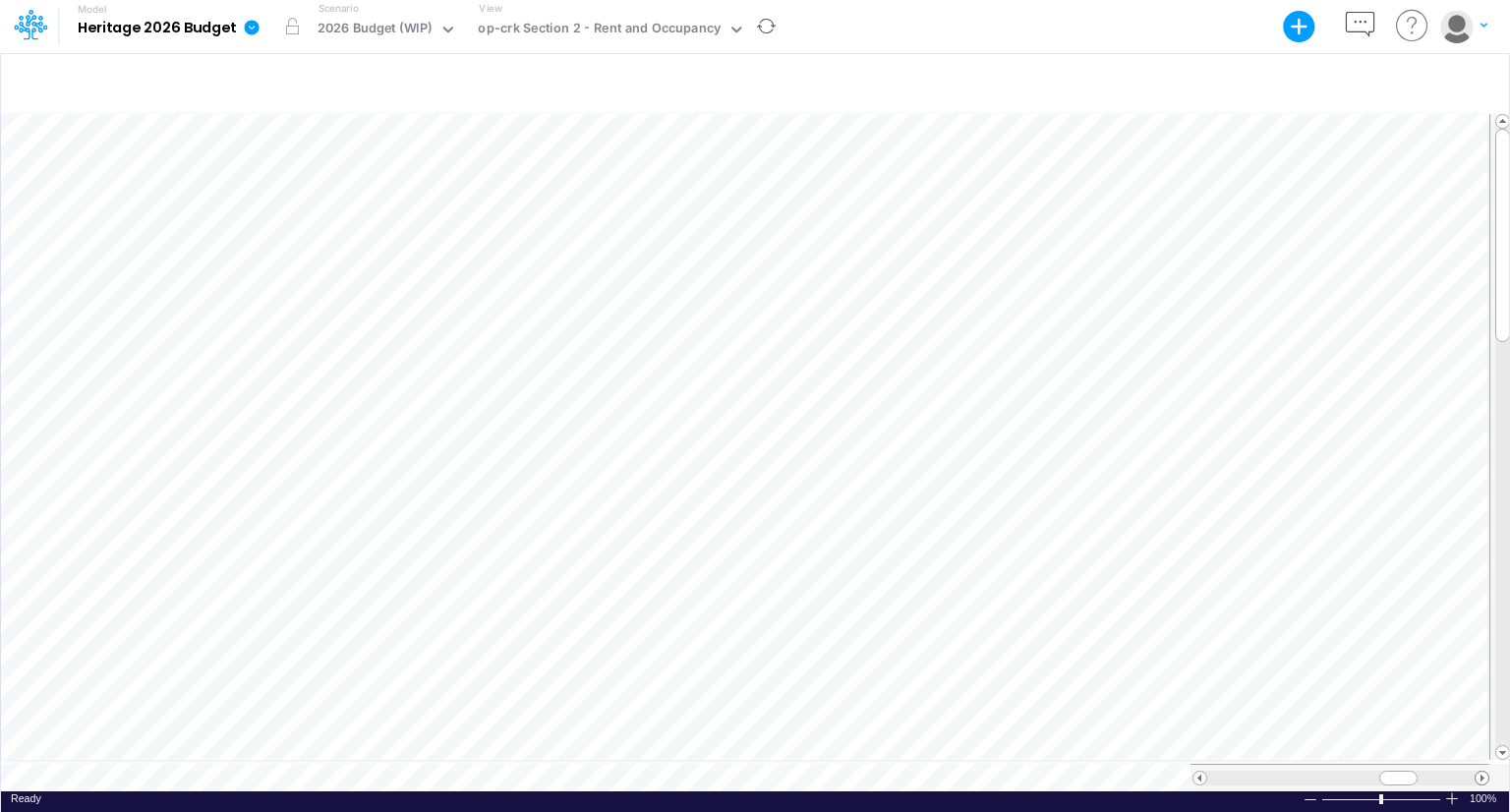
click at [1486, 771] on span at bounding box center [1482, 777] width 13 height 13
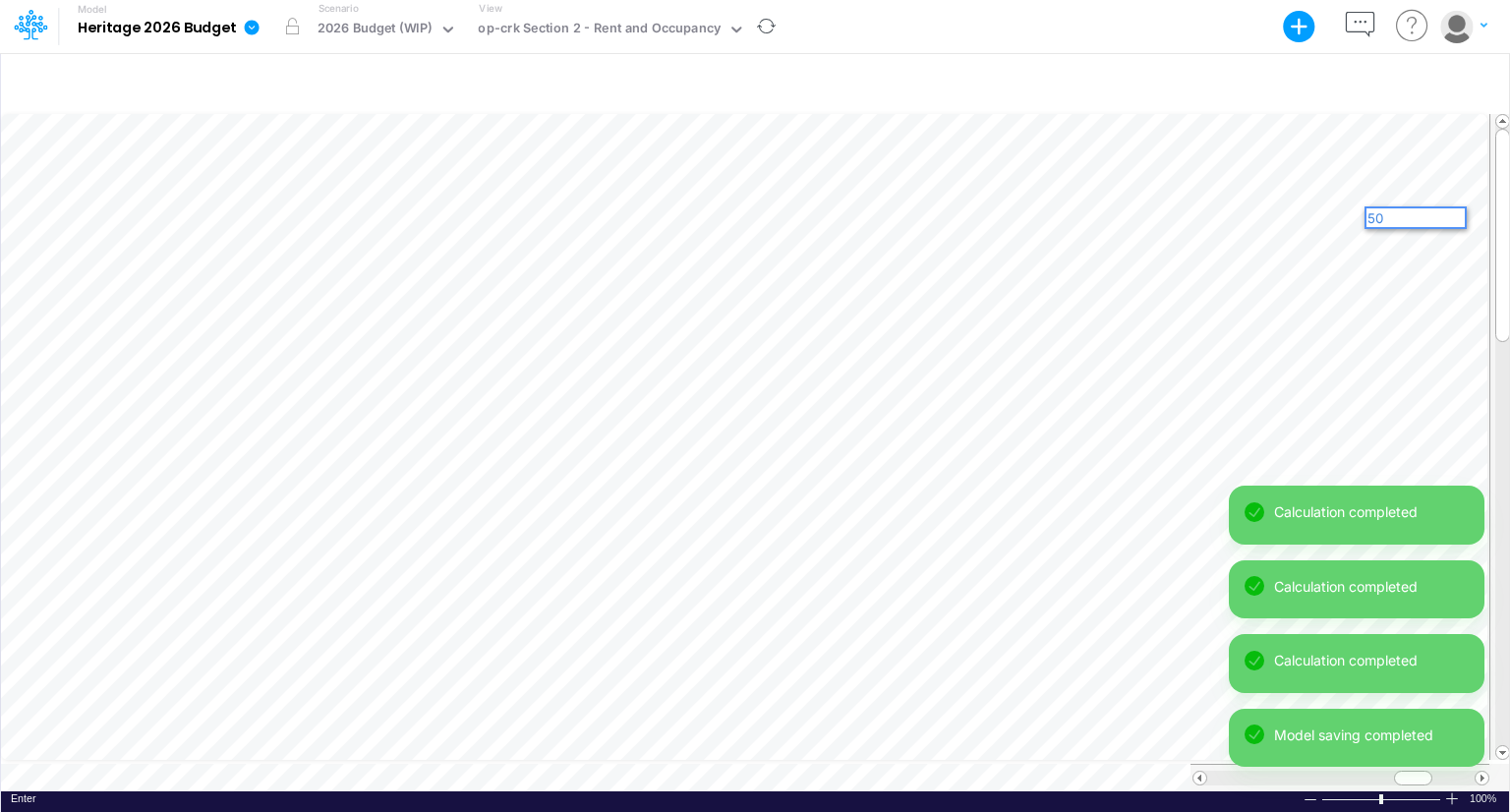
scroll to position [0, 0]
click at [1150, 52] on div "Model Heritage 2026 Budget Export Excel Scenario 2026 Budget (WIP) View op-crk …" at bounding box center [755, 27] width 1359 height 54
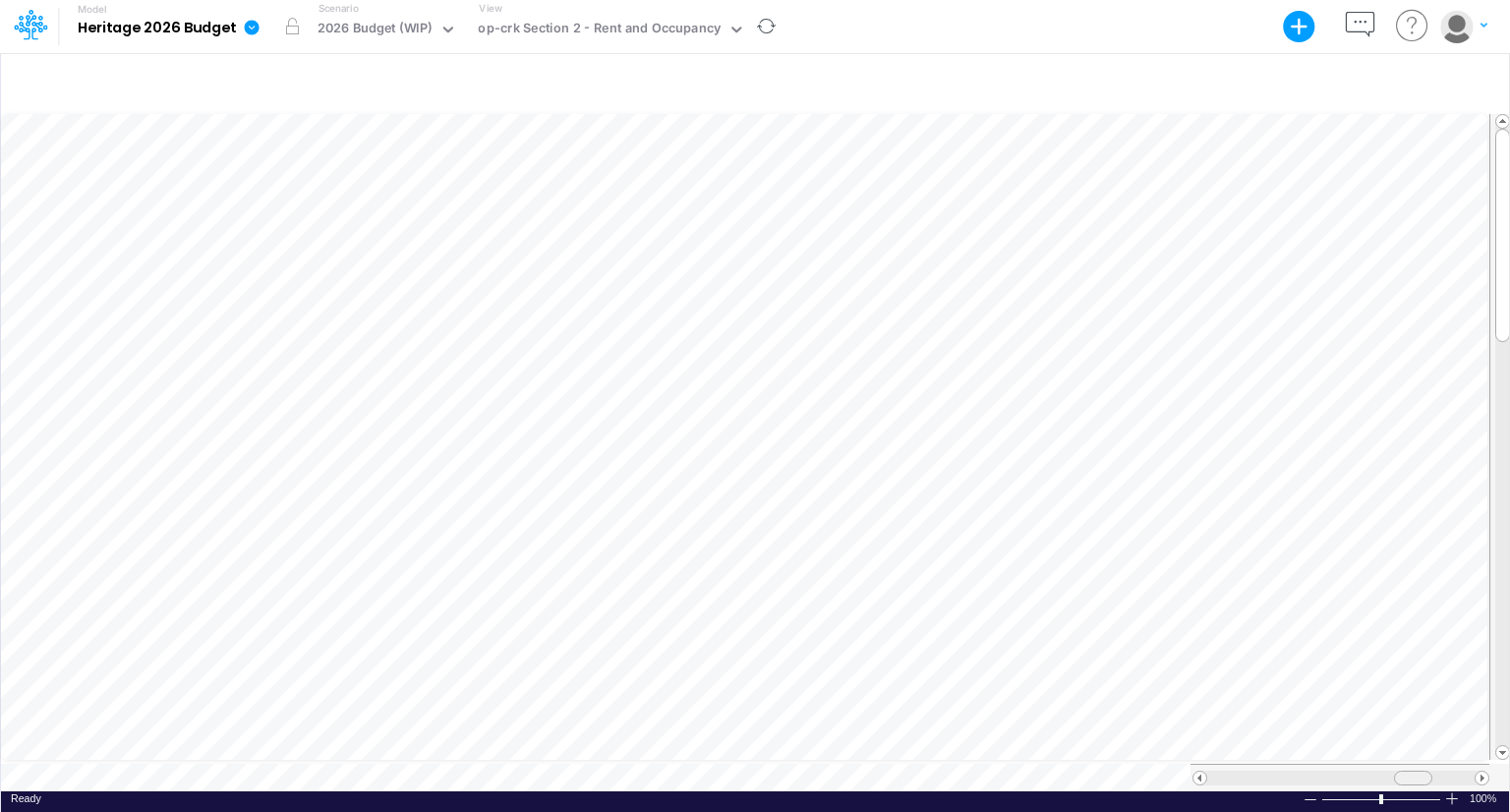
scroll to position [9, 2]
click at [1409, 771] on span at bounding box center [1405, 777] width 13 height 13
click at [1479, 771] on span at bounding box center [1482, 777] width 13 height 13
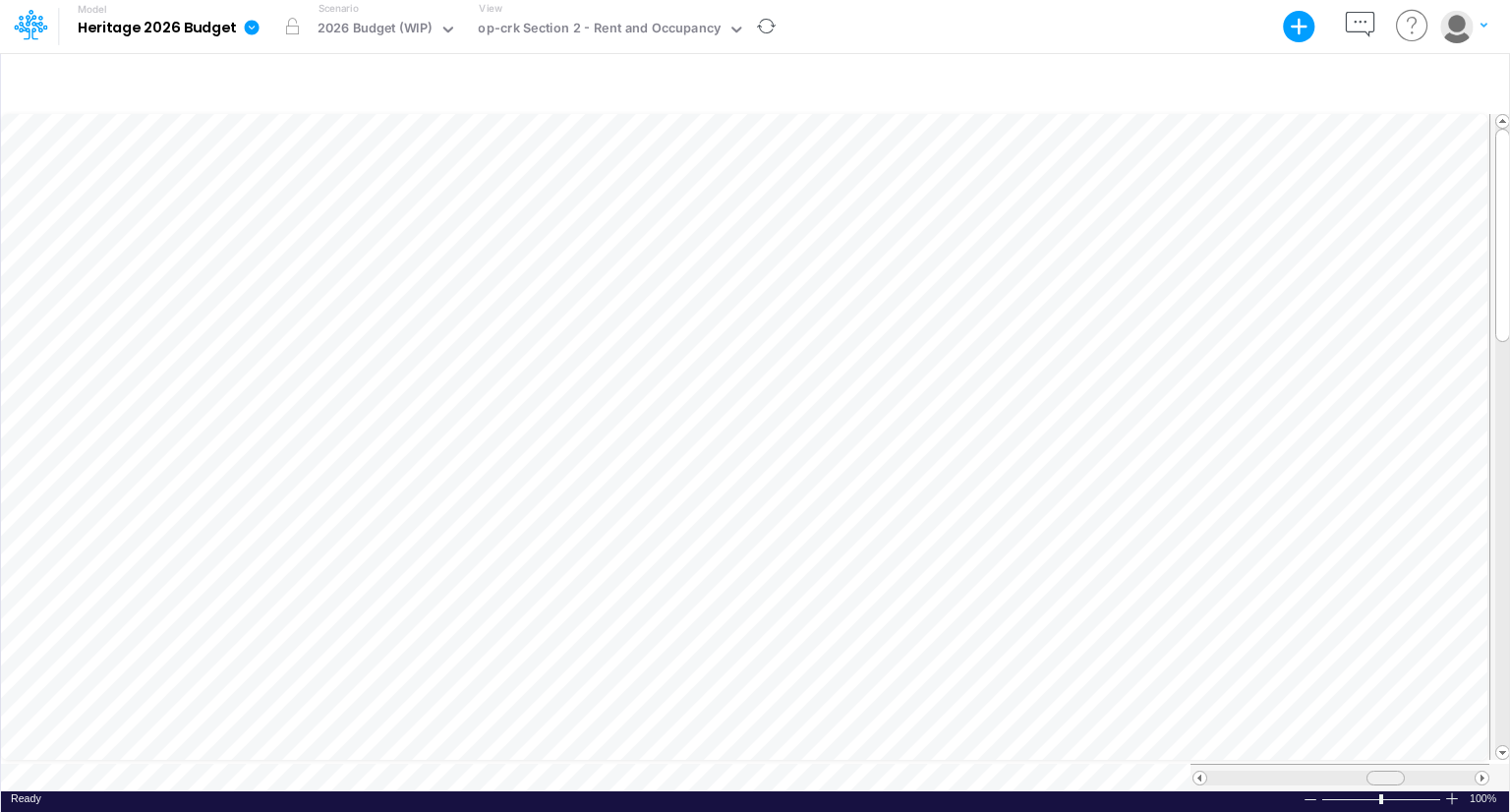
drag, startPoint x: 1412, startPoint y: 769, endPoint x: 1380, endPoint y: 766, distance: 32.1
click at [1380, 771] on span at bounding box center [1384, 777] width 13 height 13
click at [1486, 771] on span at bounding box center [1482, 777] width 13 height 13
click at [1485, 771] on span at bounding box center [1482, 777] width 13 height 13
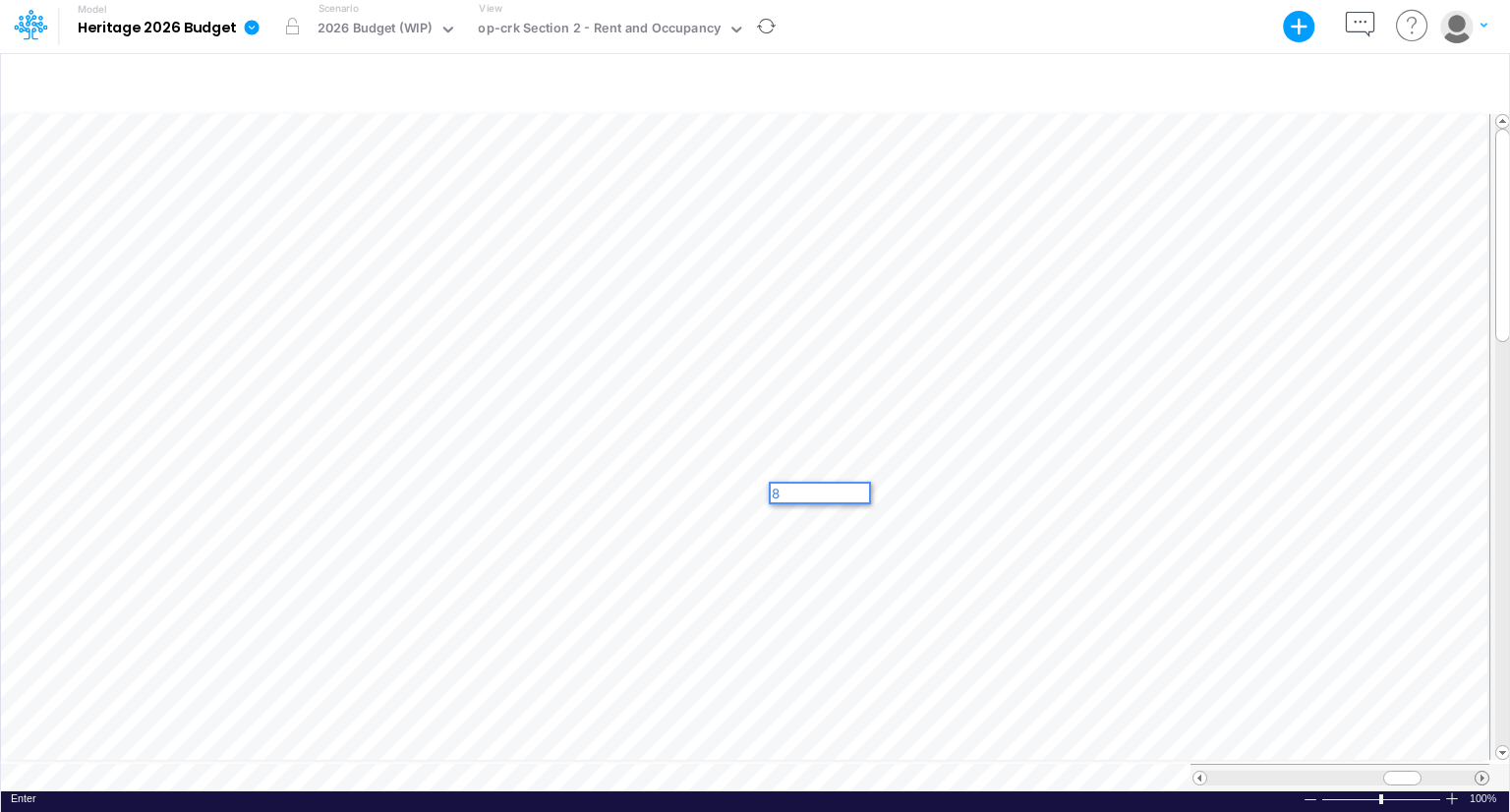
click at [1485, 771] on span at bounding box center [1482, 777] width 13 height 13
click at [1479, 767] on div "Model saving completed" at bounding box center [1357, 746] width 256 height 74
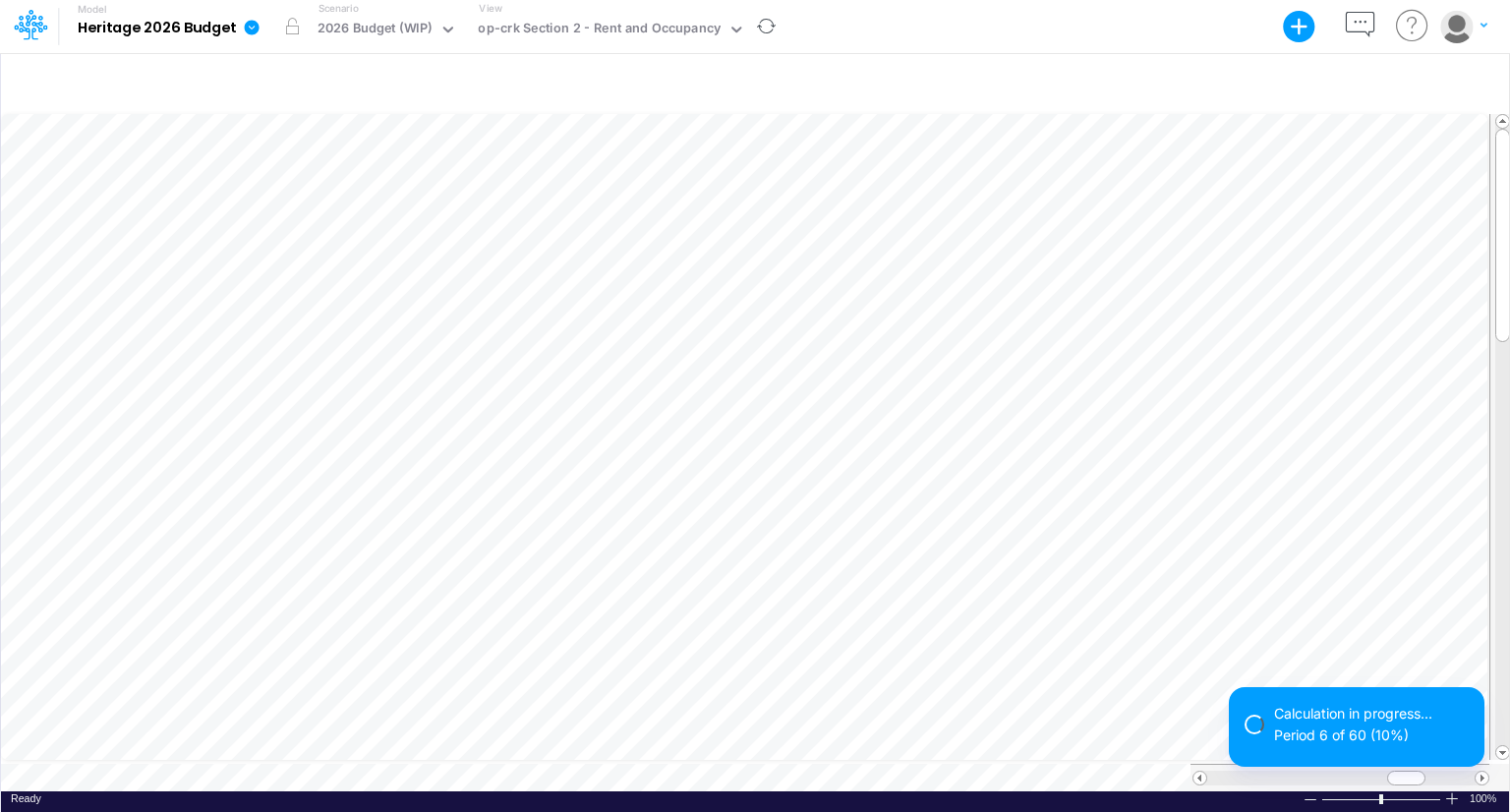
click at [1479, 767] on div "Calculation in progress... Period 6 of 60 (10%) Model saving completed" at bounding box center [1357, 735] width 256 height 95
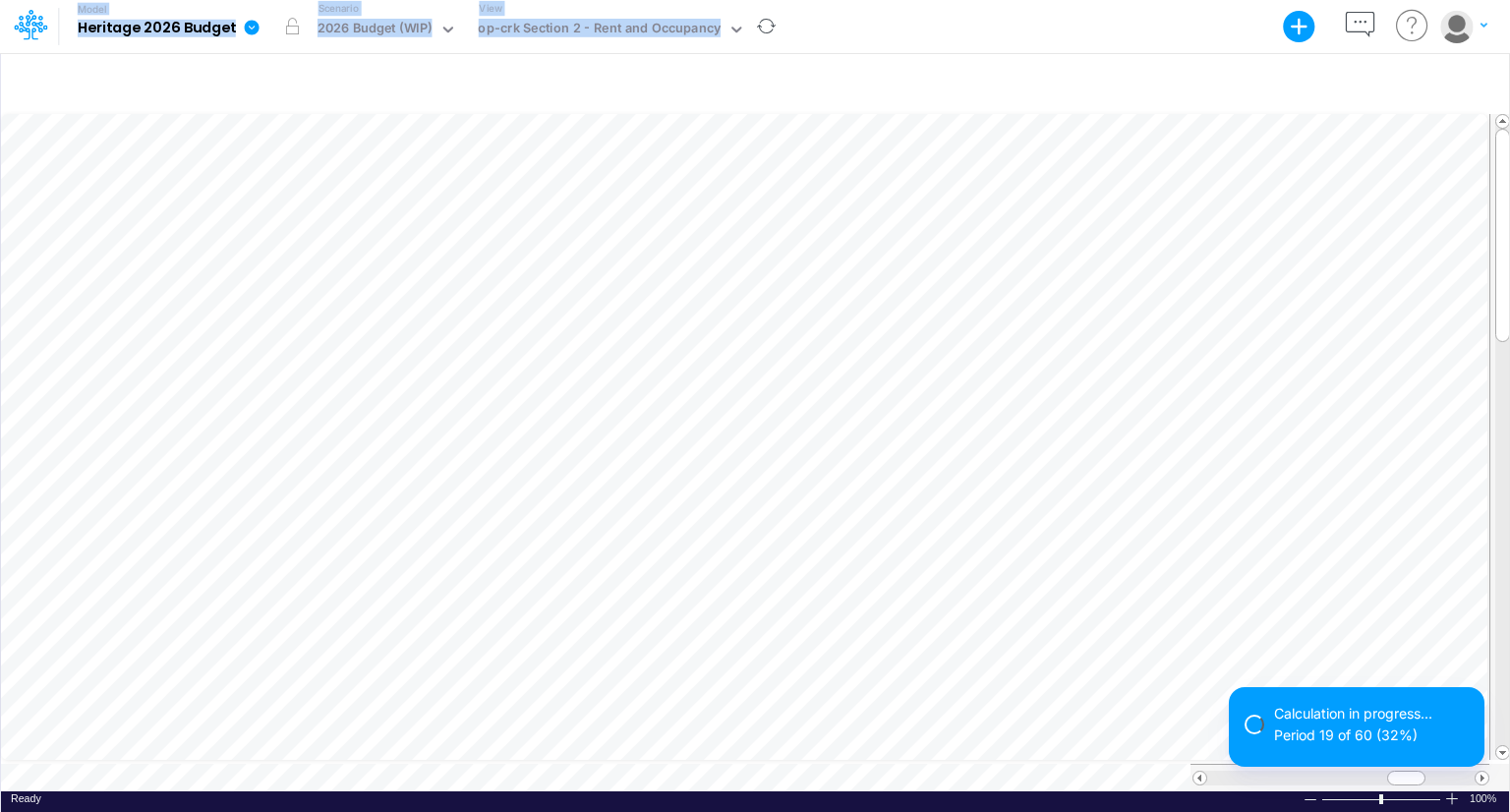
click at [1479, 767] on div "Calculation in progress... Period 19 of 60 (32%)" at bounding box center [1357, 735] width 256 height 95
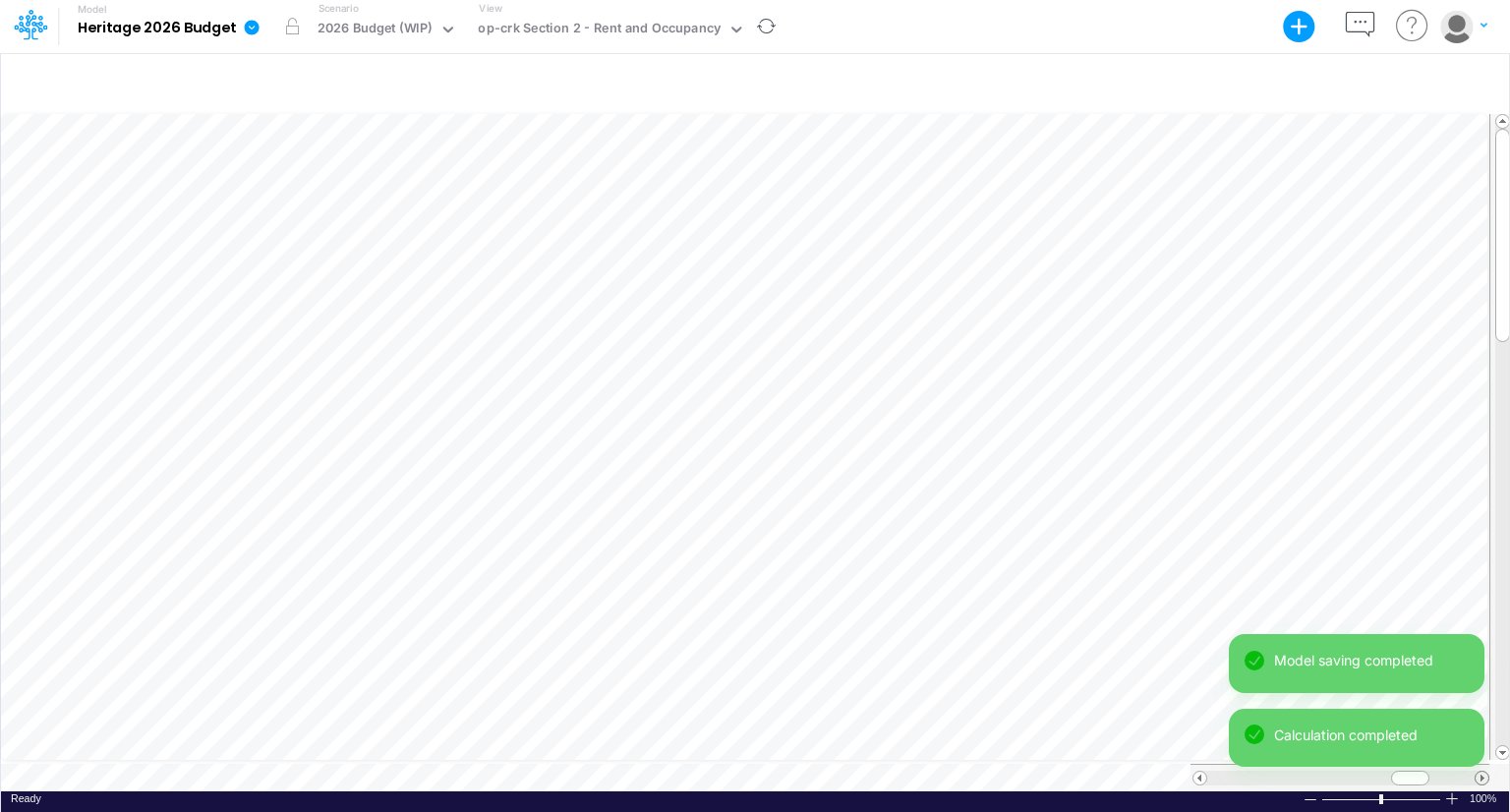
click at [1484, 771] on span at bounding box center [1482, 777] width 13 height 13
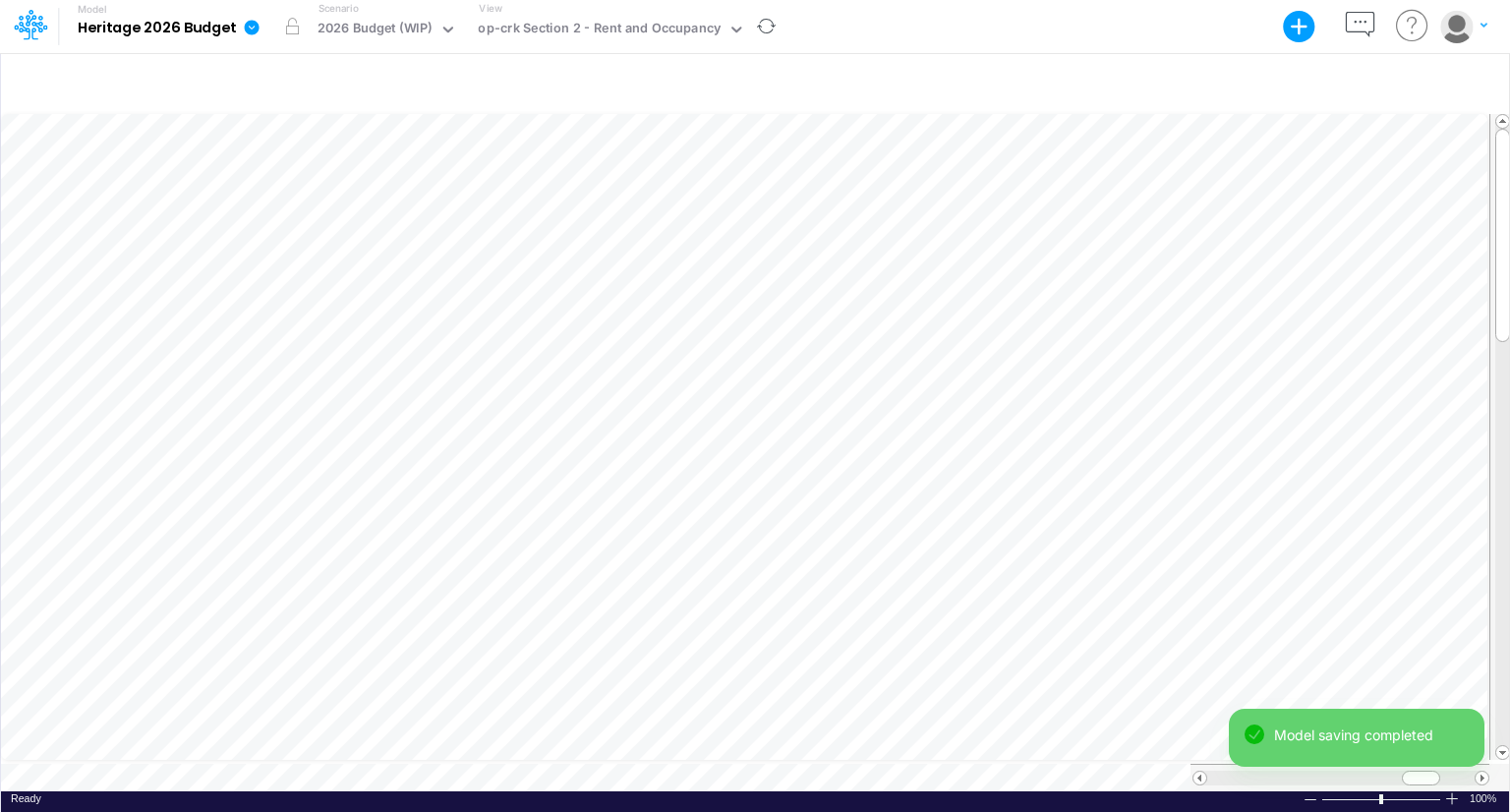
scroll to position [0, 0]
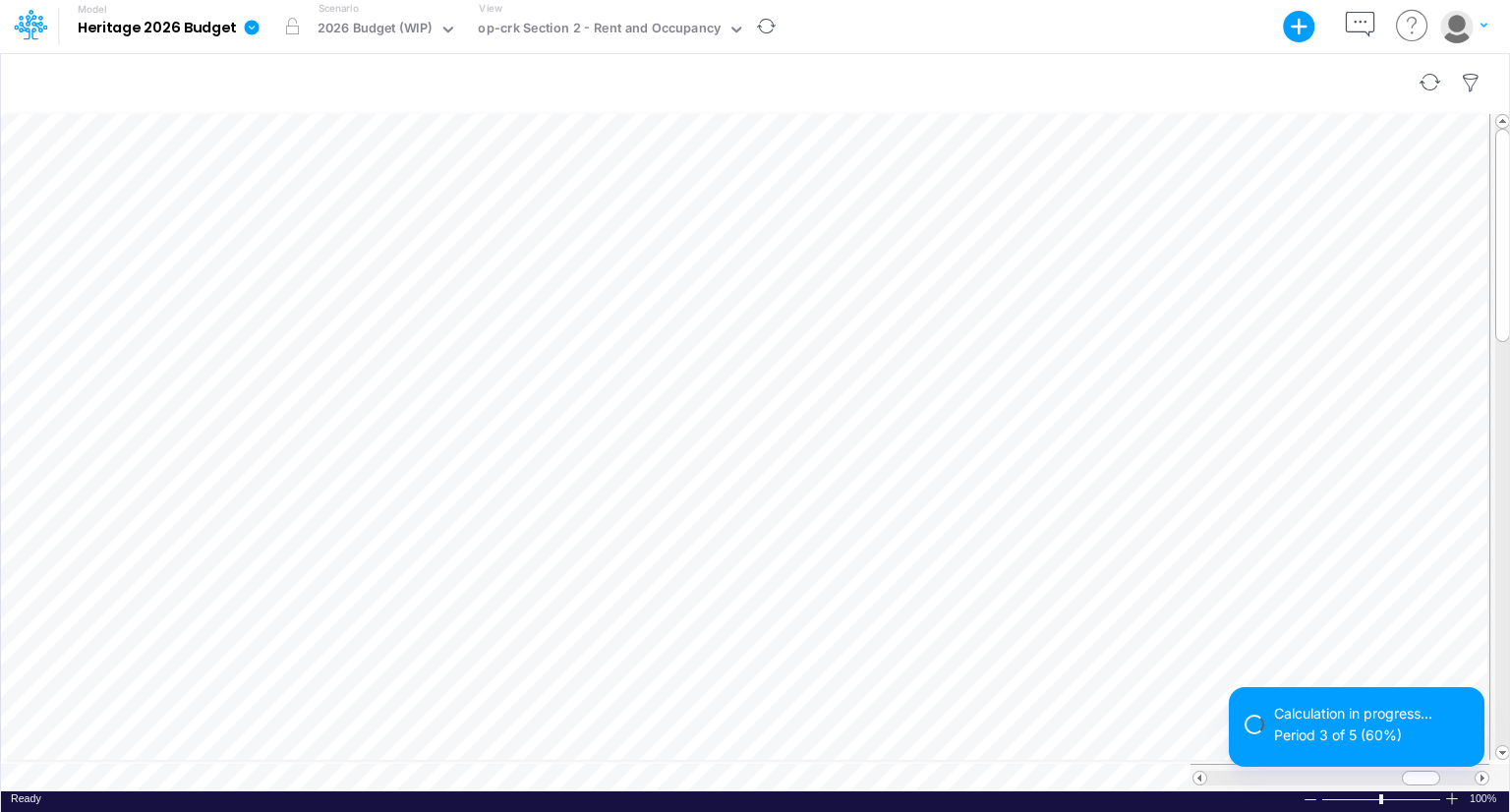
click at [1161, 61] on div at bounding box center [755, 83] width 1508 height 56
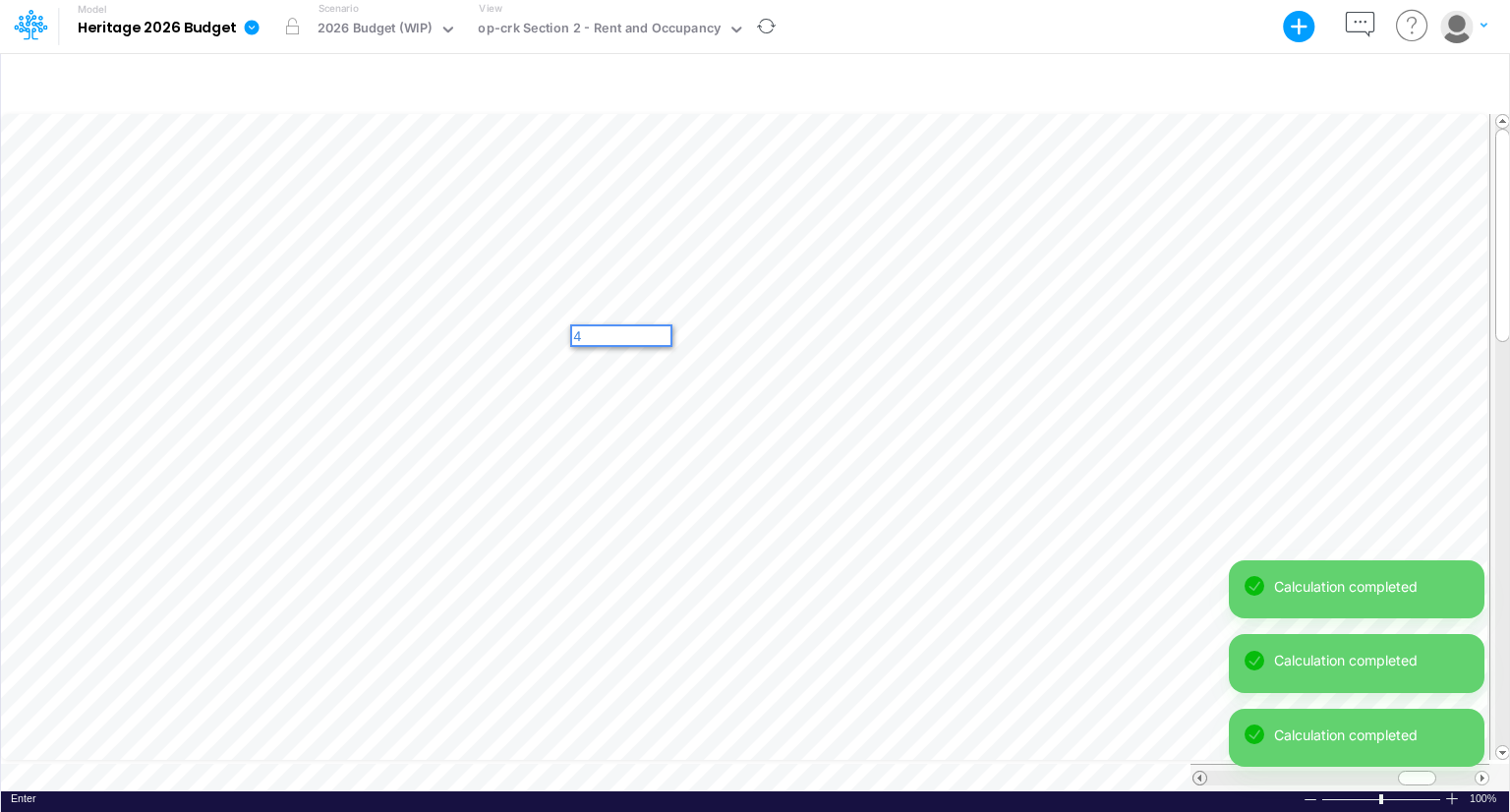
click at [1196, 771] on span at bounding box center [1200, 777] width 13 height 13
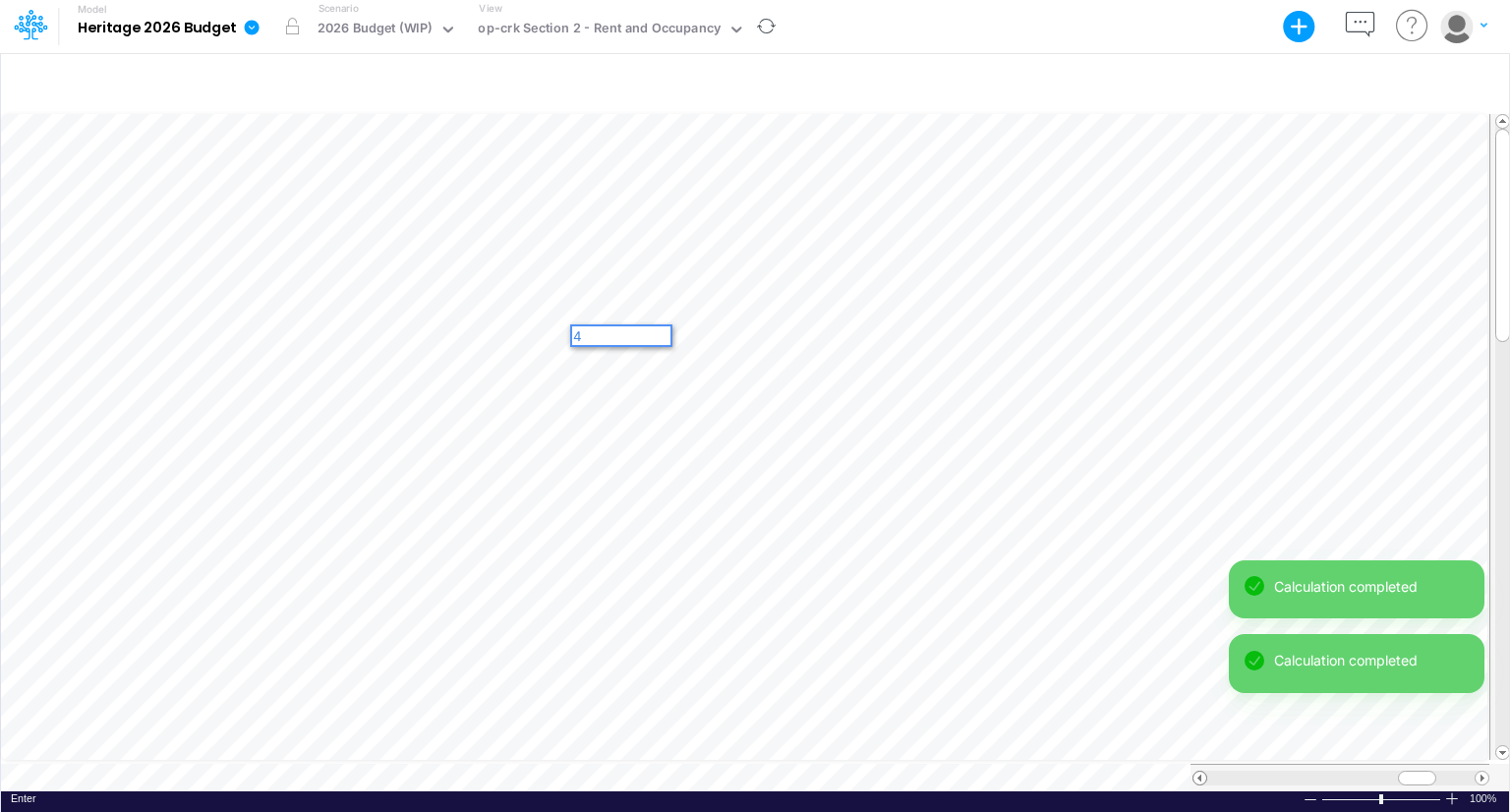
click at [1196, 771] on span at bounding box center [1200, 777] width 13 height 13
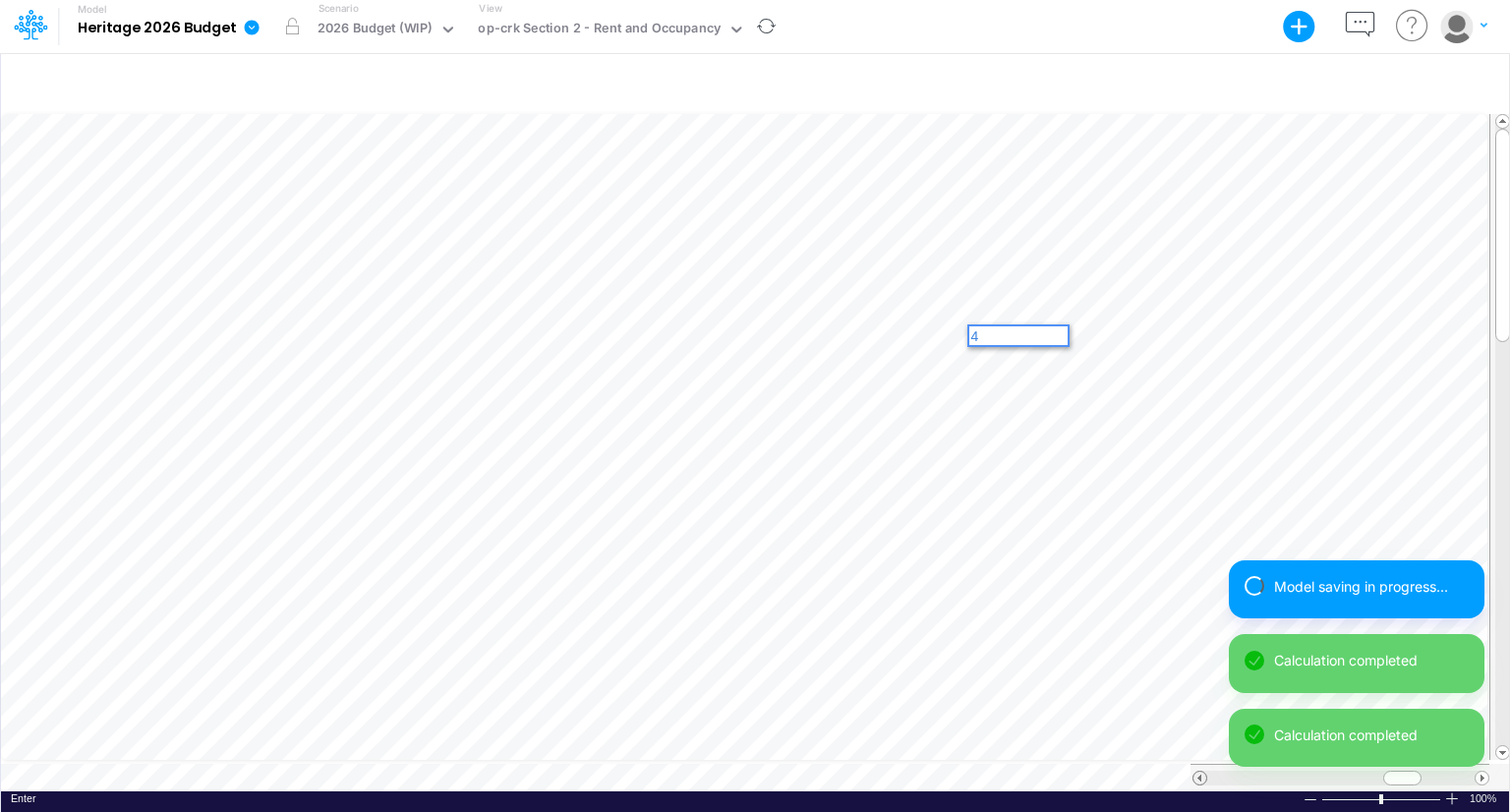
click at [1196, 771] on span at bounding box center [1200, 777] width 13 height 13
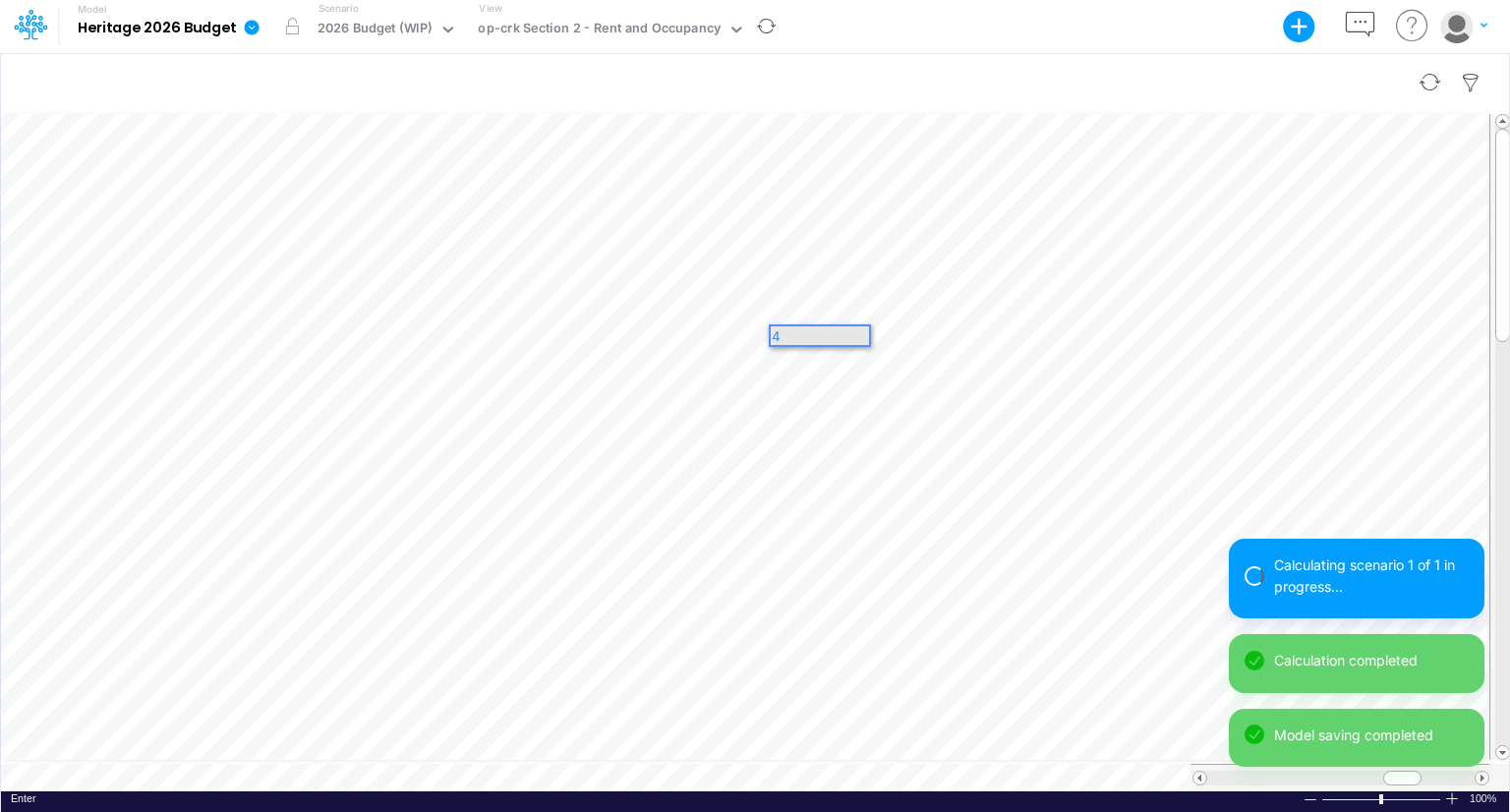
click at [959, 61] on div at bounding box center [755, 83] width 1508 height 56
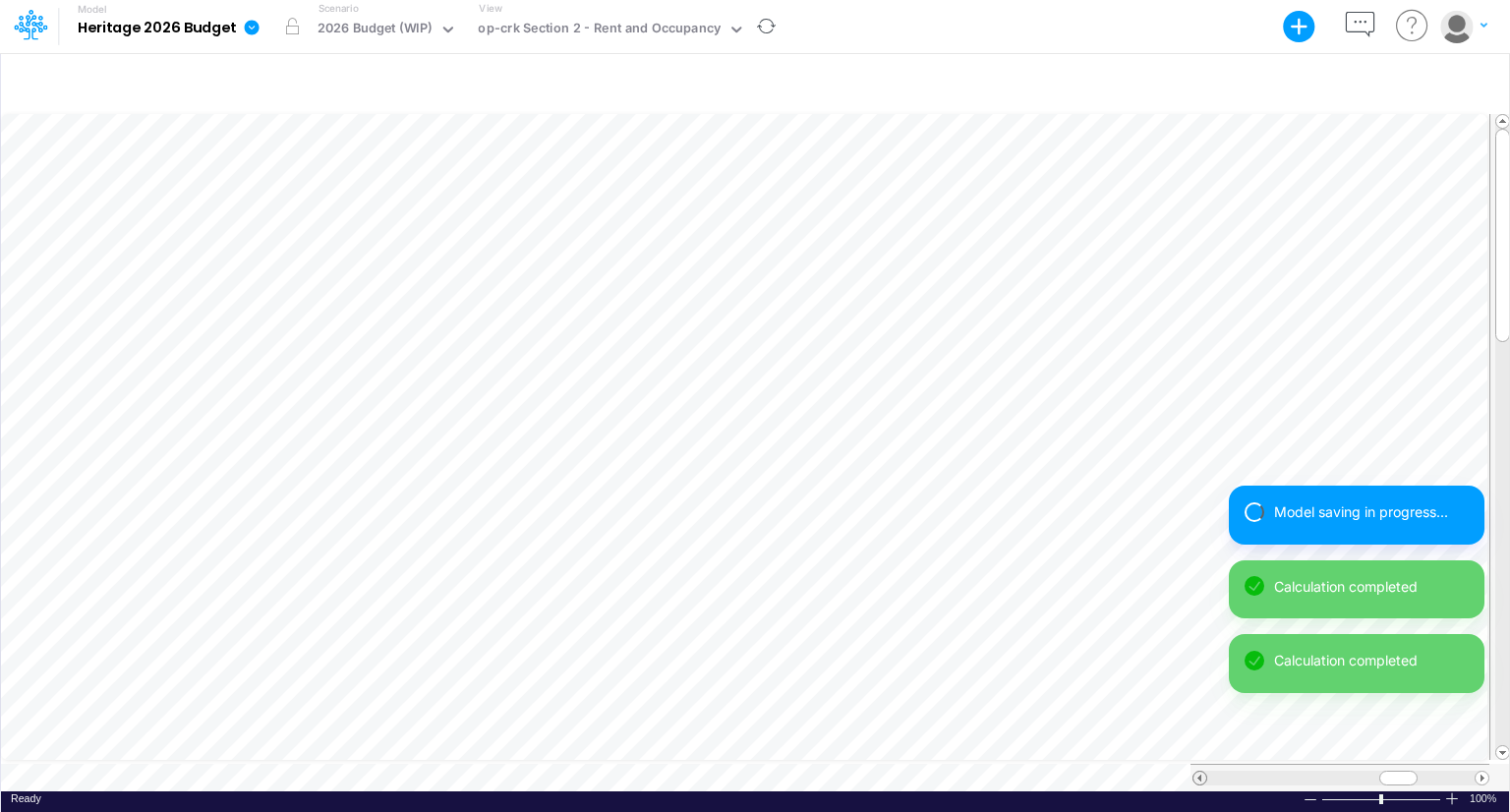
click at [1200, 771] on span at bounding box center [1200, 777] width 13 height 13
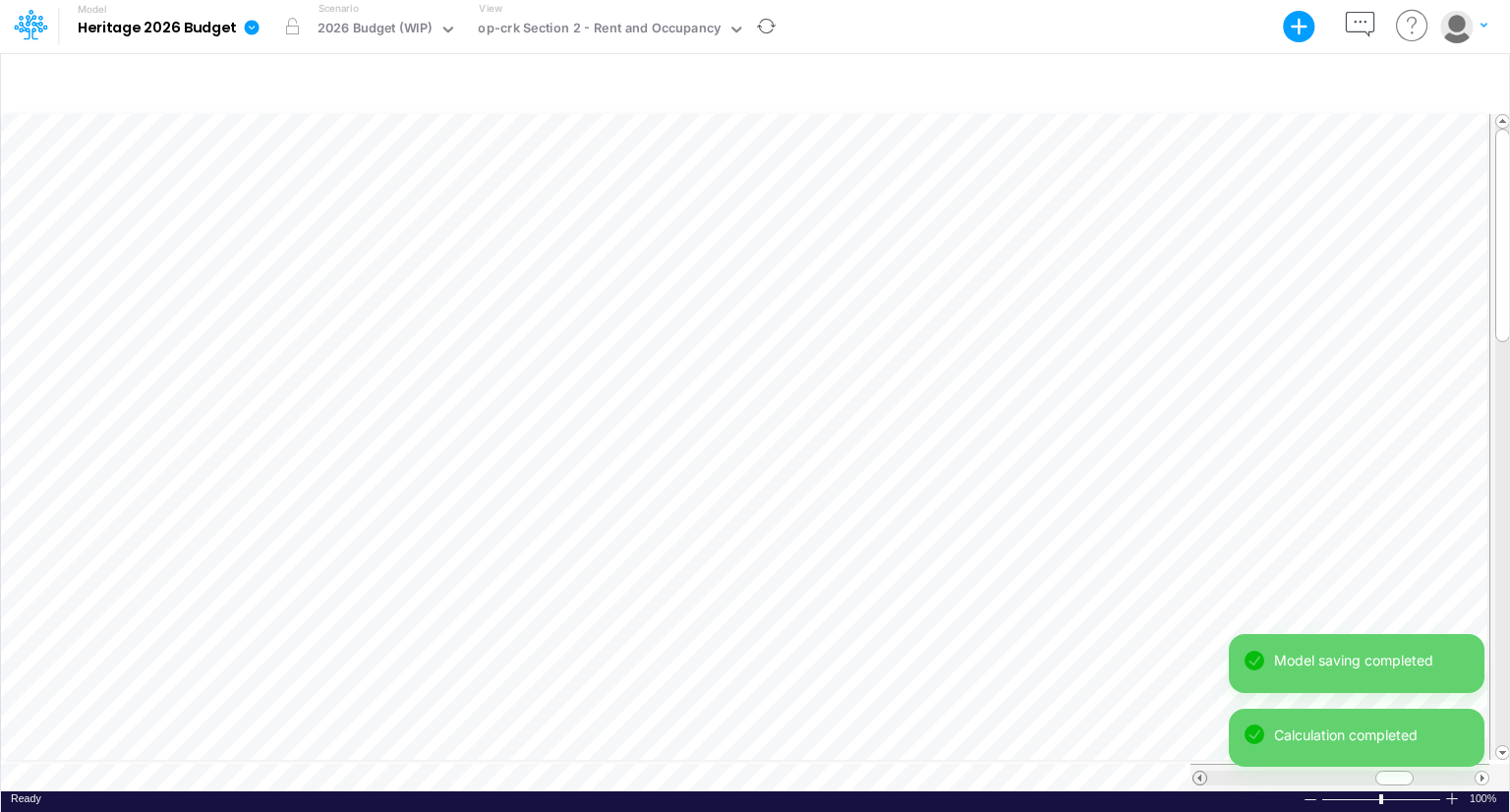
click at [1200, 771] on span at bounding box center [1200, 777] width 13 height 13
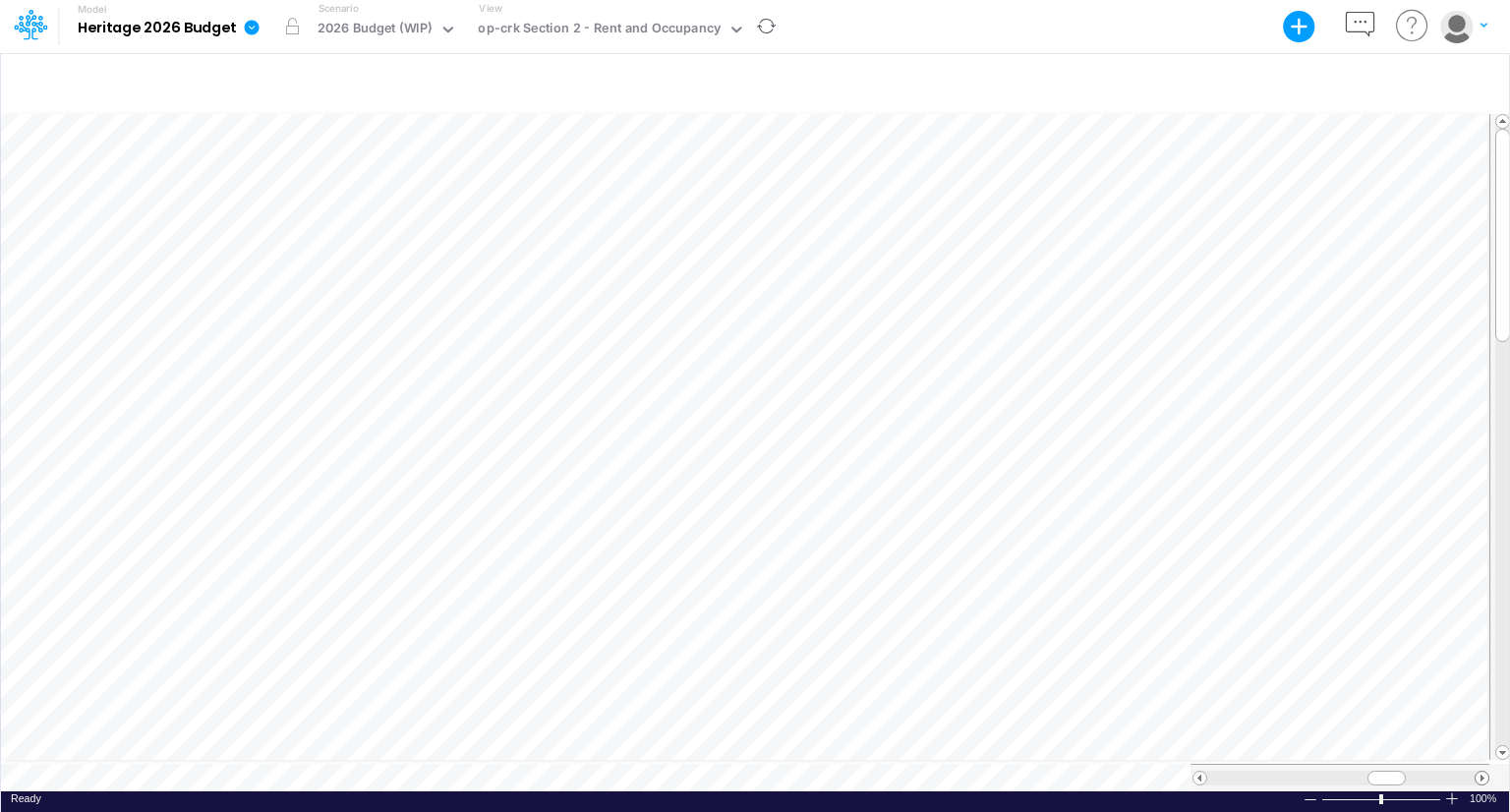
click at [1479, 771] on span at bounding box center [1482, 777] width 13 height 13
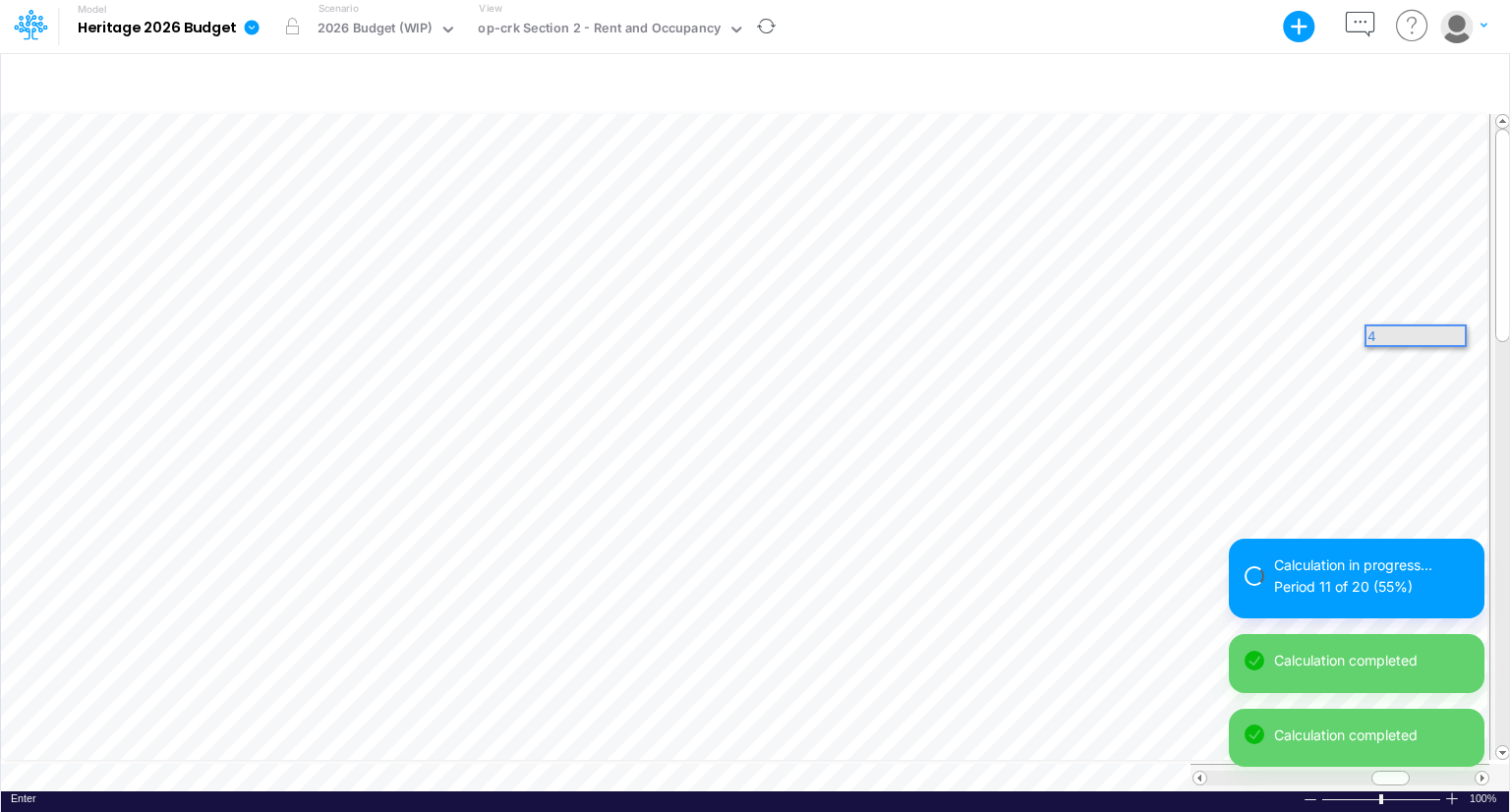
scroll to position [0, 0]
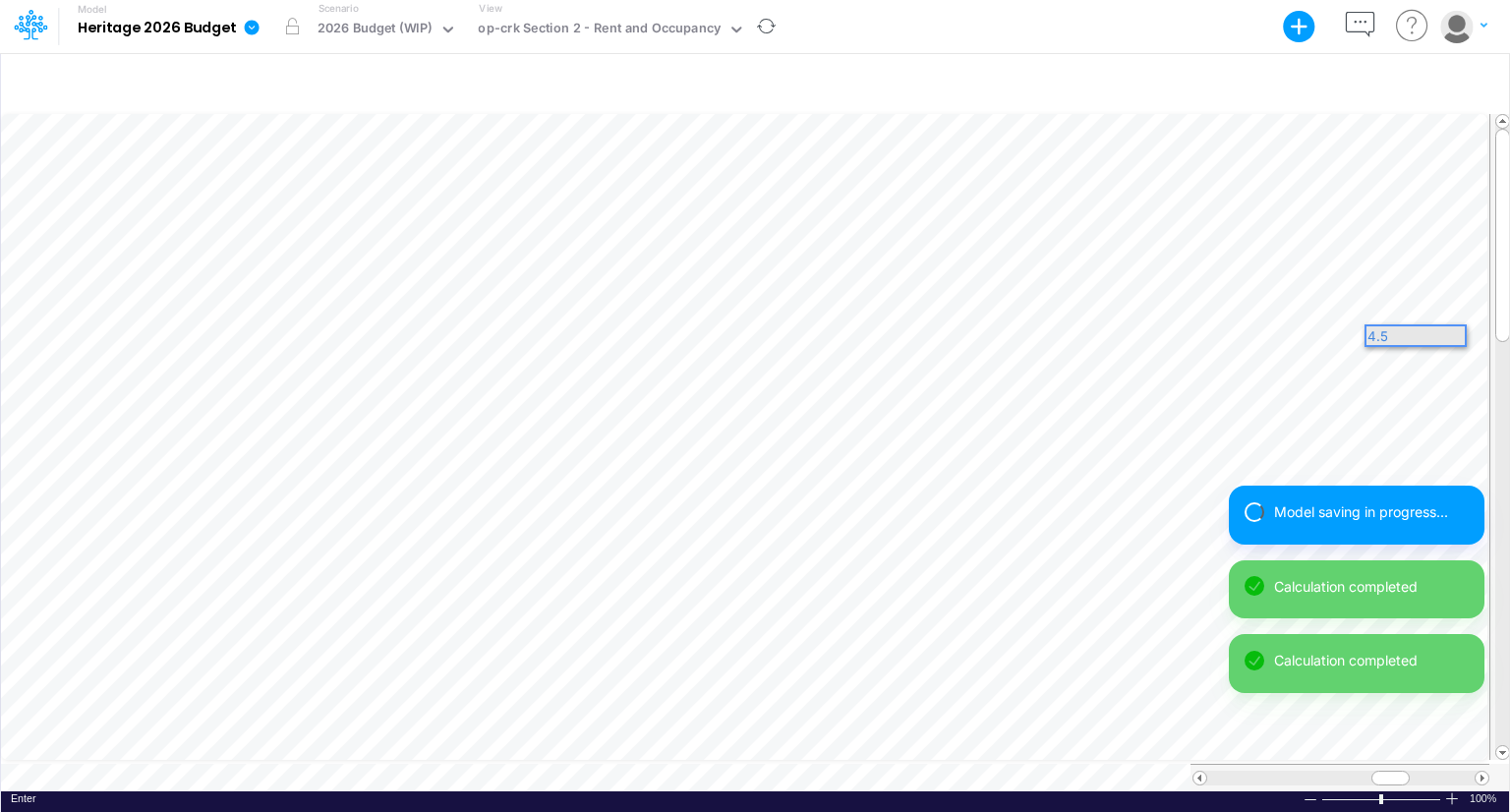
click at [1482, 768] on div "Model saving in progress... Calculation completed Calculation completed Calcula…" at bounding box center [1357, 634] width 256 height 296
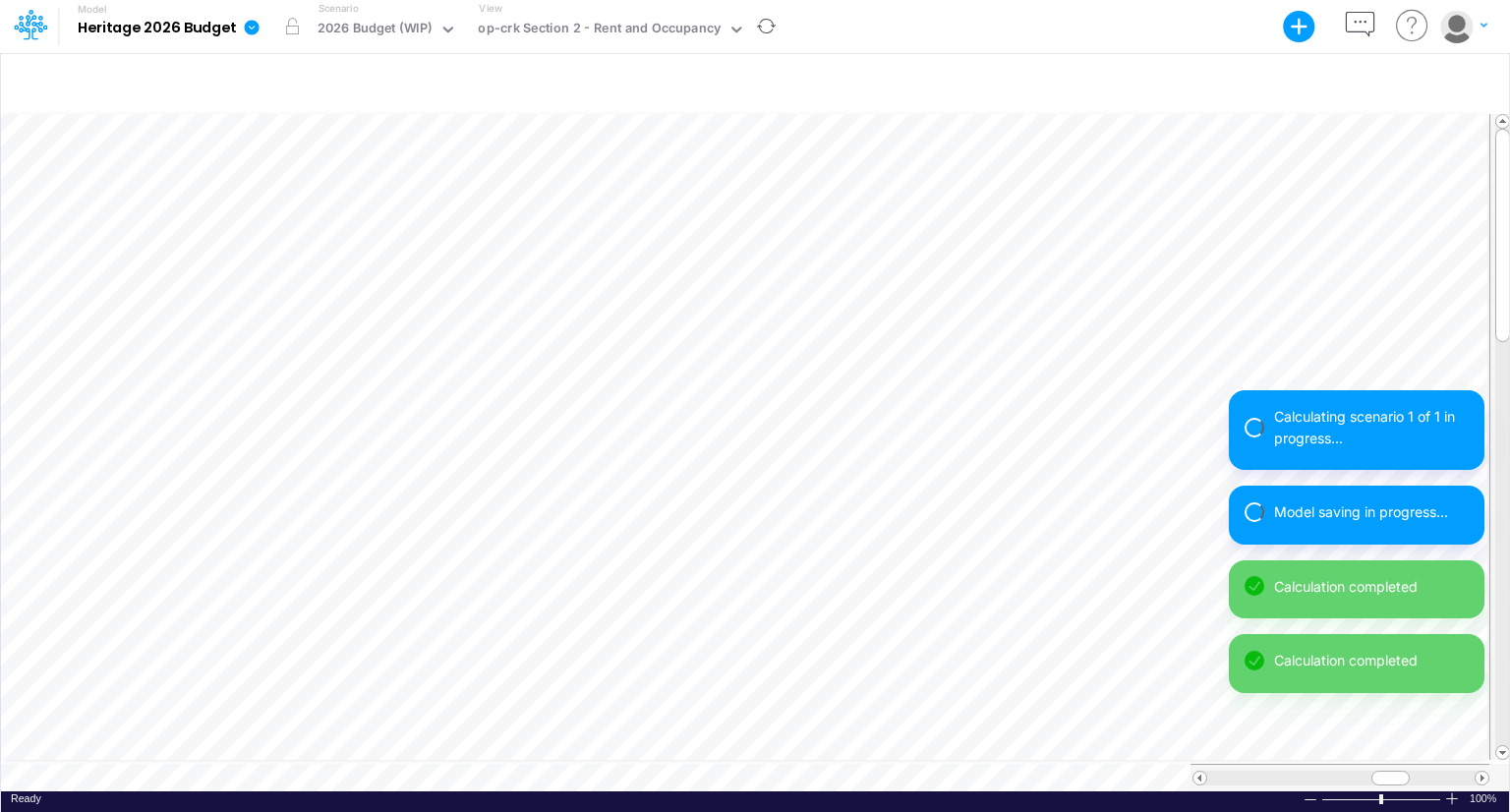
click at [1482, 768] on div "Calculating scenario 1 of 1 in progress... Model saving in progress... Calculat…" at bounding box center [1357, 587] width 256 height 393
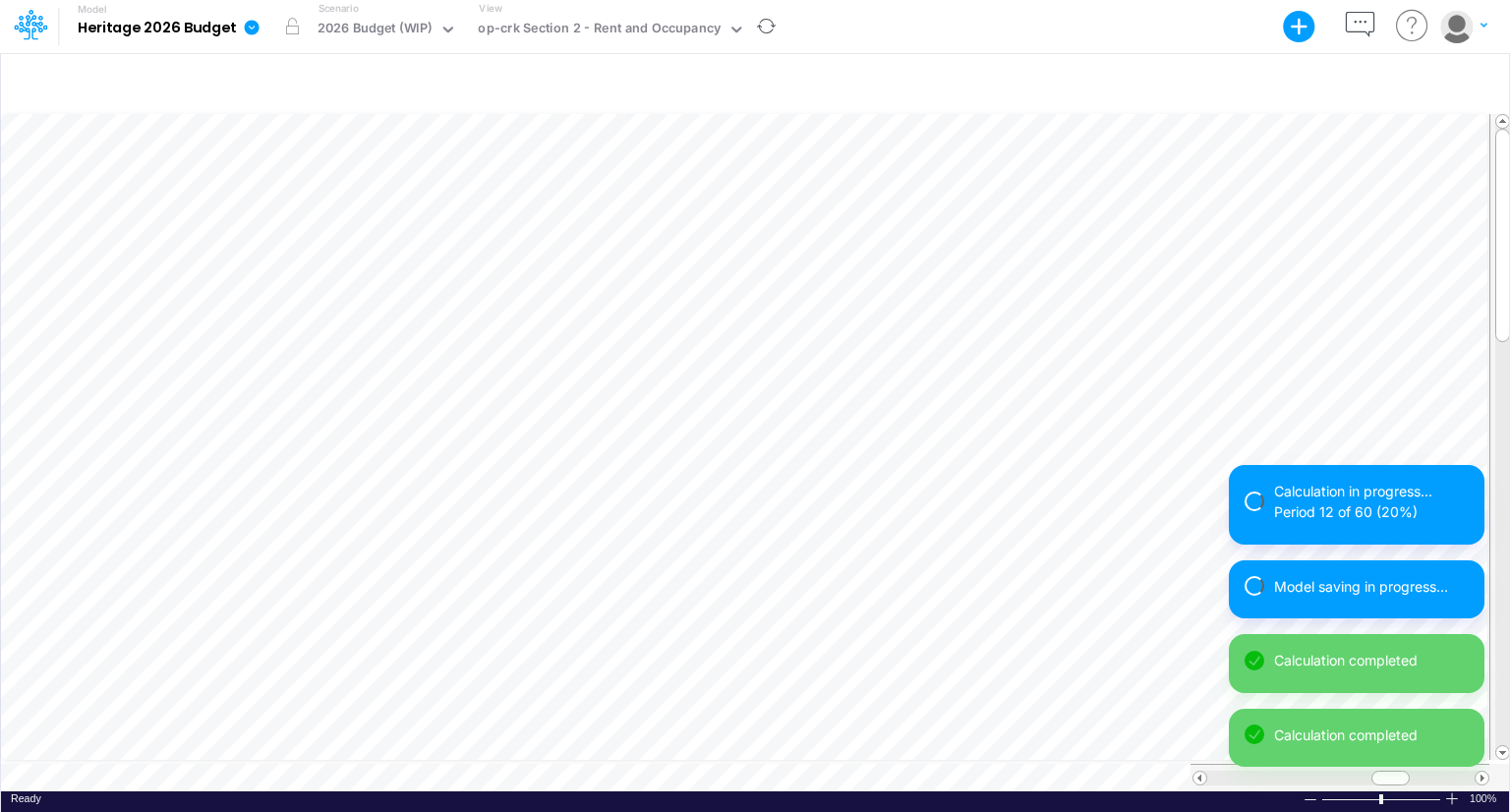
click at [1482, 768] on div "Calculation in progress... Period 12 of 60 (20%) Model saving in progress... Ca…" at bounding box center [1357, 624] width 256 height 317
click at [1482, 768] on div "Calculation in progress... Period 38 of 60 (63%) Model saving in progress... Ca…" at bounding box center [1357, 624] width 256 height 317
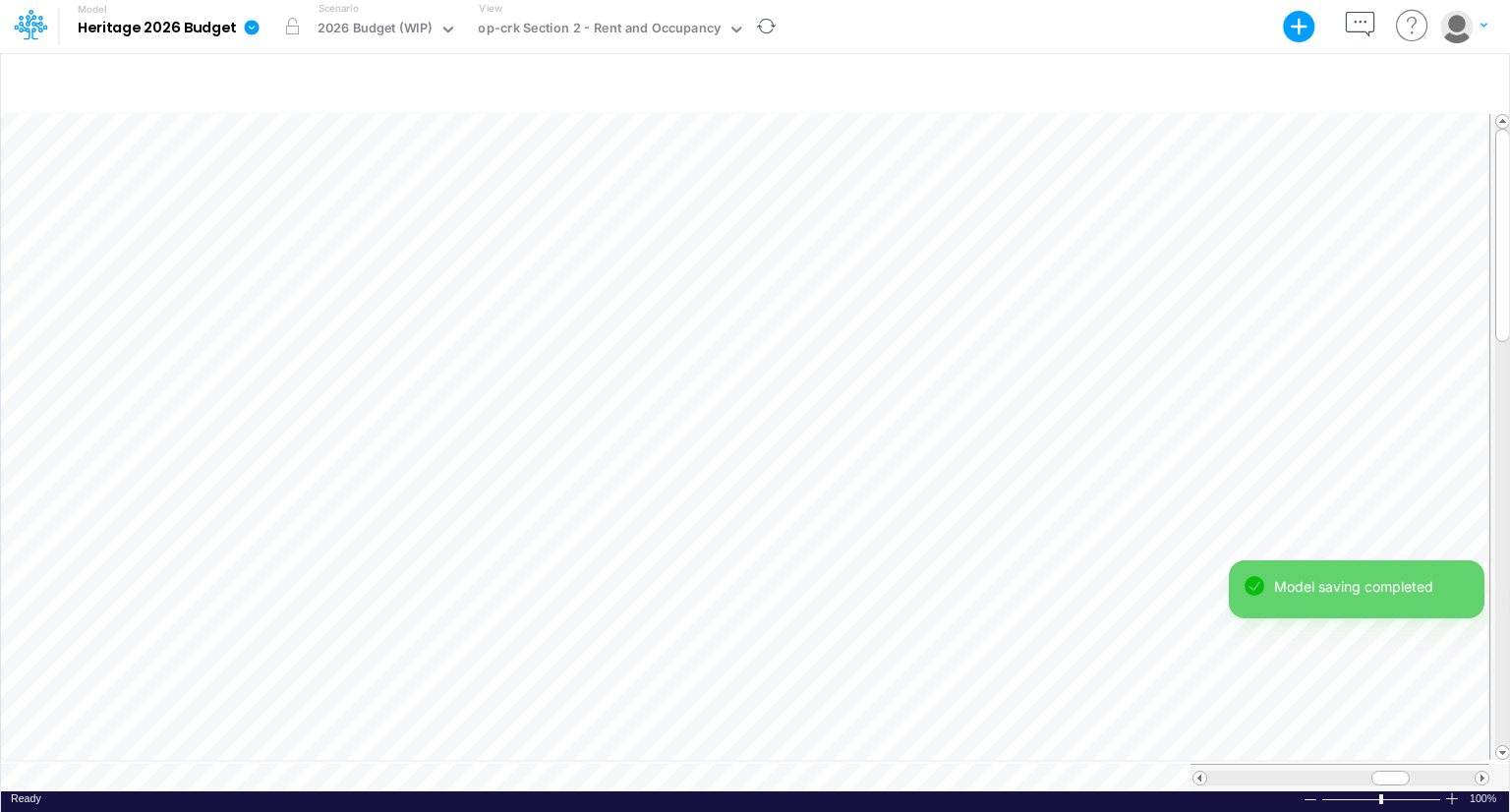
click at [1482, 768] on div "Model saving completed Calculation completed Model saving completed" at bounding box center [1357, 671] width 256 height 223
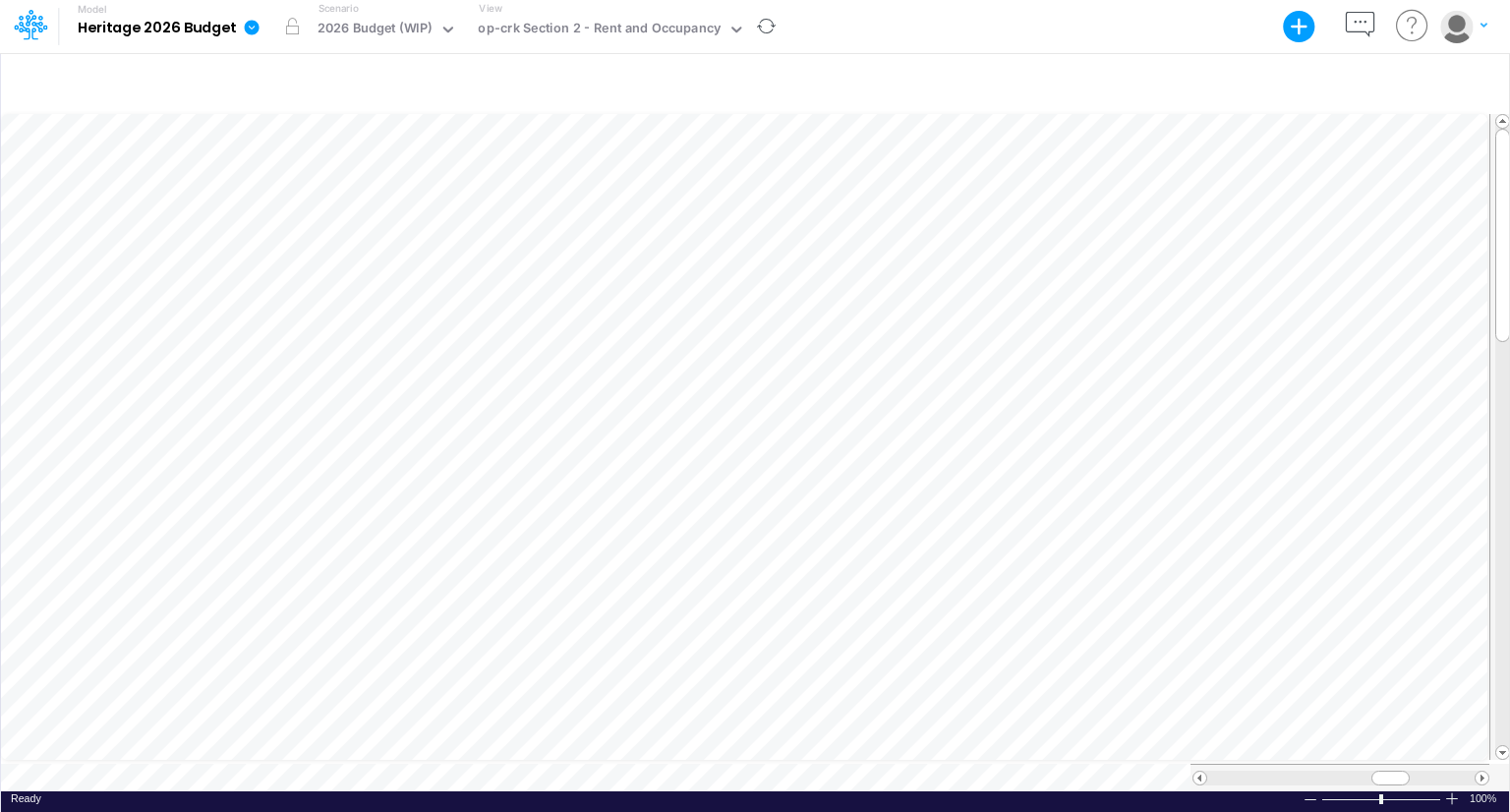
click at [1482, 768] on div "Model saving completed" at bounding box center [1357, 746] width 256 height 74
click at [1482, 768] on div "Model Heritage 2026 Budget Export Excel Scenario 2026 Budget (WIP) View op-crk …" at bounding box center [755, 406] width 1510 height 812
drag, startPoint x: 1385, startPoint y: 771, endPoint x: 1408, endPoint y: 772, distance: 23.0
click at [1408, 772] on span at bounding box center [1412, 777] width 13 height 13
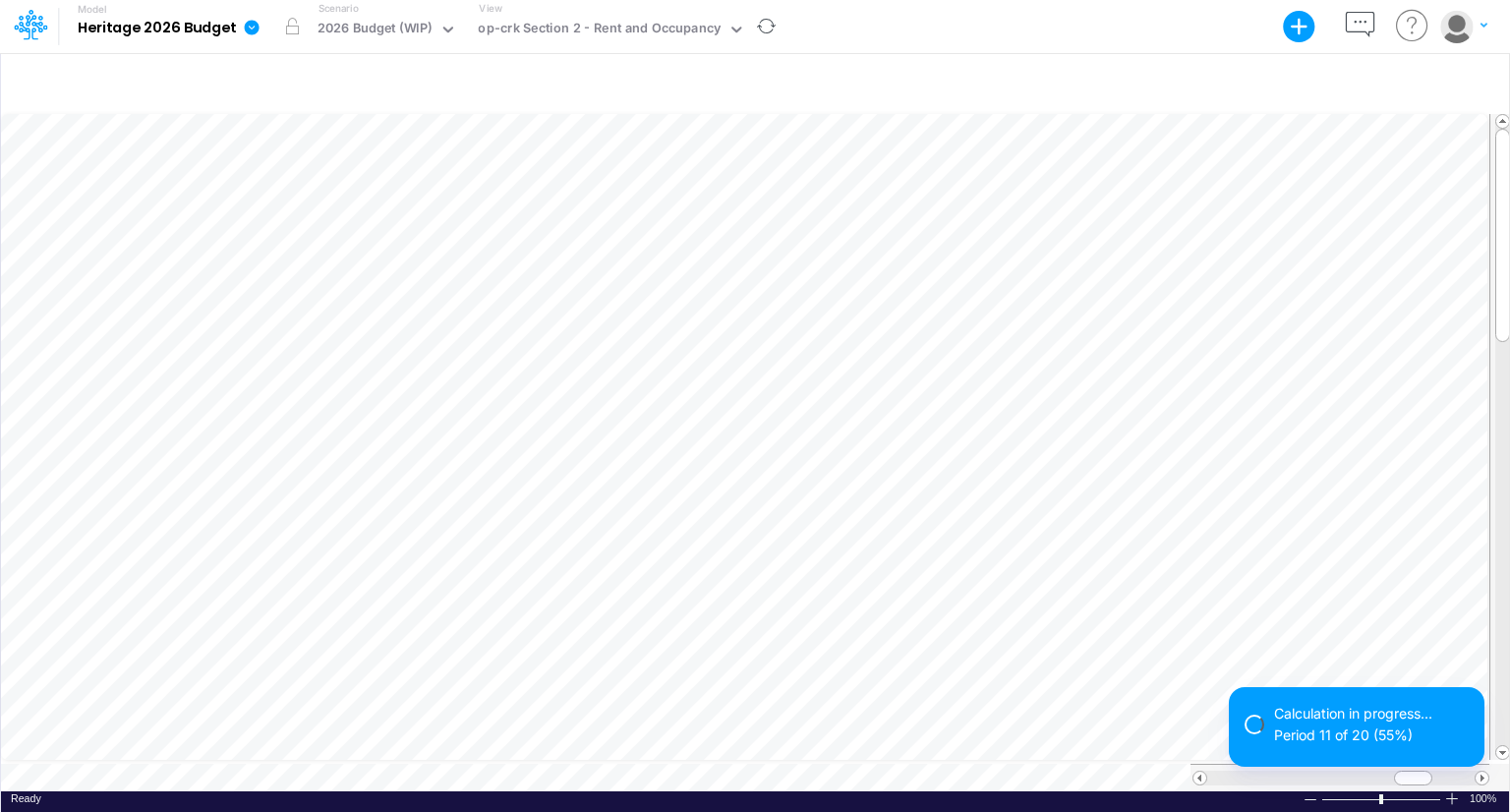
scroll to position [0, 0]
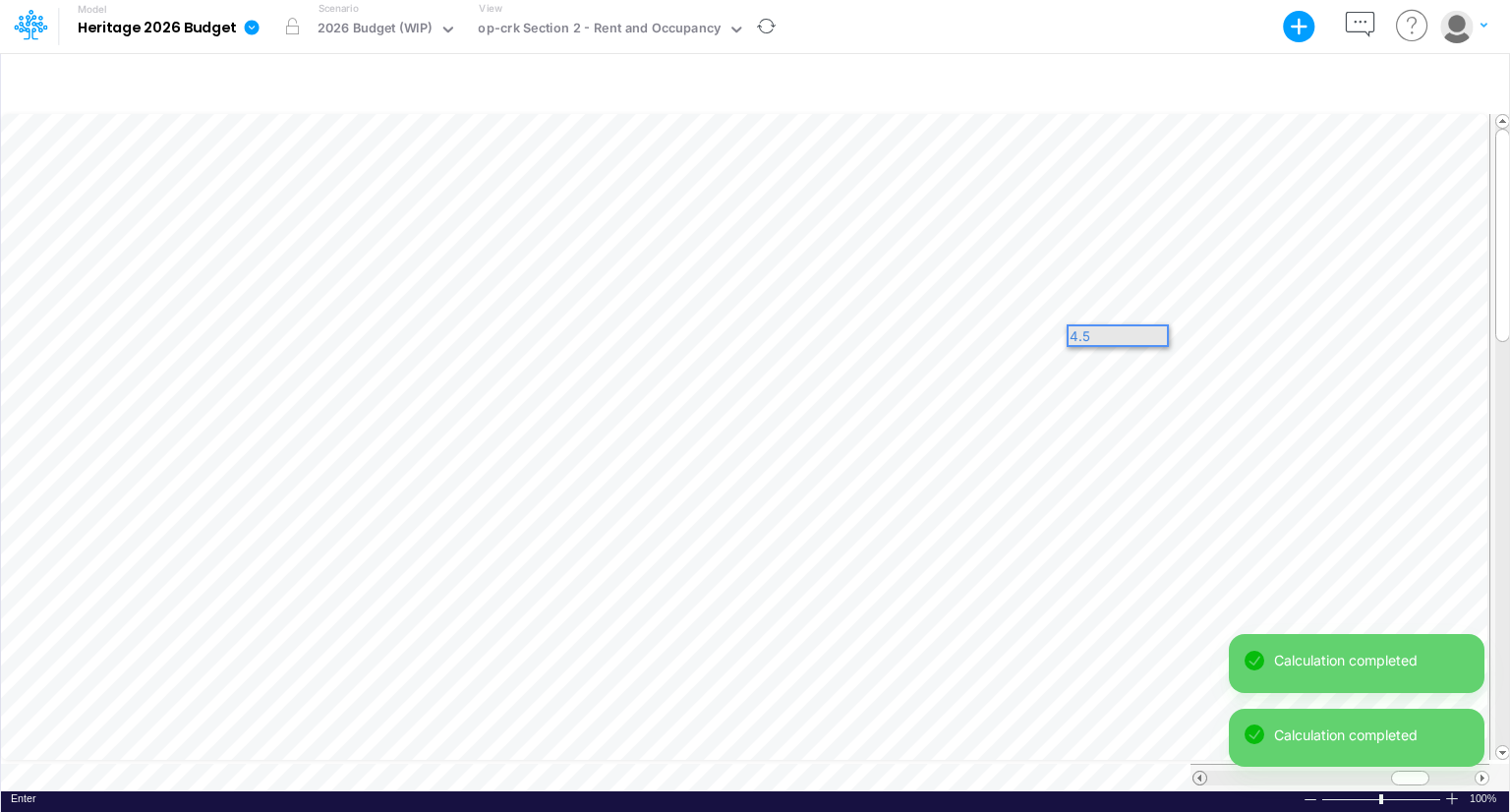
click at [1198, 771] on span at bounding box center [1200, 777] width 13 height 13
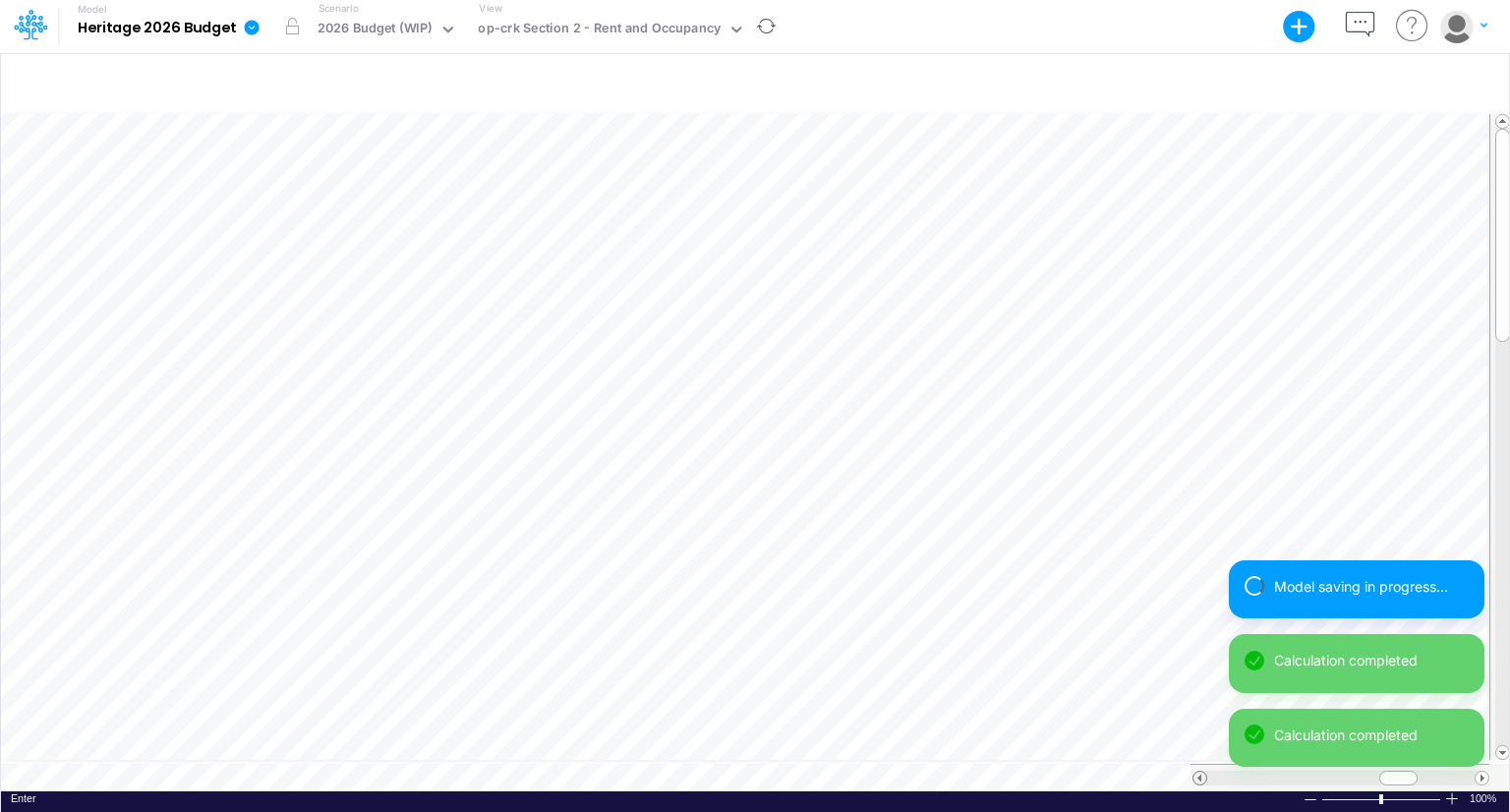
click at [1198, 771] on span at bounding box center [1200, 777] width 13 height 13
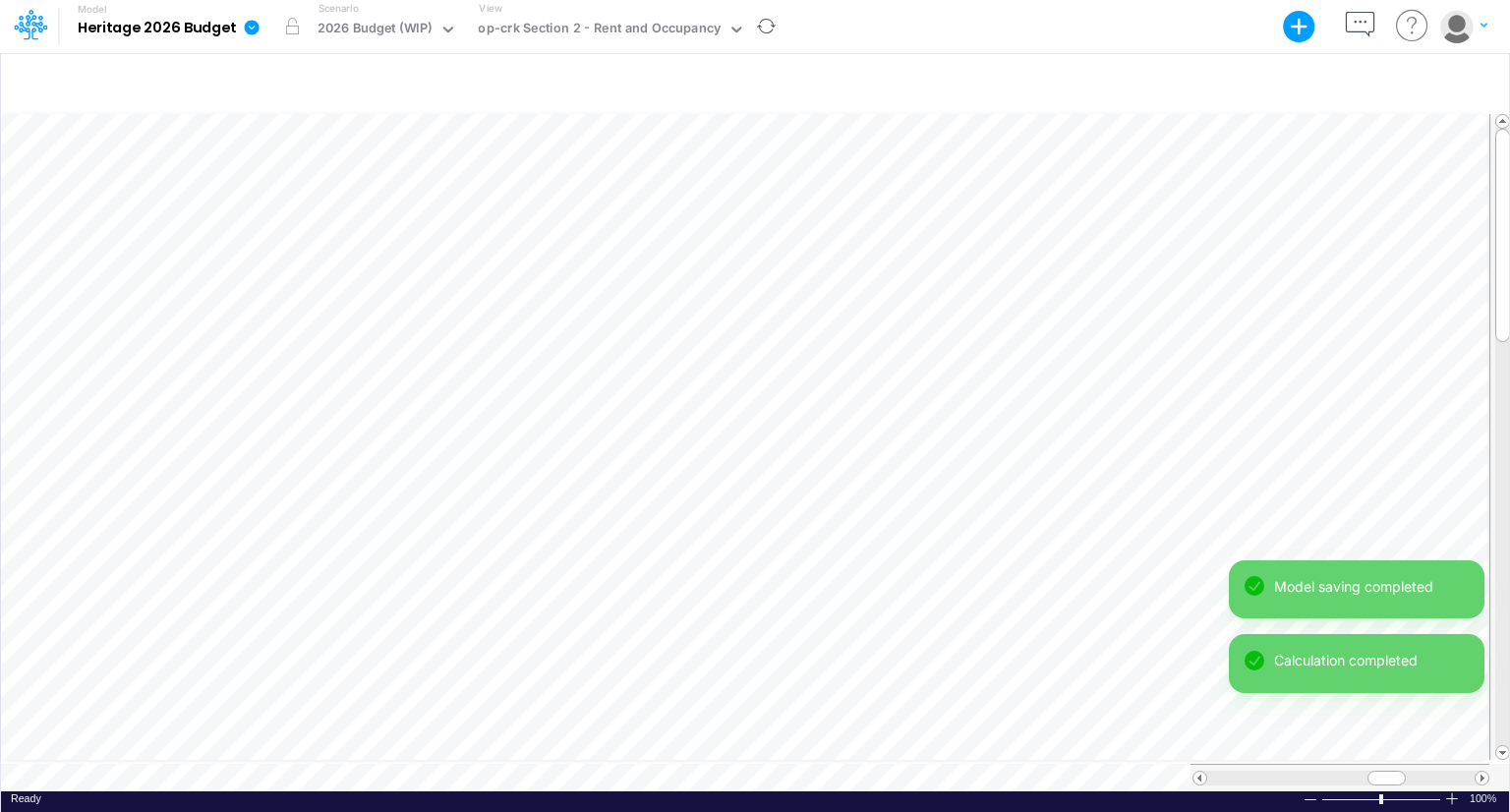
scroll to position [9, 2]
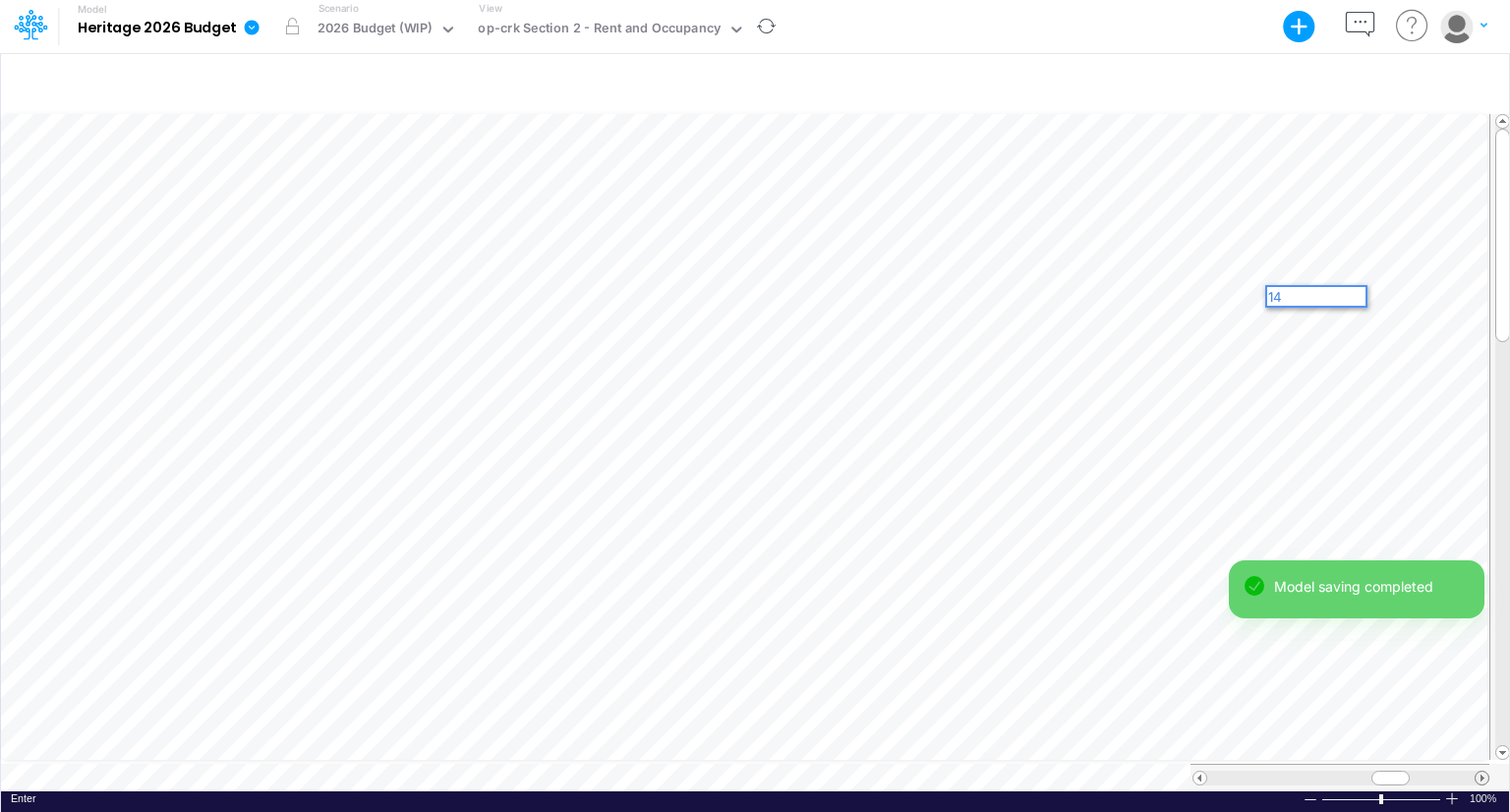
click at [1486, 771] on span at bounding box center [1482, 777] width 13 height 13
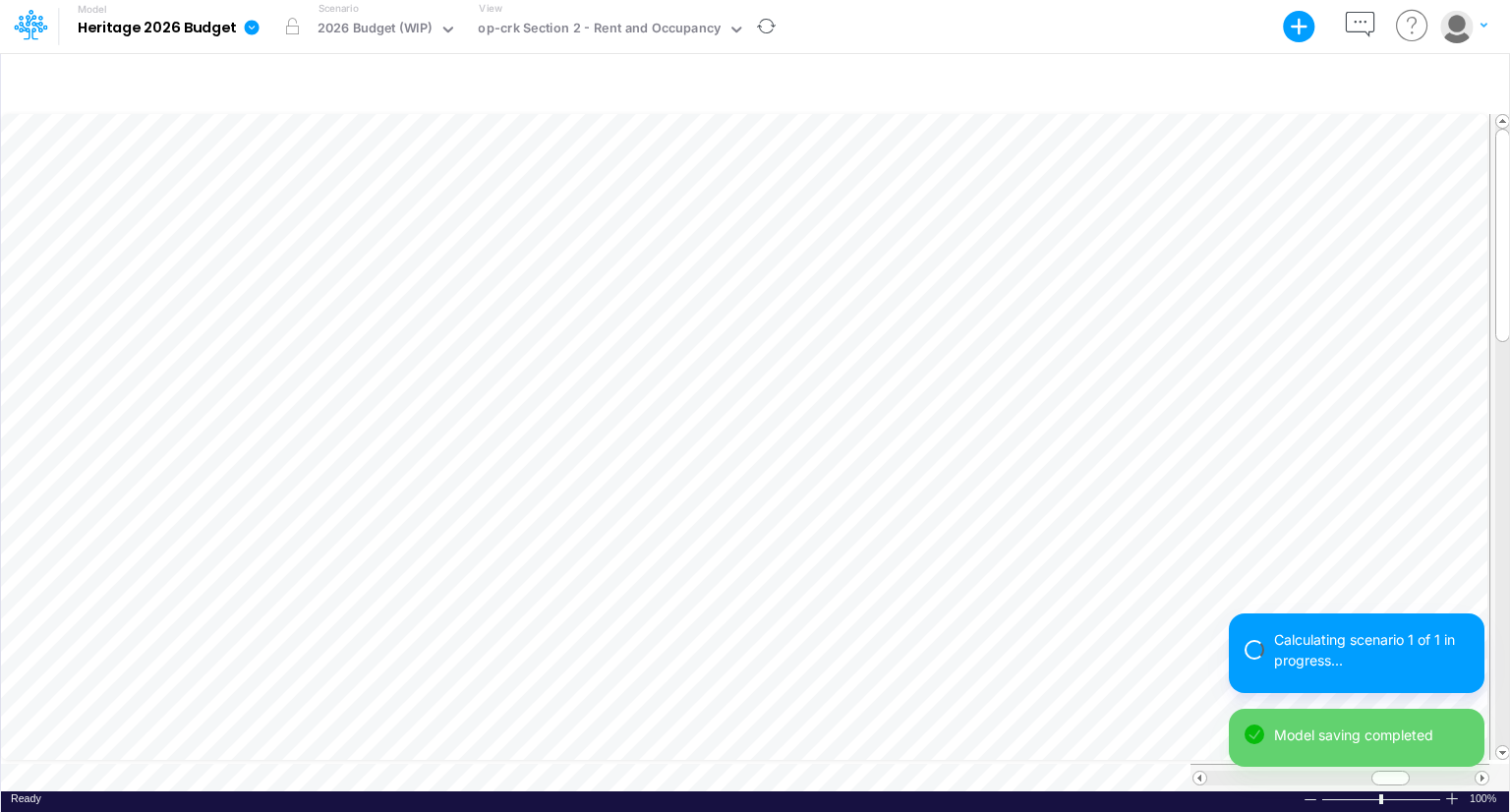
click at [1397, 766] on div "Model saving completed" at bounding box center [1357, 739] width 256 height 59
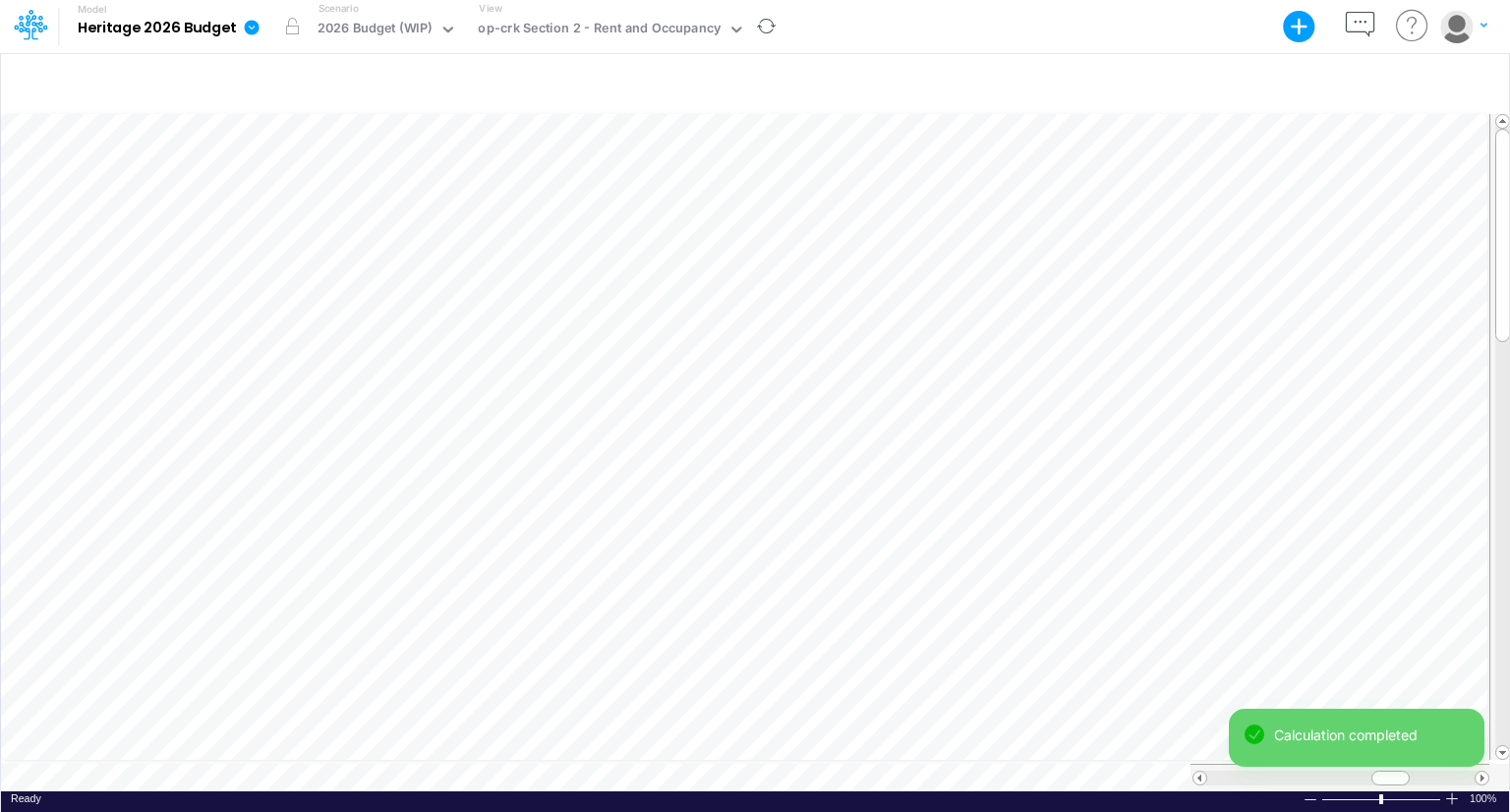
click at [1405, 770] on div "Calculation completed Model saving completed" at bounding box center [1357, 746] width 256 height 74
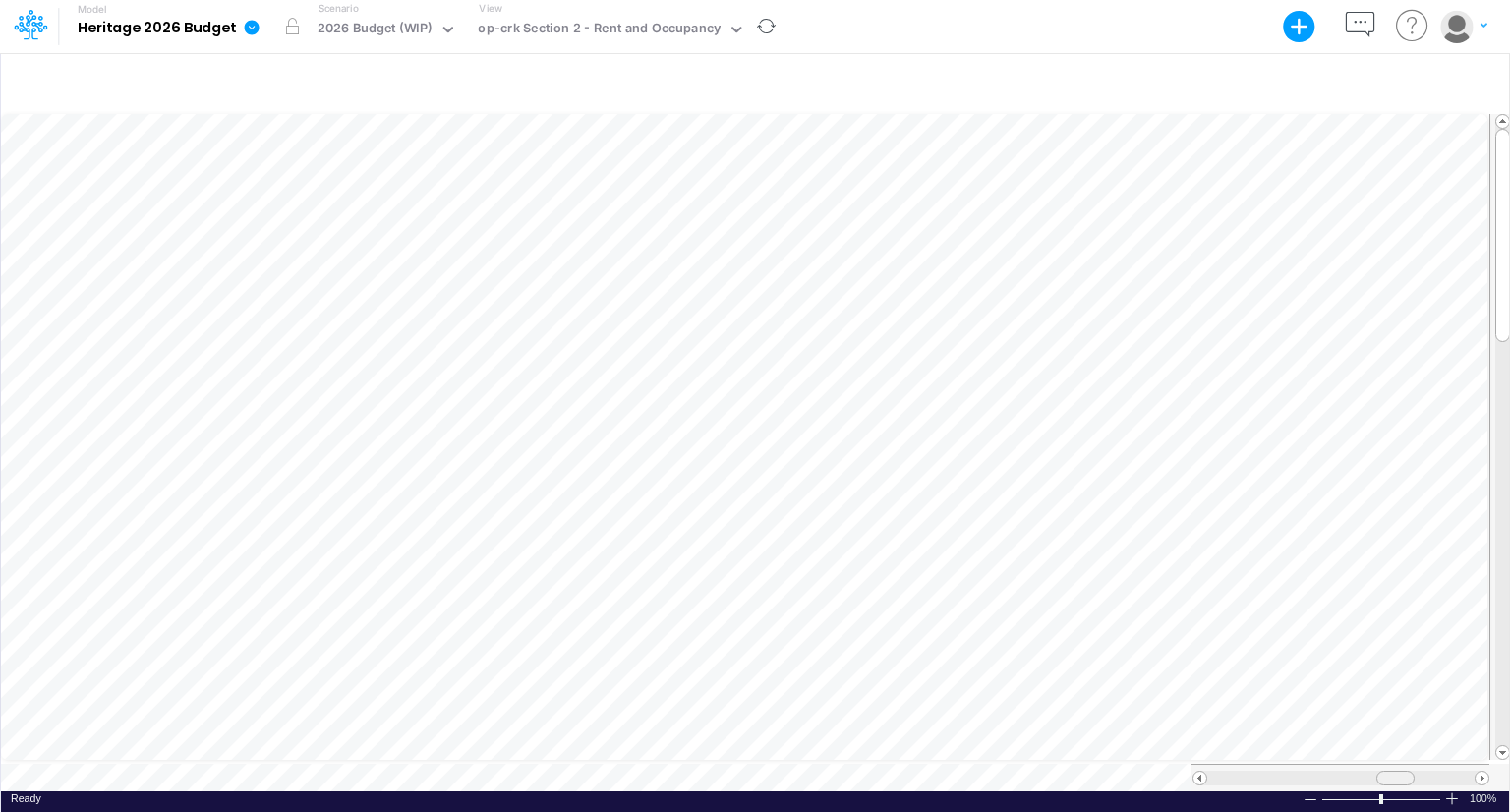
scroll to position [9, 2]
drag, startPoint x: 1384, startPoint y: 767, endPoint x: 1396, endPoint y: 767, distance: 12.0
click at [1396, 771] on span at bounding box center [1401, 777] width 13 height 13
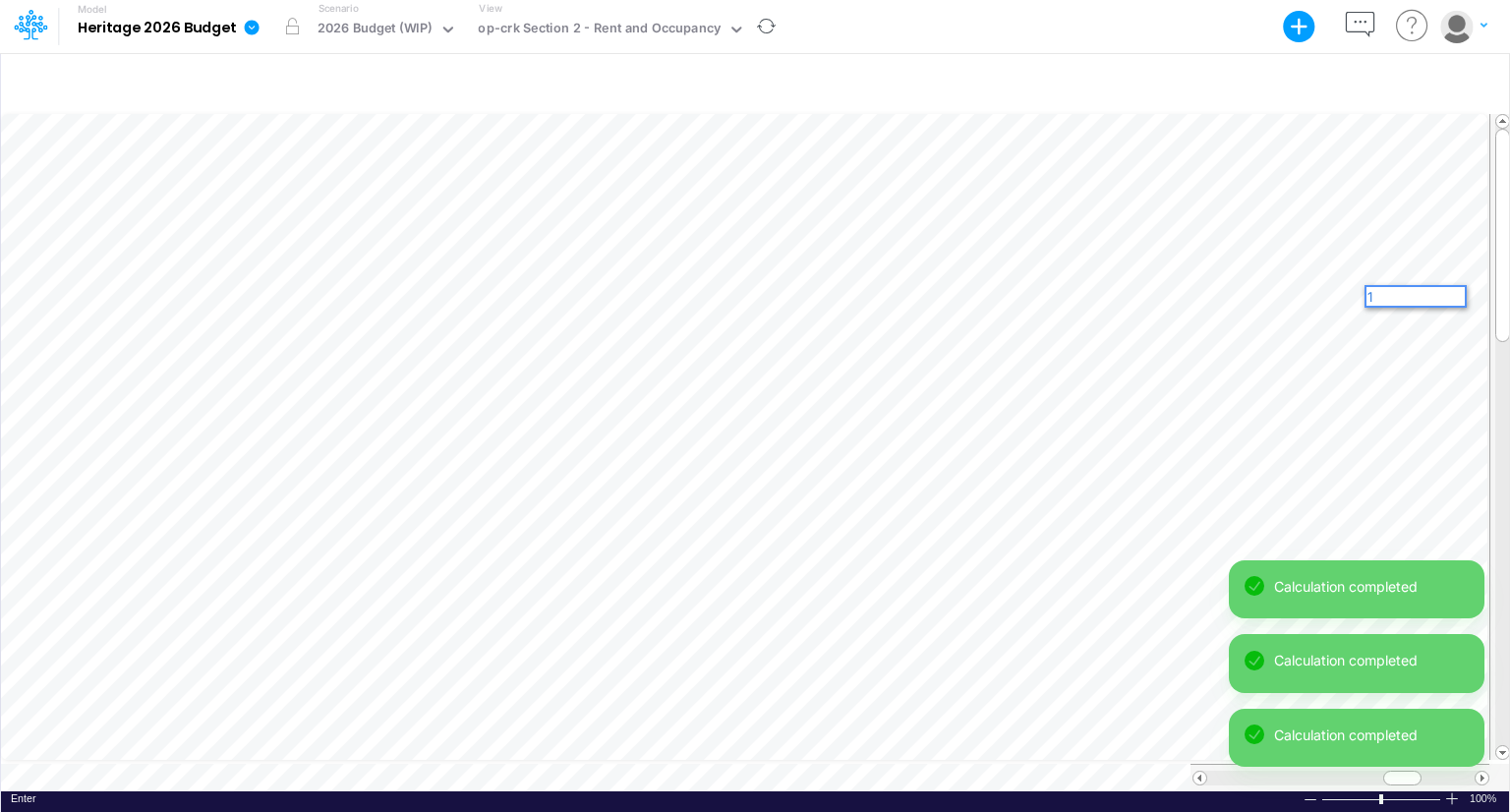
scroll to position [0, 0]
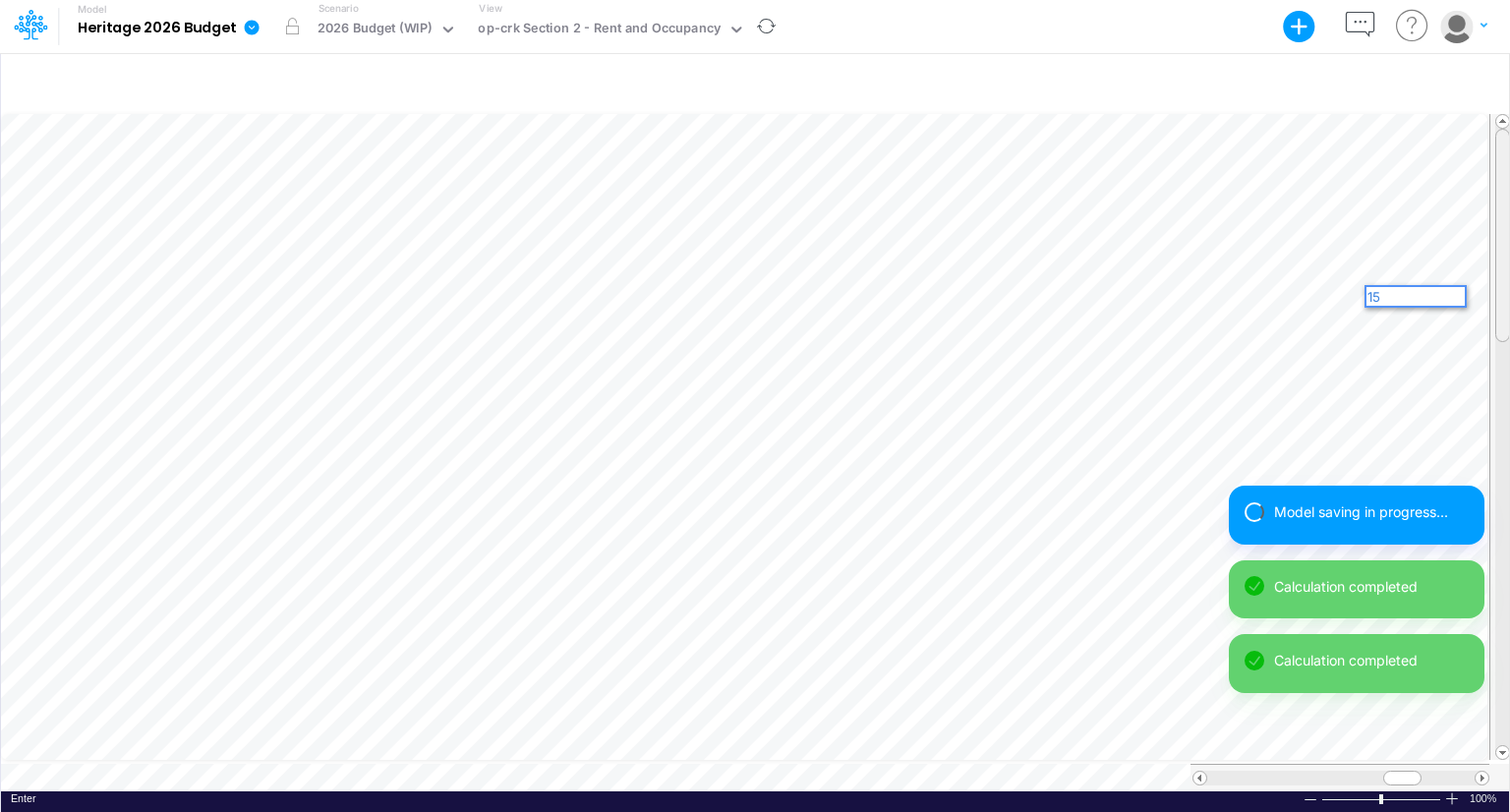
click at [1502, 300] on div at bounding box center [1502, 235] width 15 height 213
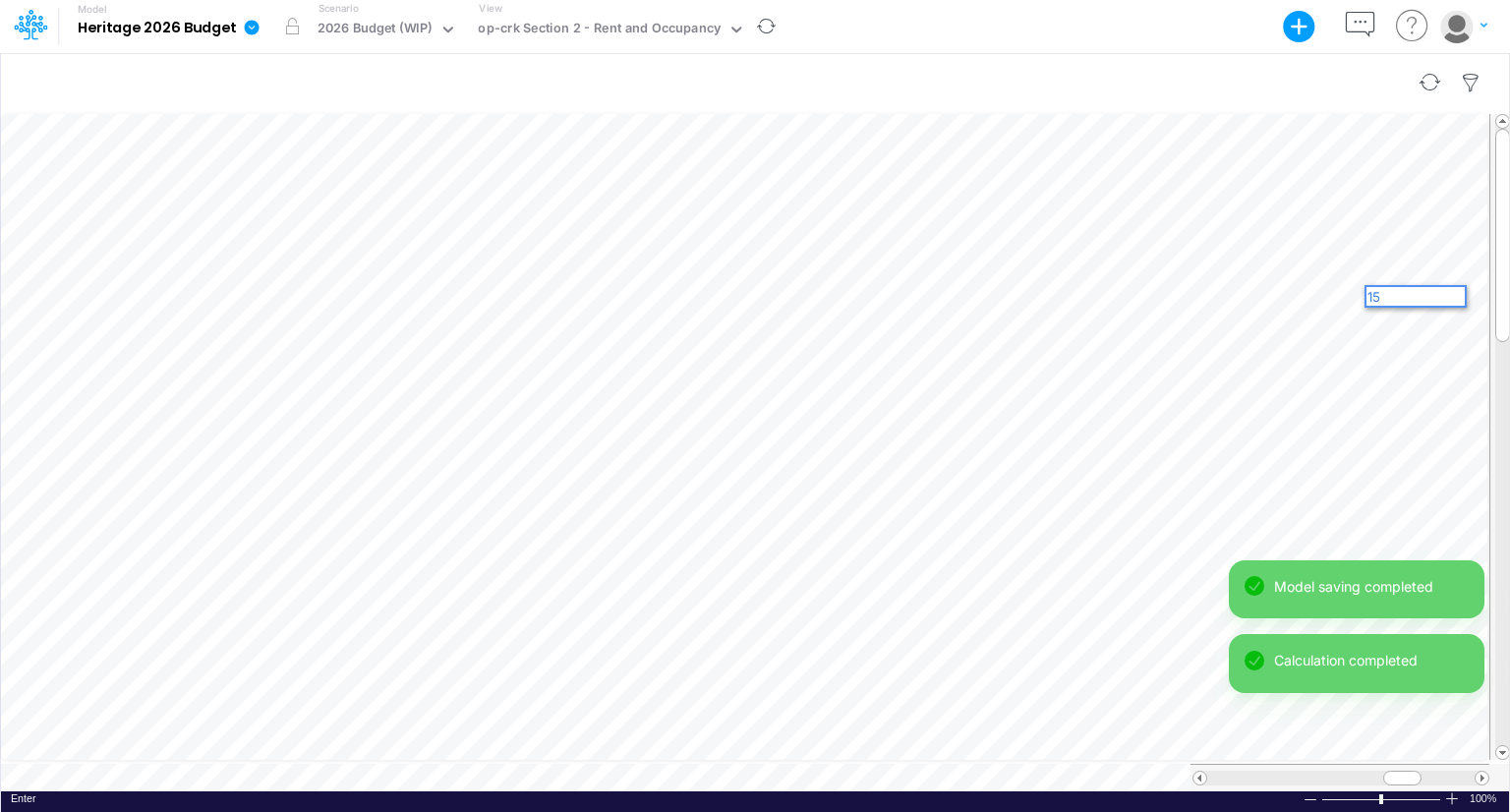
click at [1268, 75] on div at bounding box center [755, 83] width 1508 height 56
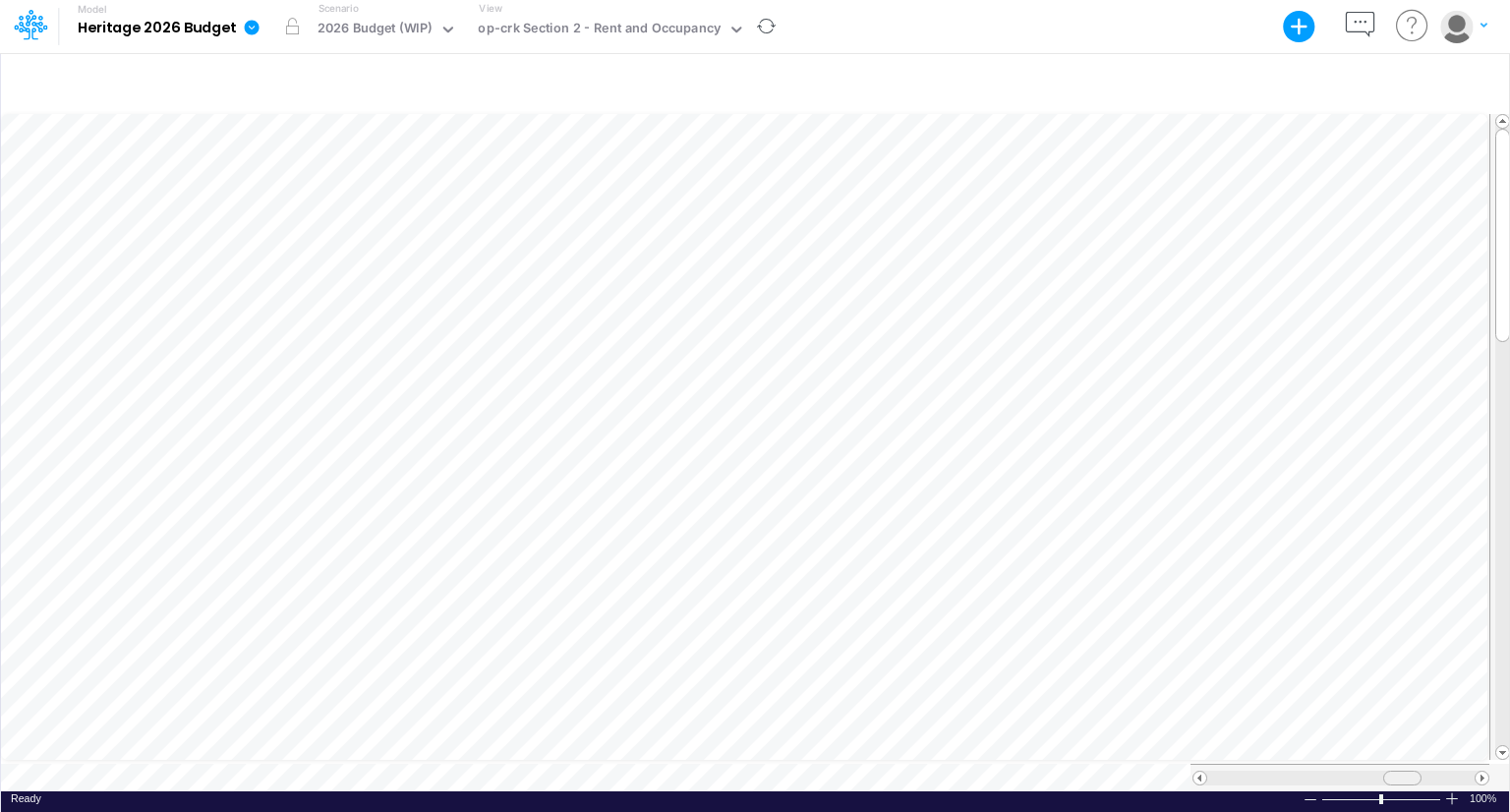
drag, startPoint x: 1408, startPoint y: 769, endPoint x: 1420, endPoint y: 769, distance: 12.0
drag, startPoint x: 1412, startPoint y: 765, endPoint x: 1418, endPoint y: 756, distance: 10.8
click at [1430, 770] on div at bounding box center [1421, 777] width 39 height 15
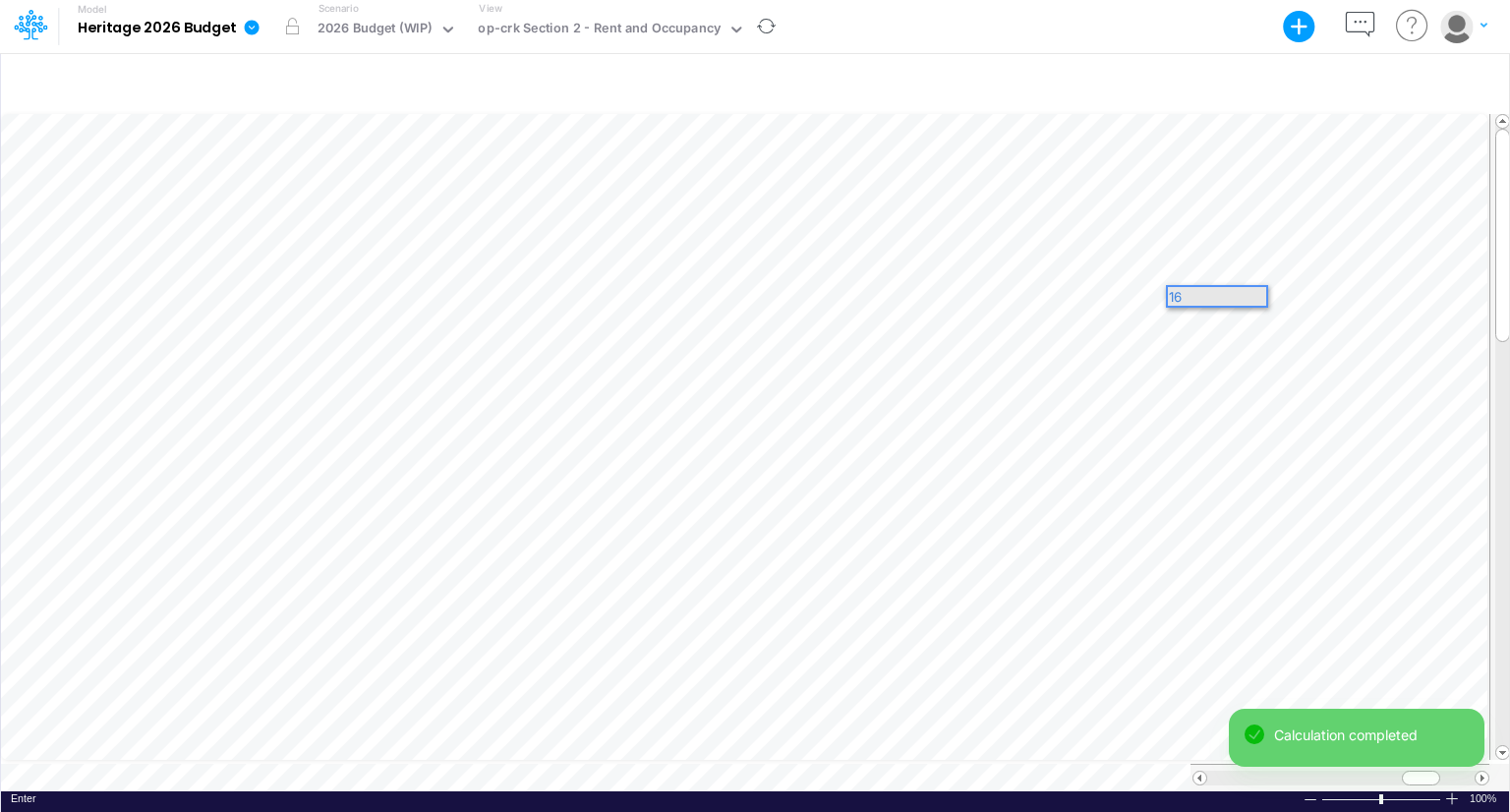
scroll to position [0, 0]
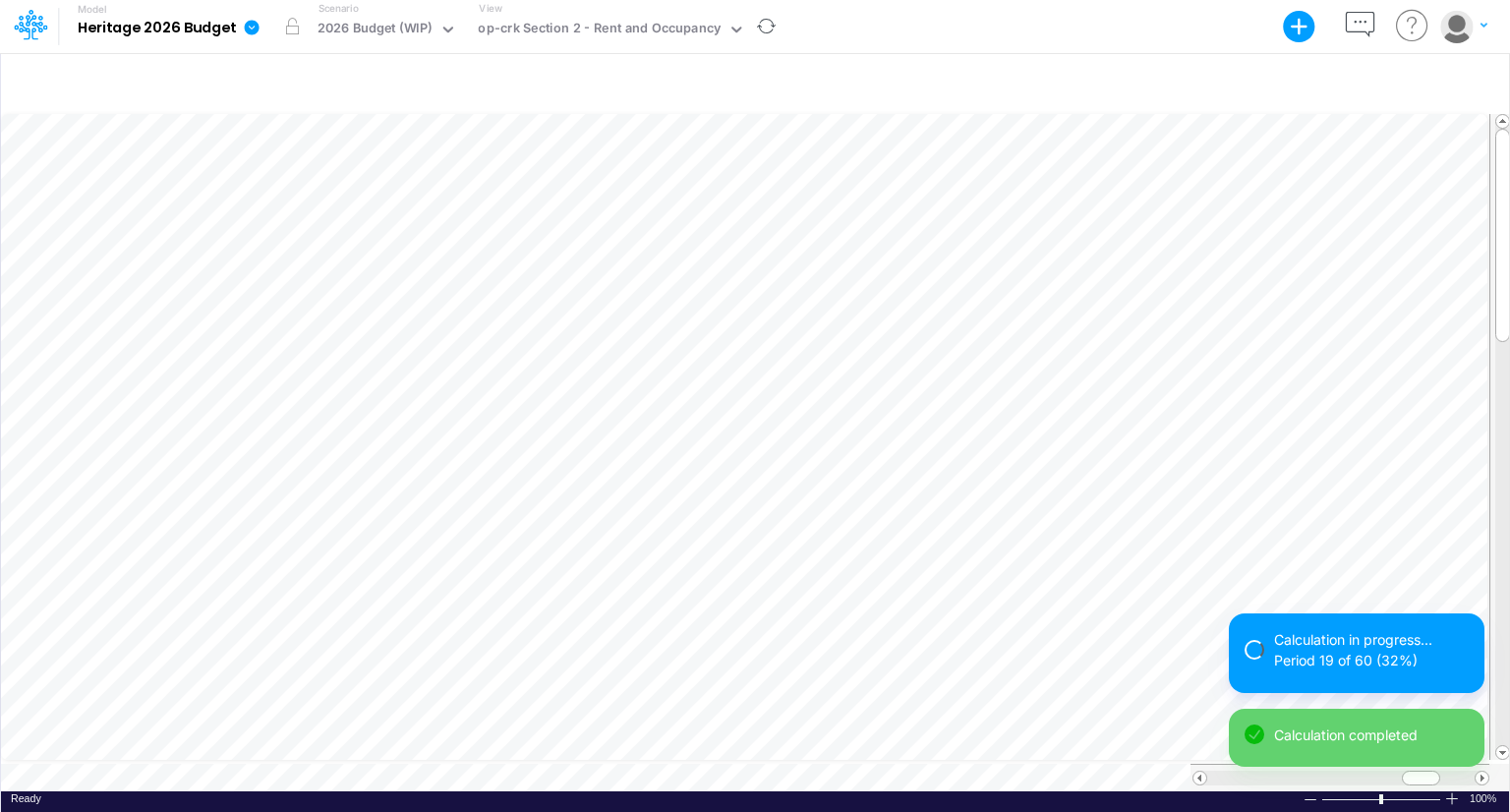
click at [1198, 49] on div "Model Heritage 2026 Budget Export Excel Scenario 2026 Budget (WIP) View op-crk …" at bounding box center [755, 27] width 1359 height 54
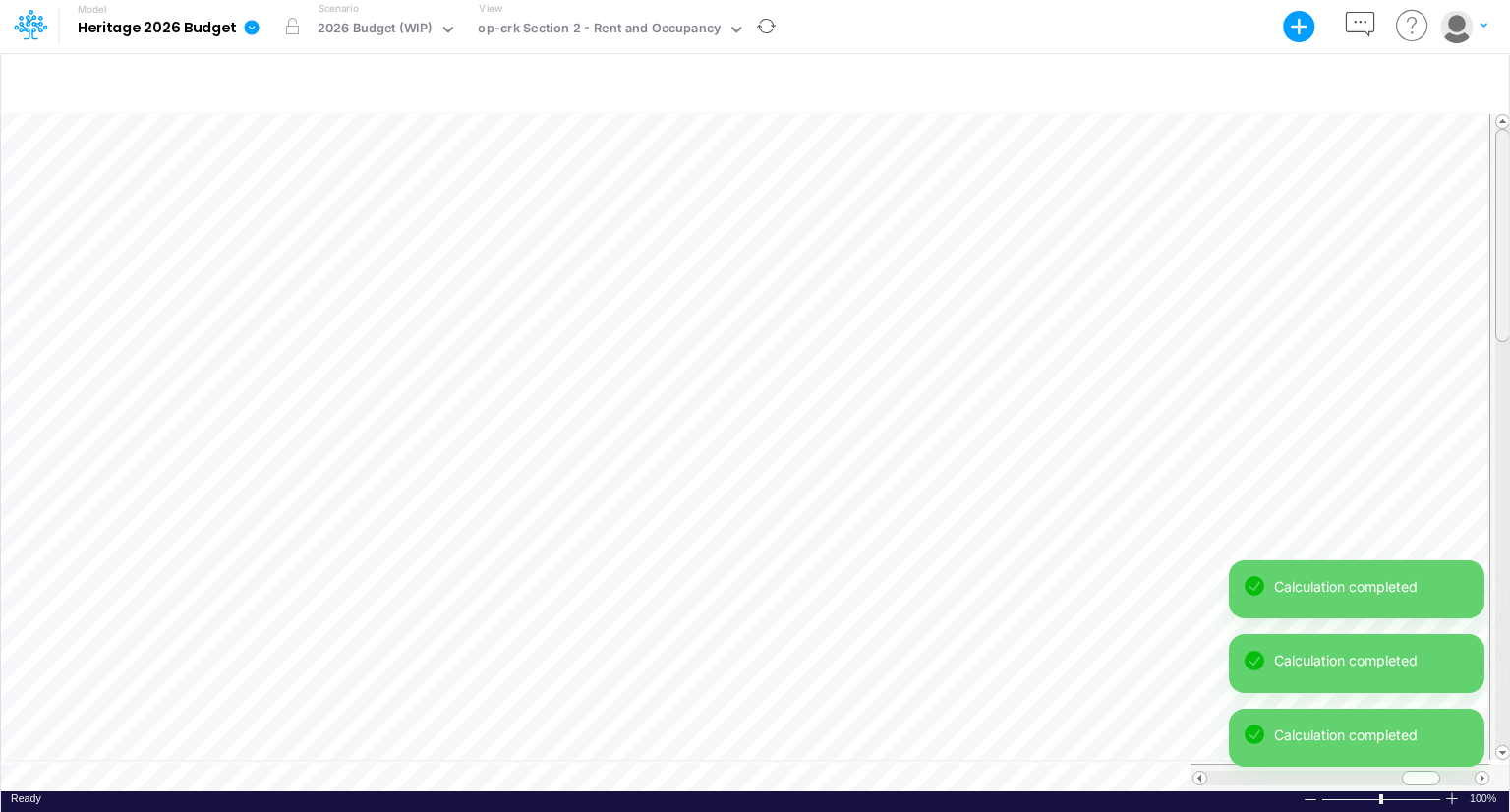
scroll to position [9, 2]
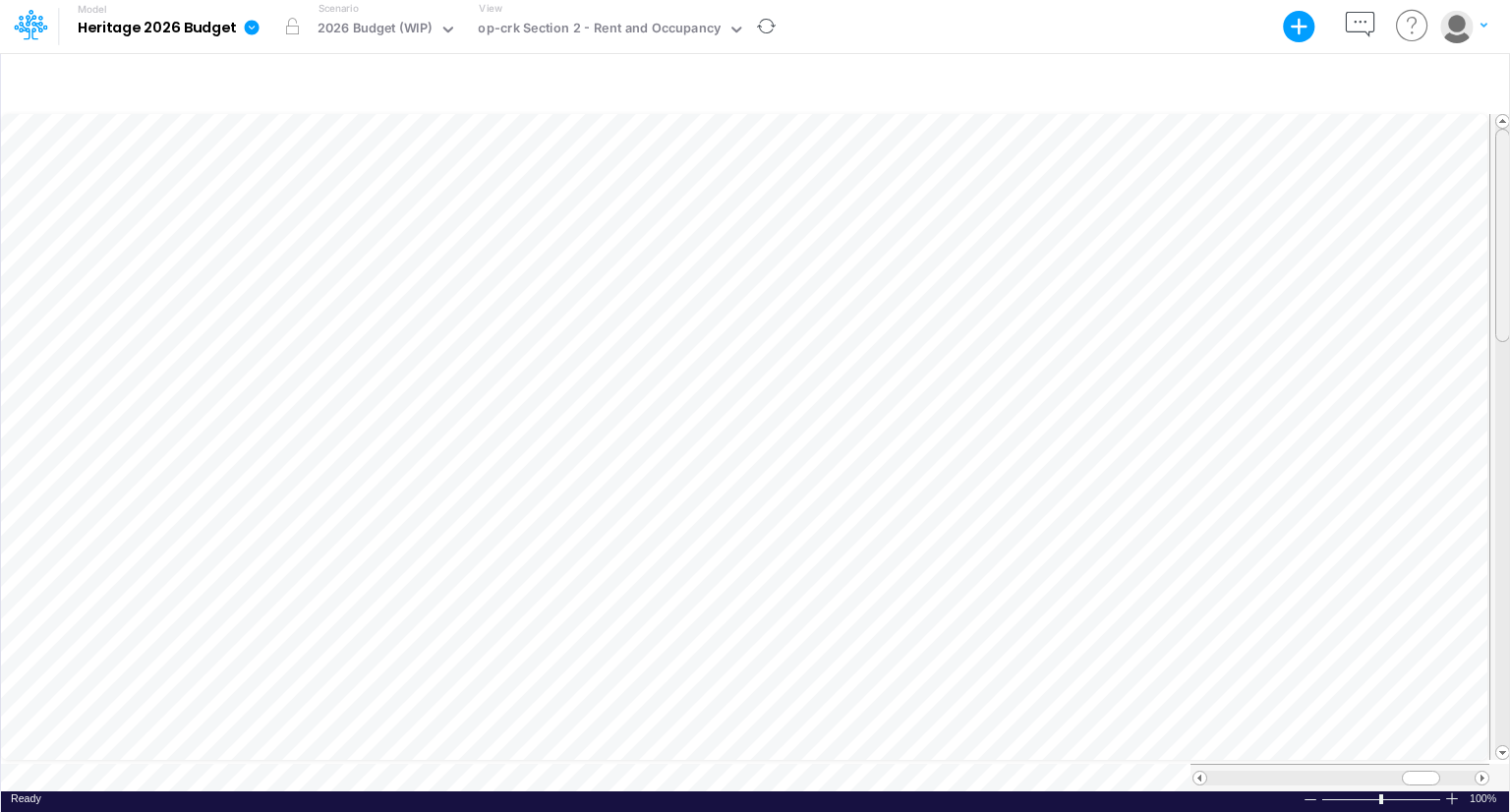
drag, startPoint x: 1505, startPoint y: 229, endPoint x: 1509, endPoint y: 217, distance: 12.6
drag, startPoint x: 1419, startPoint y: 766, endPoint x: 1405, endPoint y: 766, distance: 14.0
click at [1405, 771] on span at bounding box center [1406, 777] width 13 height 13
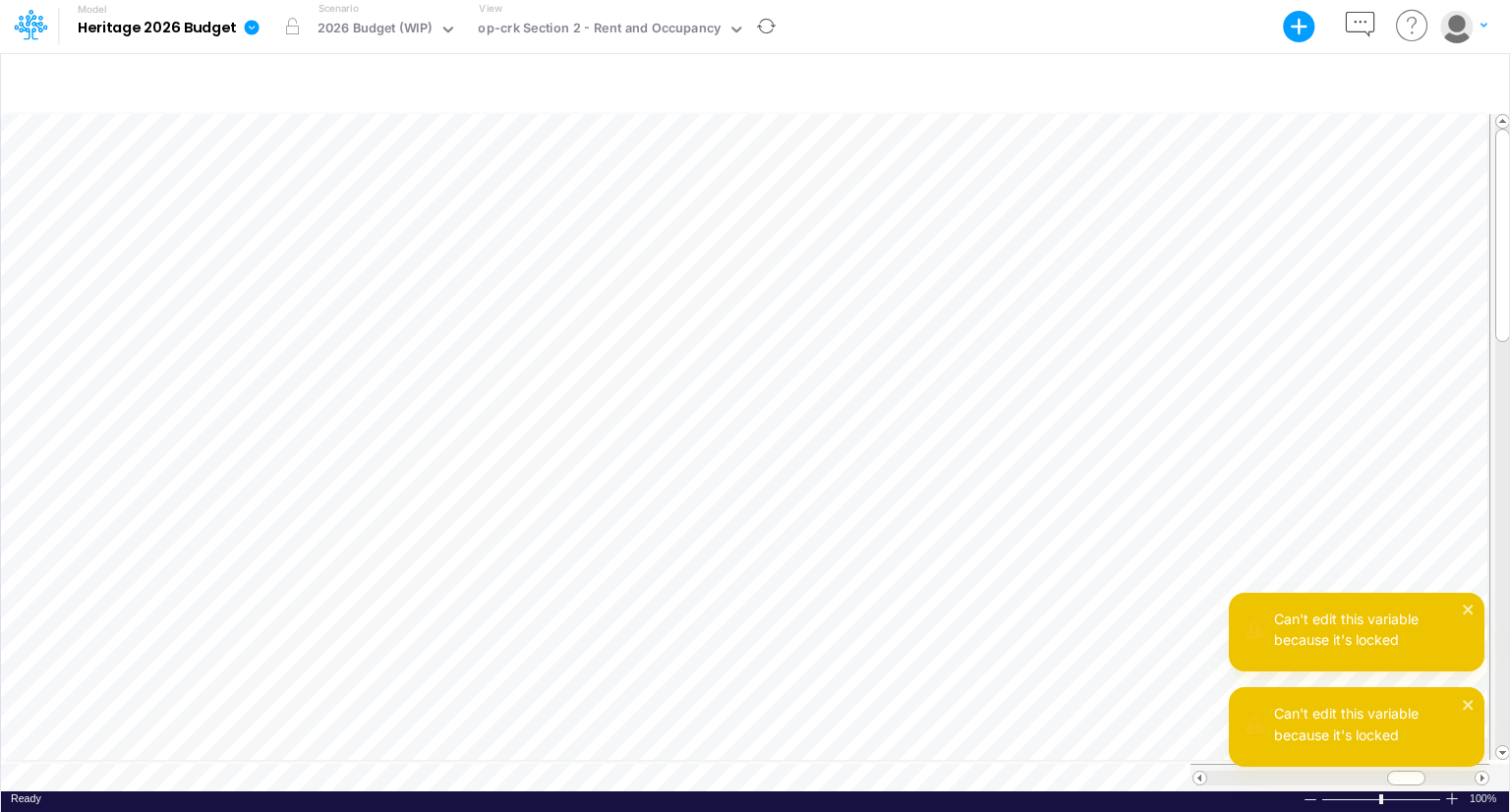
scroll to position [9, 2]
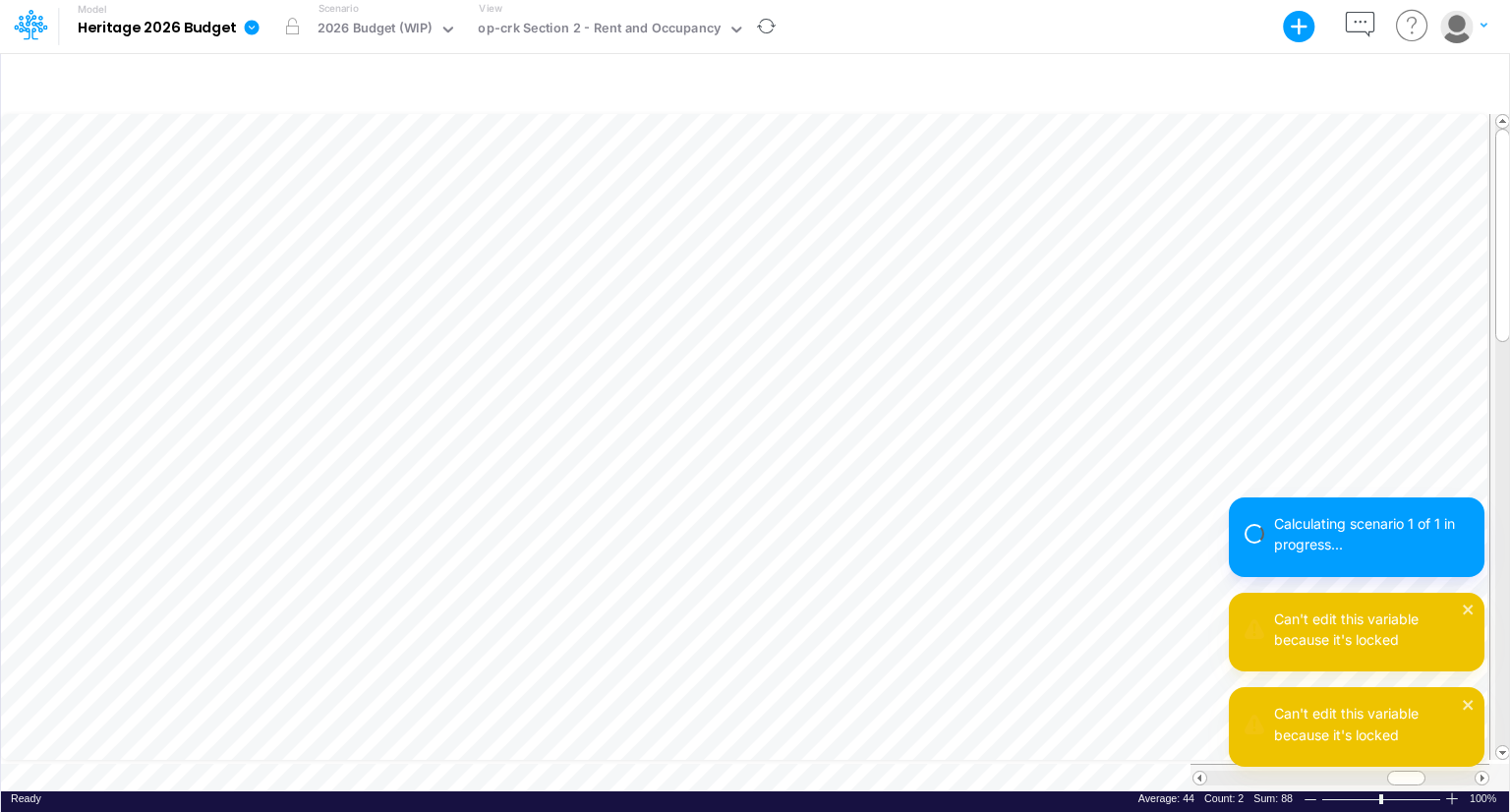
scroll to position [9, 2]
click at [1074, 66] on div at bounding box center [755, 83] width 1508 height 56
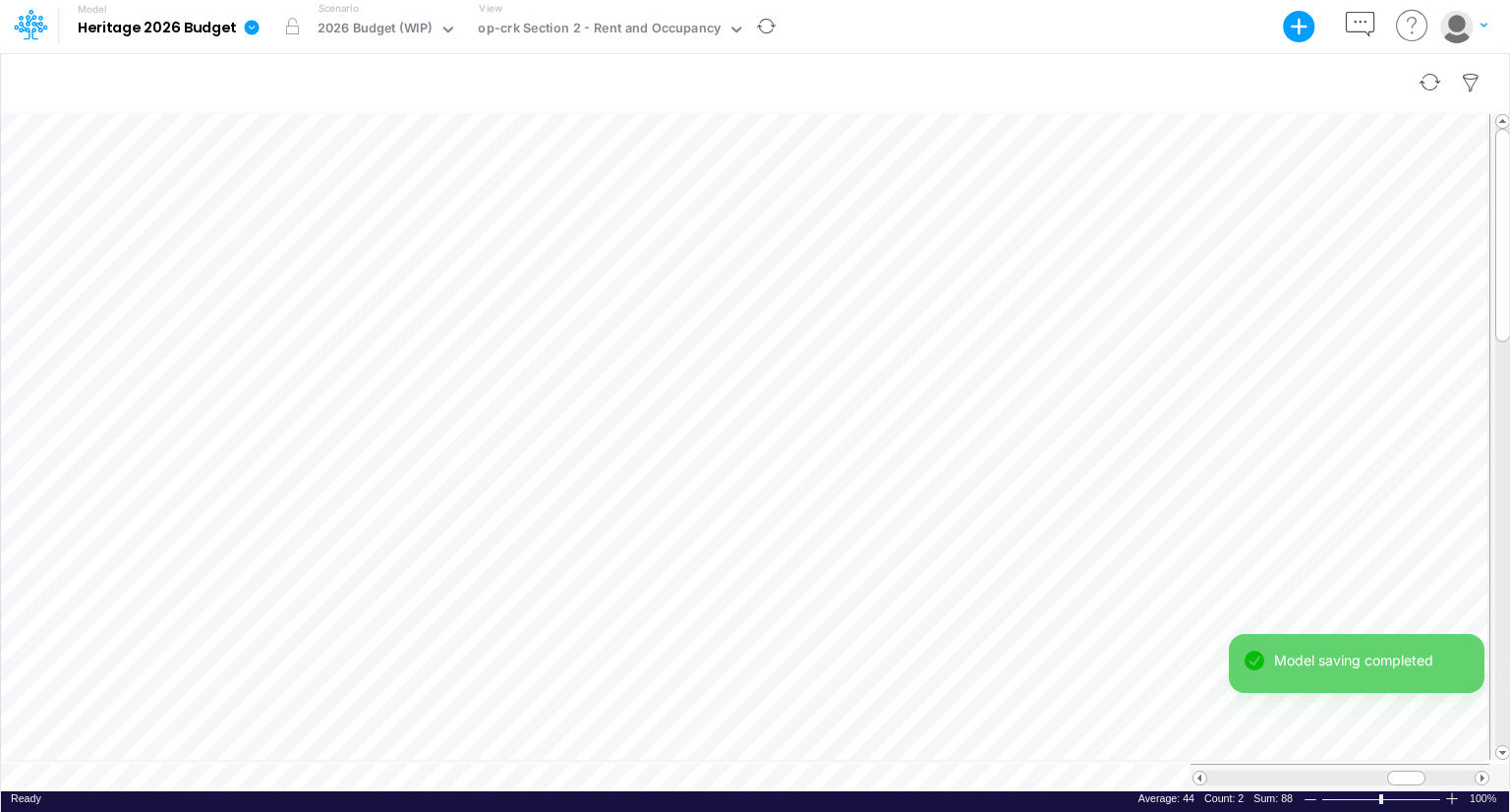
click at [1239, 79] on div at bounding box center [755, 83] width 1508 height 56
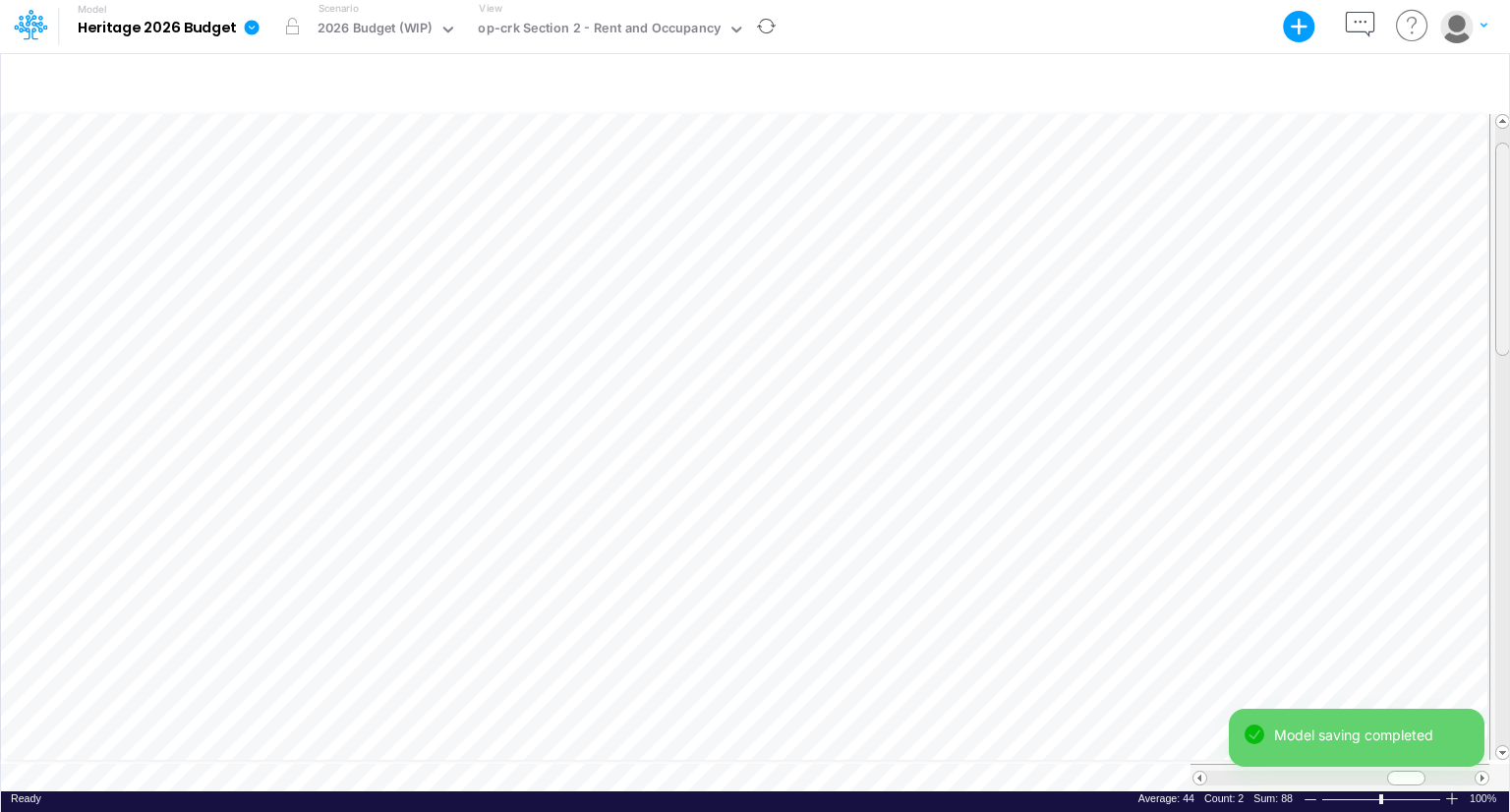
scroll to position [9, 2]
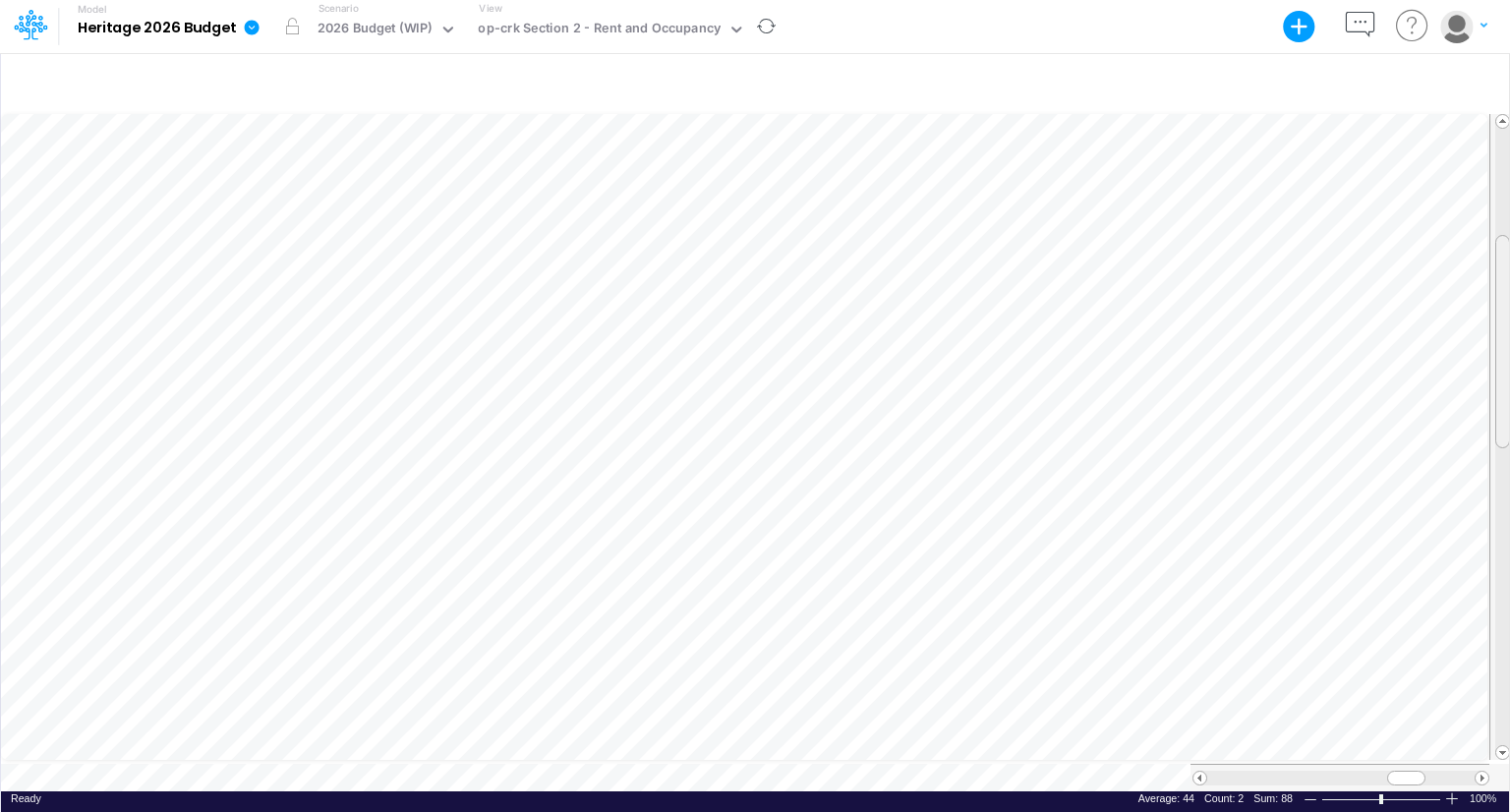
drag, startPoint x: 1505, startPoint y: 198, endPoint x: 1498, endPoint y: 304, distance: 106.2
click at [1498, 304] on div at bounding box center [1502, 341] width 15 height 213
drag, startPoint x: 1412, startPoint y: 764, endPoint x: 1425, endPoint y: 769, distance: 13.9
click at [1425, 770] on div at bounding box center [1419, 777] width 39 height 15
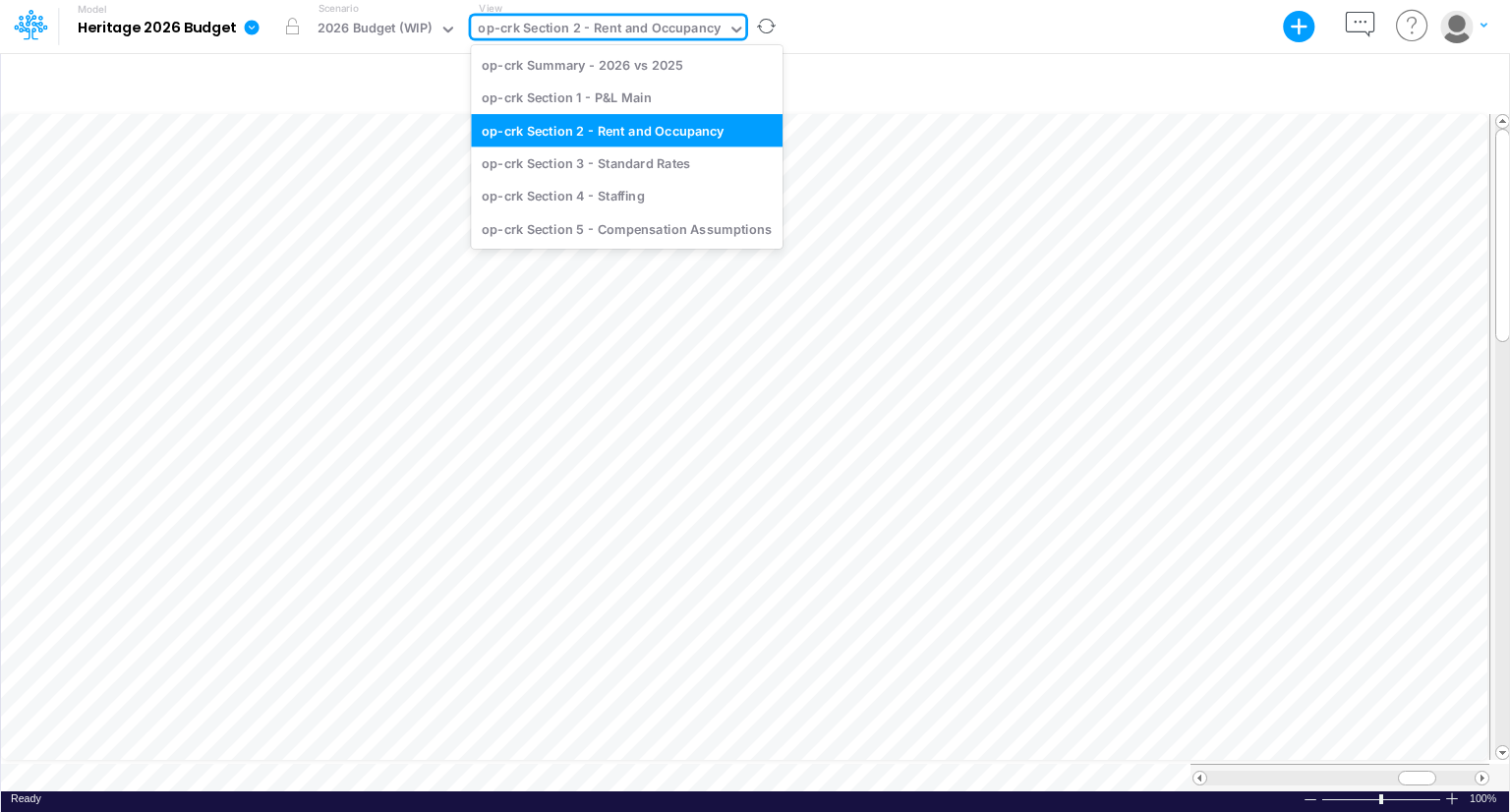
click at [612, 40] on div "op-crk Section 2 - Rent and Occupancy" at bounding box center [599, 30] width 243 height 23
click at [612, 91] on div "op-crk Section 1 - P&L Main" at bounding box center [627, 97] width 311 height 33
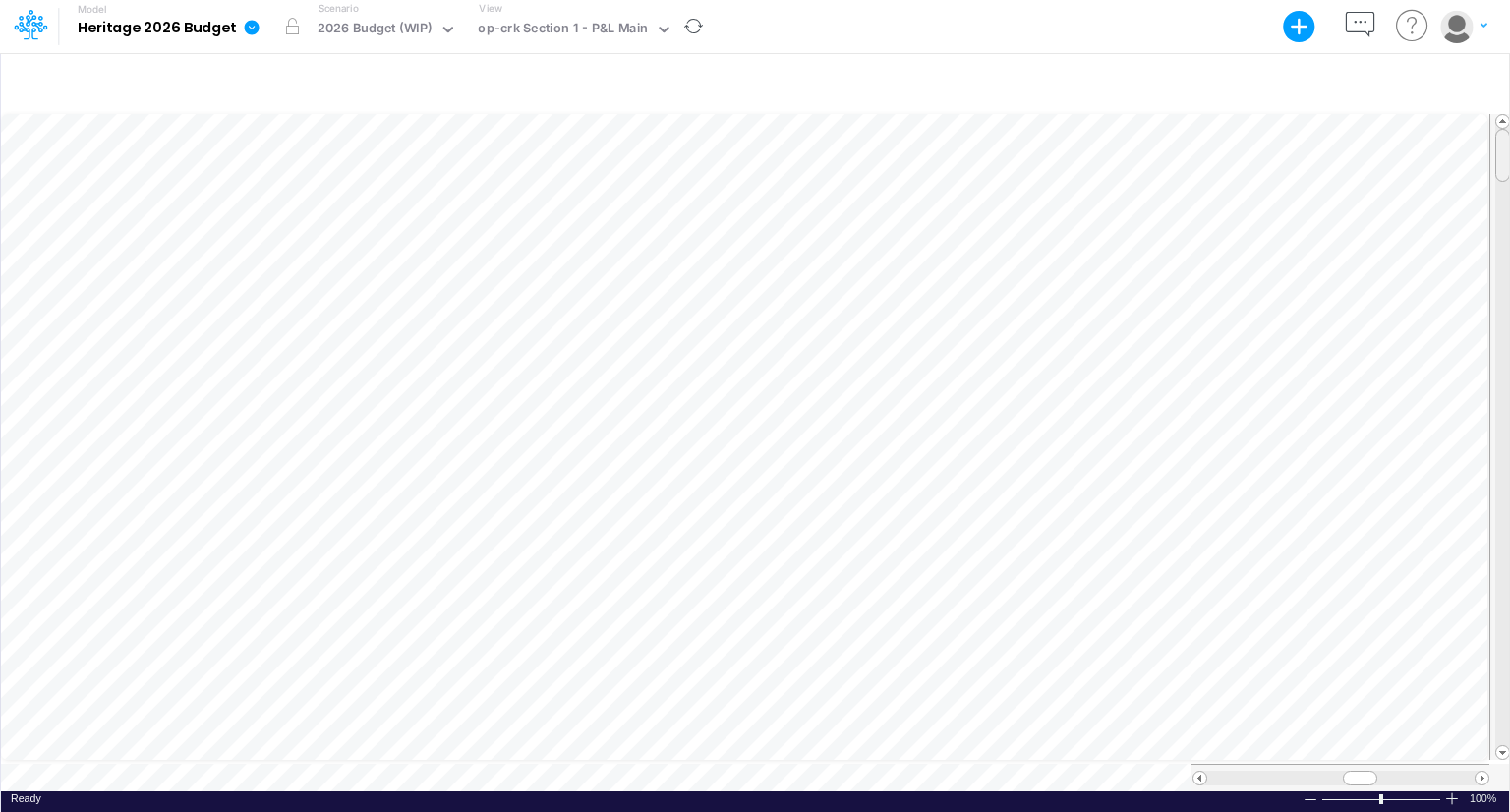
scroll to position [9, 0]
drag, startPoint x: 1502, startPoint y: 151, endPoint x: 1509, endPoint y: 103, distance: 48.5
click at [1509, 103] on div "+ - Created with Highcharts 10.3.2 Paste Cut Copy AutoFill Ready 100% Sum: null…" at bounding box center [755, 432] width 1510 height 760
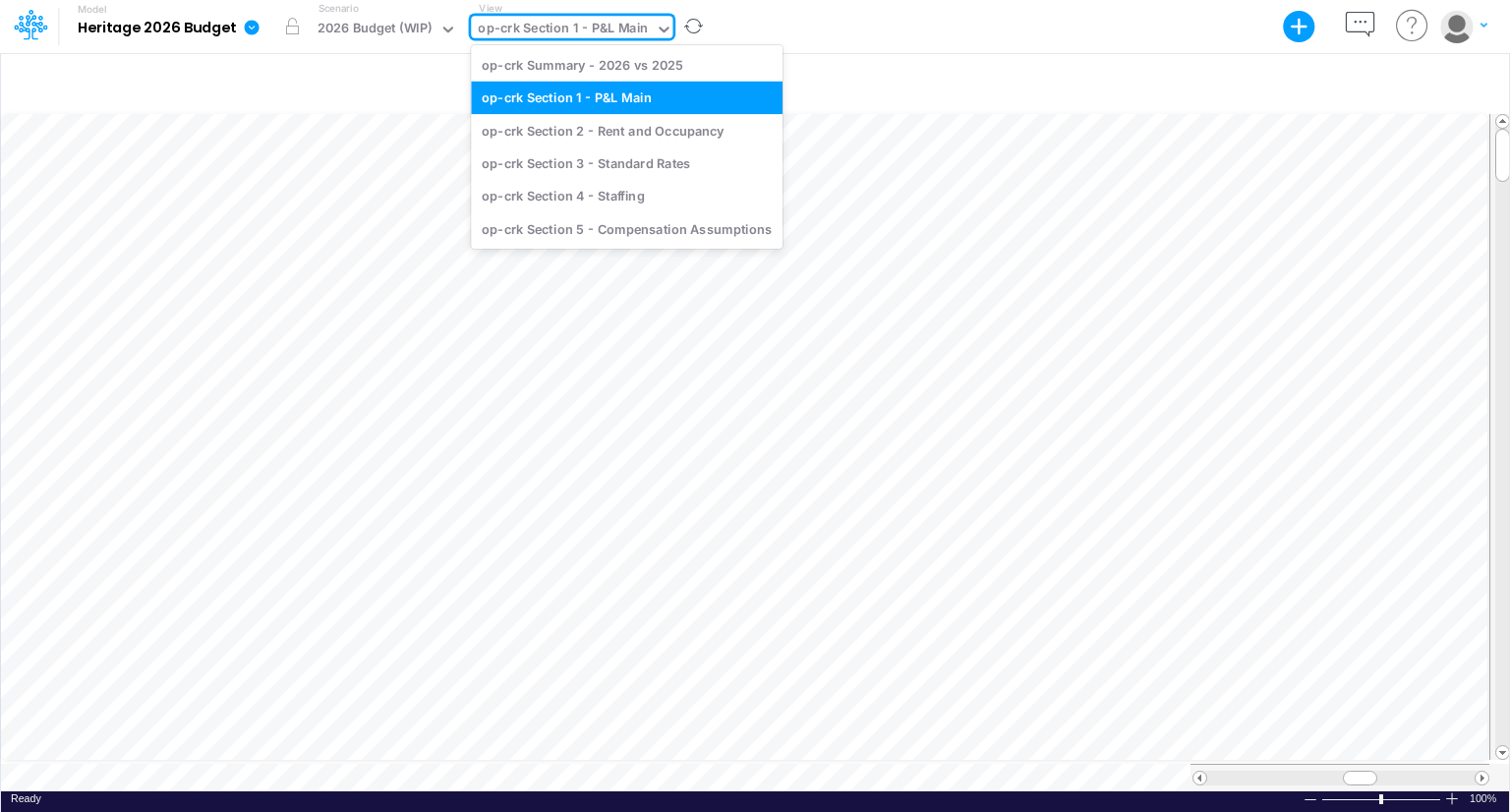
click at [592, 24] on div "op-crk Section 1 - P&L Main" at bounding box center [563, 30] width 171 height 23
click at [587, 193] on div "op-crk Section 4 - Staffing" at bounding box center [627, 195] width 311 height 33
